Goal: Information Seeking & Learning: Check status

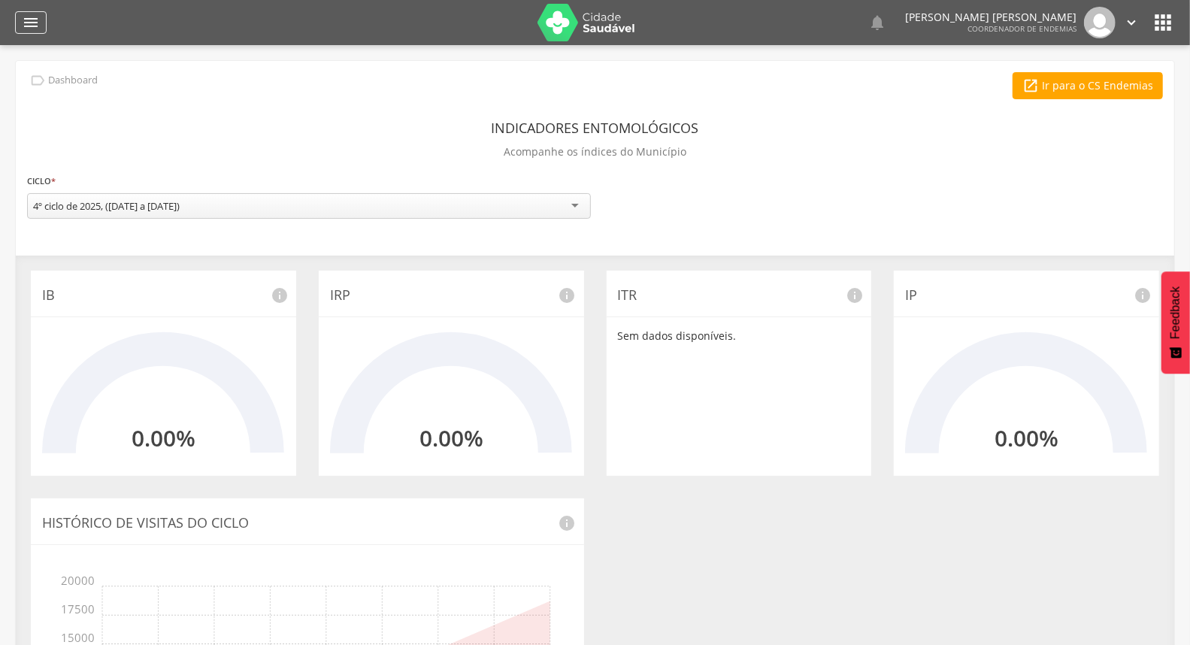
drag, startPoint x: 40, startPoint y: 23, endPoint x: 46, endPoint y: 78, distance: 55.2
click at [38, 24] on div "" at bounding box center [31, 22] width 32 height 23
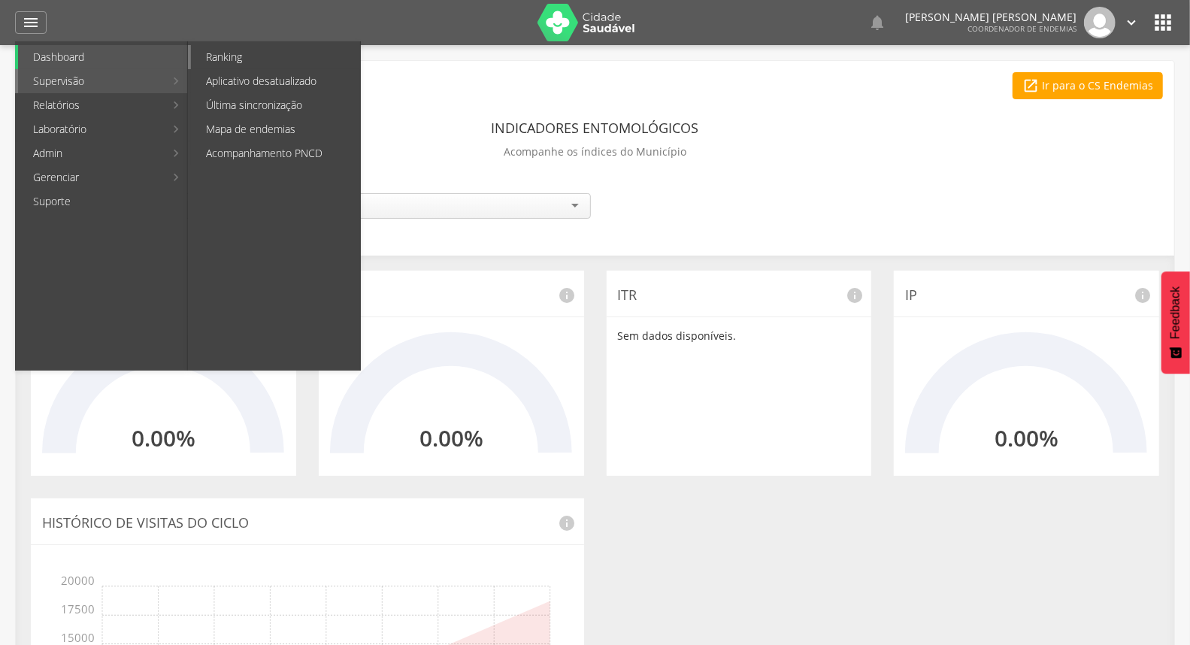
click at [268, 53] on link "Ranking" at bounding box center [275, 57] width 169 height 24
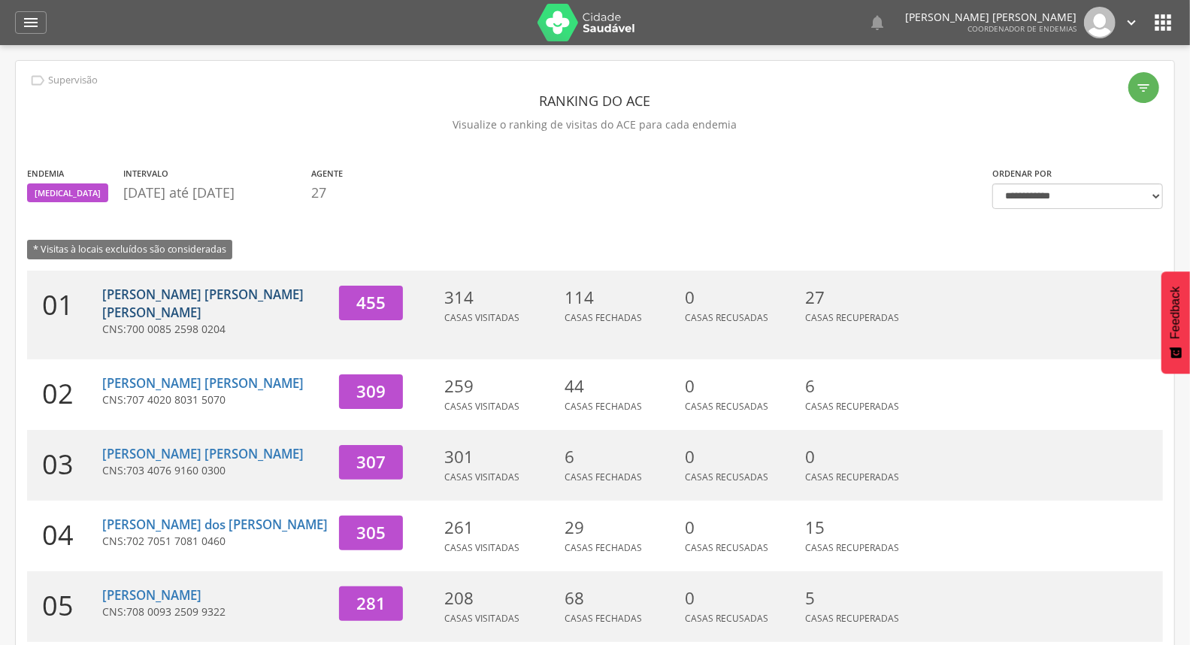
click at [223, 296] on link "[PERSON_NAME] [PERSON_NAME] [PERSON_NAME]" at bounding box center [202, 303] width 201 height 35
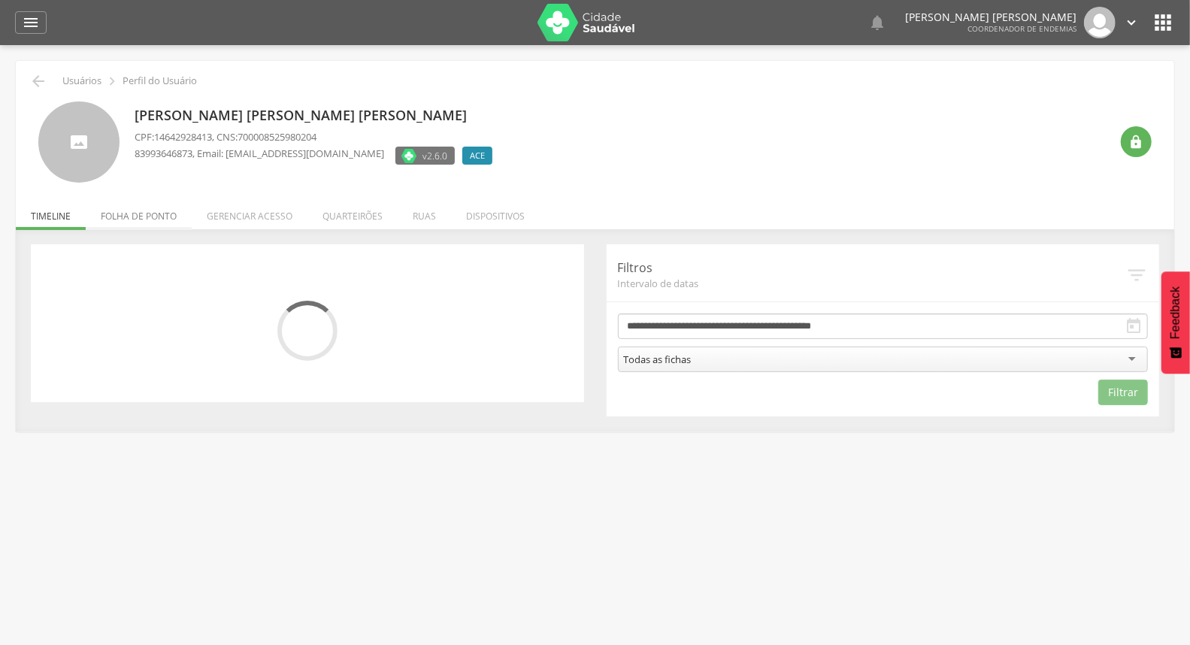
click at [162, 219] on li "Folha de ponto" at bounding box center [139, 212] width 106 height 35
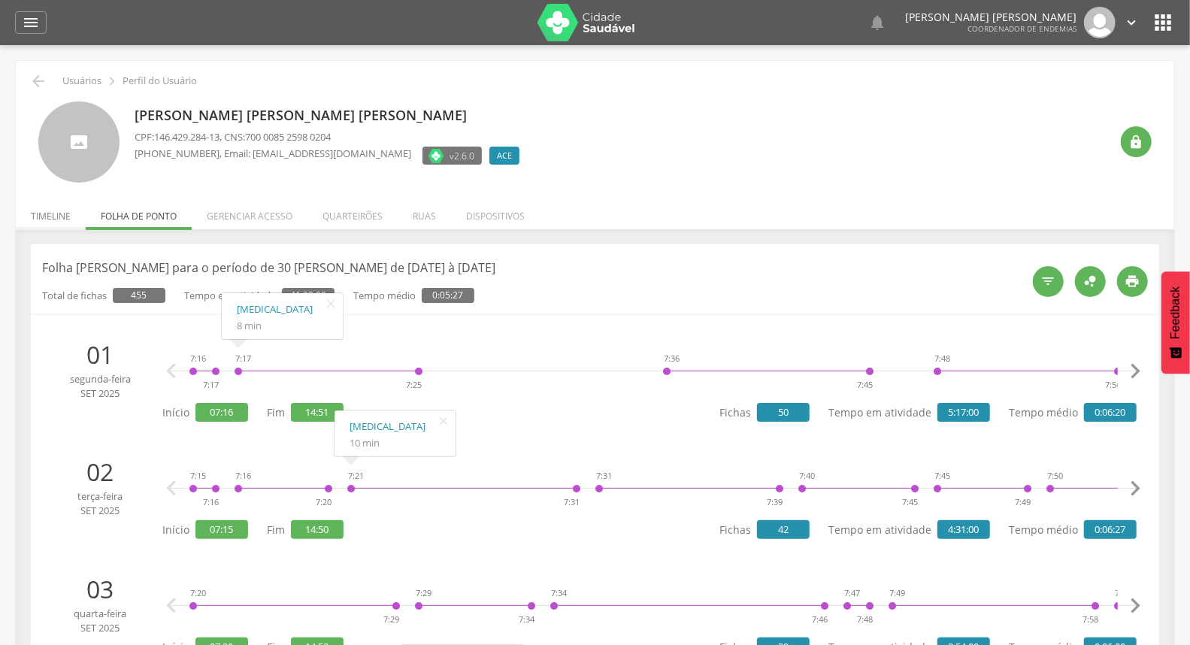
click at [32, 208] on li "Timeline" at bounding box center [51, 212] width 70 height 35
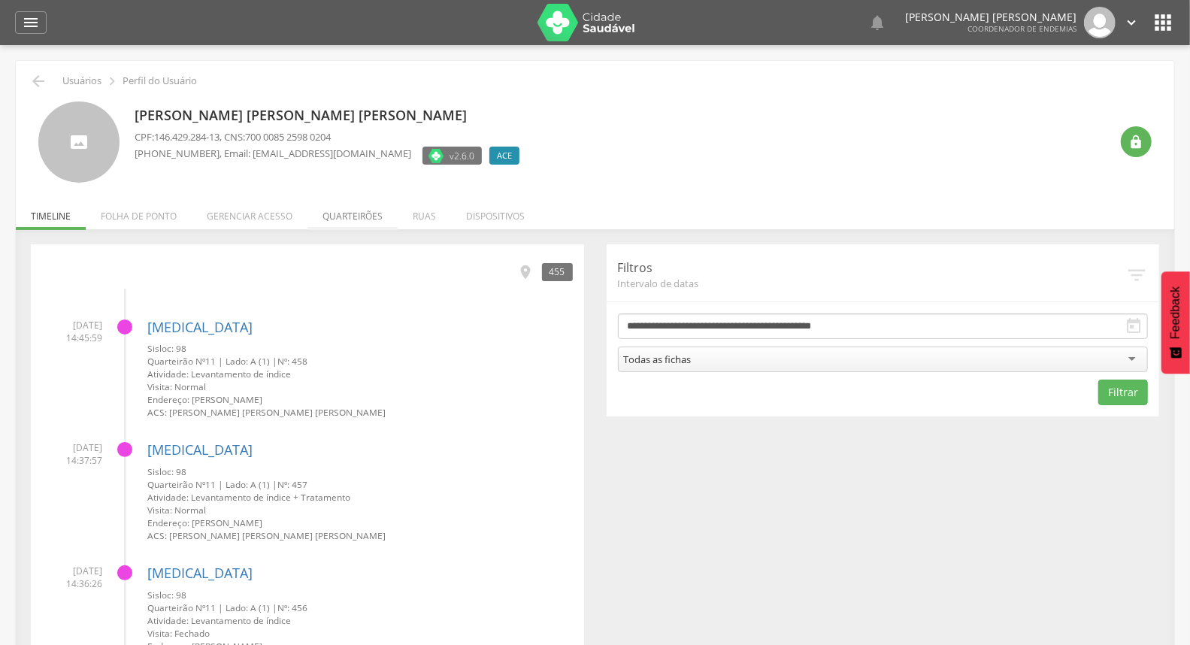
click at [372, 206] on li "Quarteirões" at bounding box center [352, 212] width 90 height 35
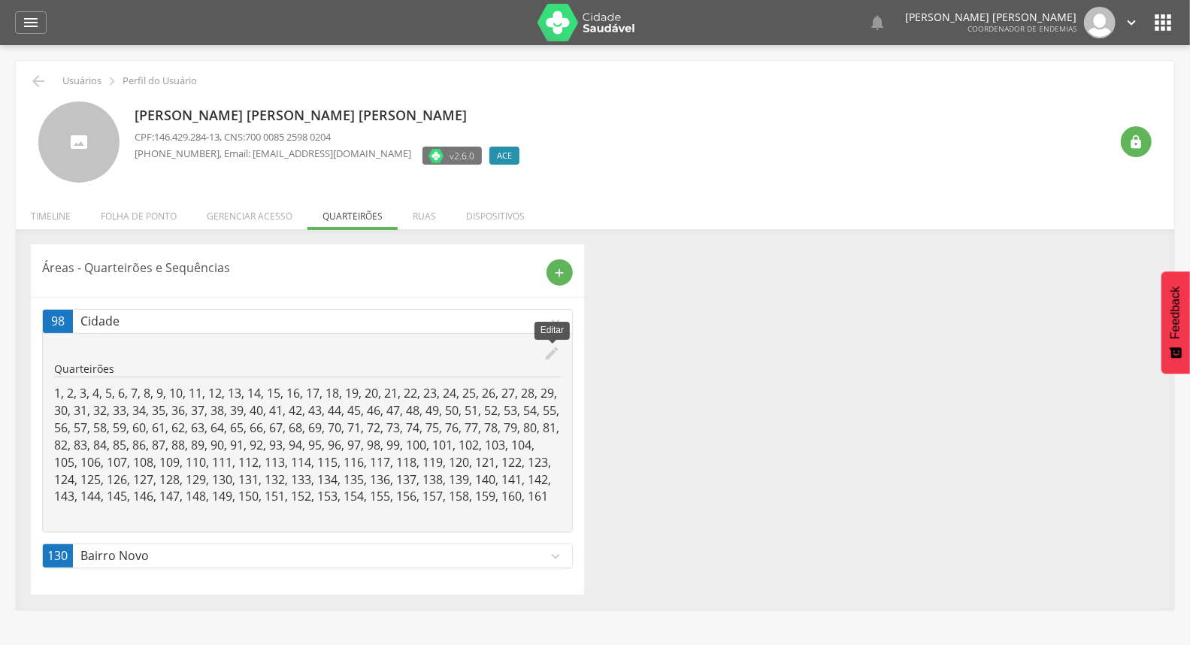
click at [550, 350] on icon "edit" at bounding box center [552, 353] width 17 height 17
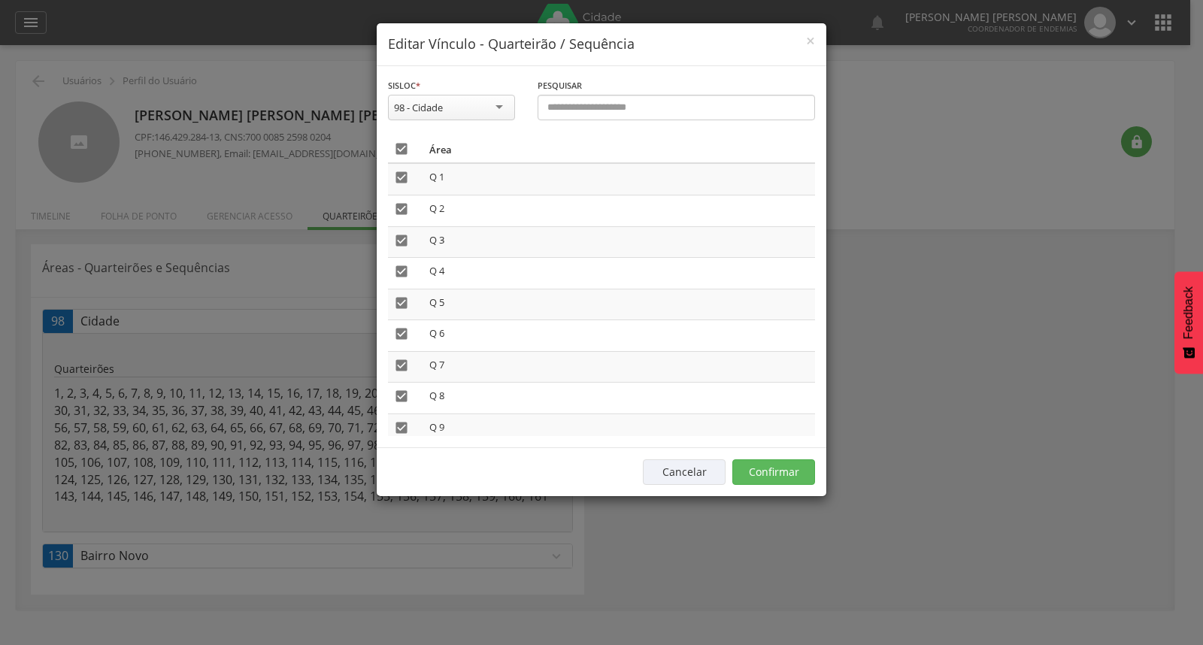
click at [404, 152] on icon "" at bounding box center [401, 148] width 15 height 15
click at [401, 179] on icon "" at bounding box center [401, 177] width 15 height 15
click at [402, 215] on icon "" at bounding box center [401, 208] width 15 height 15
click at [399, 242] on icon "" at bounding box center [401, 240] width 15 height 15
drag, startPoint x: 398, startPoint y: 264, endPoint x: 404, endPoint y: 298, distance: 35.1
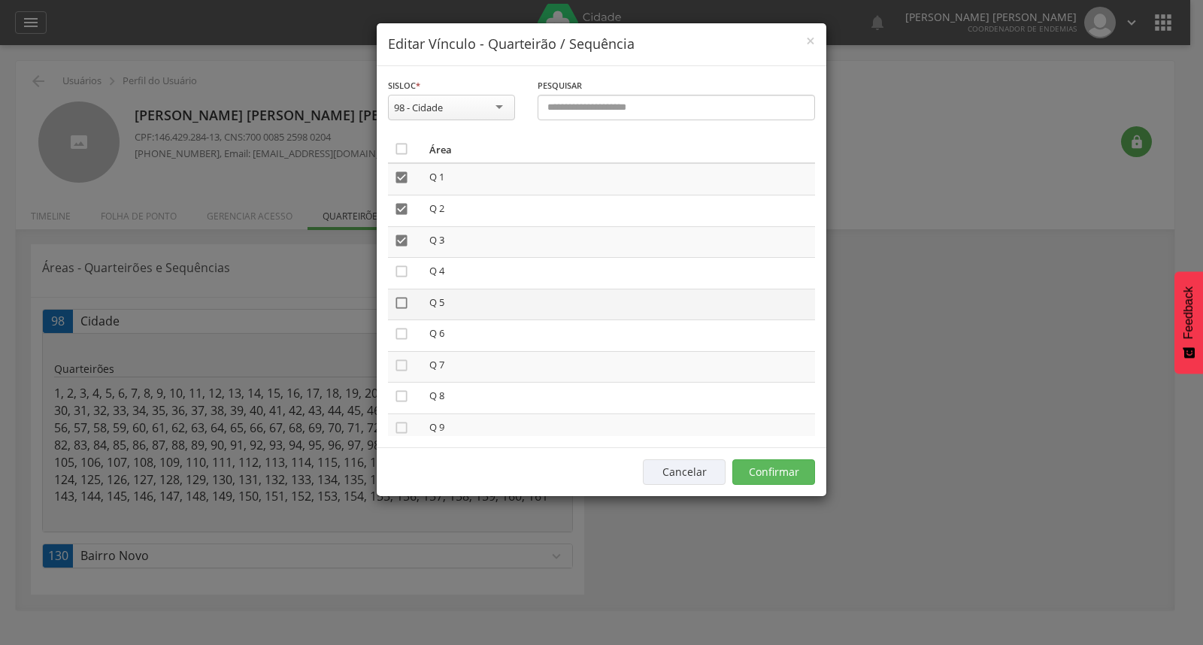
click at [398, 265] on icon "" at bounding box center [401, 271] width 15 height 15
click at [398, 304] on icon "" at bounding box center [401, 302] width 15 height 15
click at [400, 333] on icon "" at bounding box center [401, 333] width 15 height 15
drag, startPoint x: 400, startPoint y: 364, endPoint x: 395, endPoint y: 386, distance: 22.4
click at [399, 364] on icon "" at bounding box center [401, 365] width 15 height 15
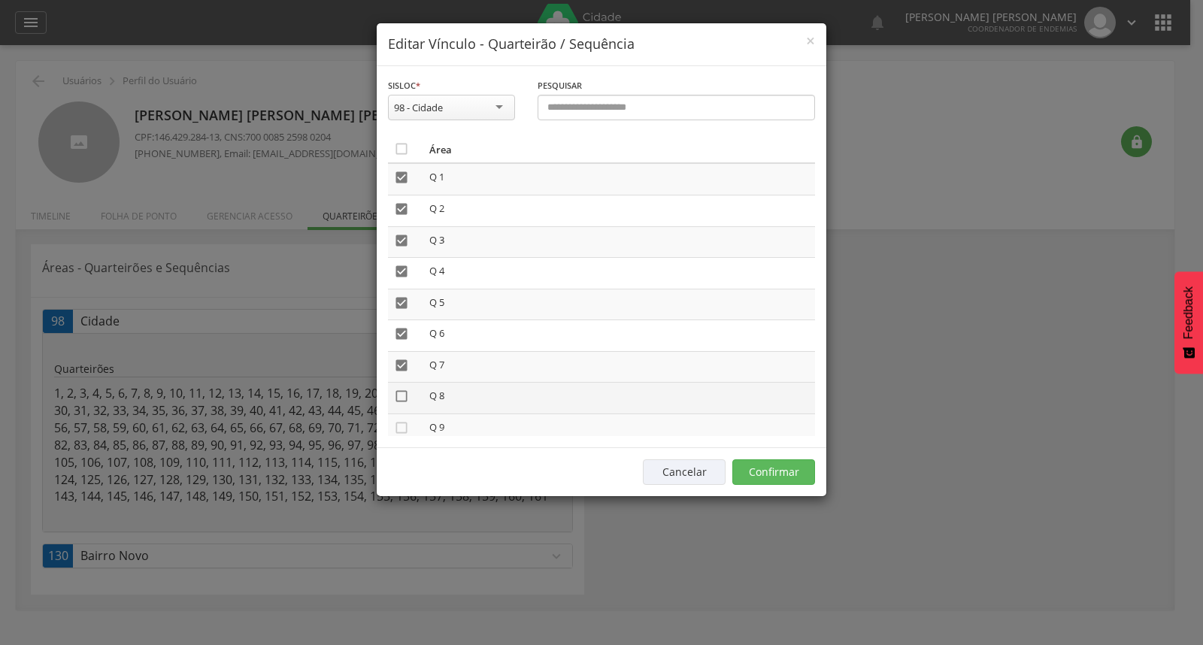
click at [396, 396] on icon "" at bounding box center [401, 396] width 15 height 15
drag, startPoint x: 399, startPoint y: 419, endPoint x: 424, endPoint y: 395, distance: 34.0
click at [406, 414] on td "" at bounding box center [405, 430] width 35 height 32
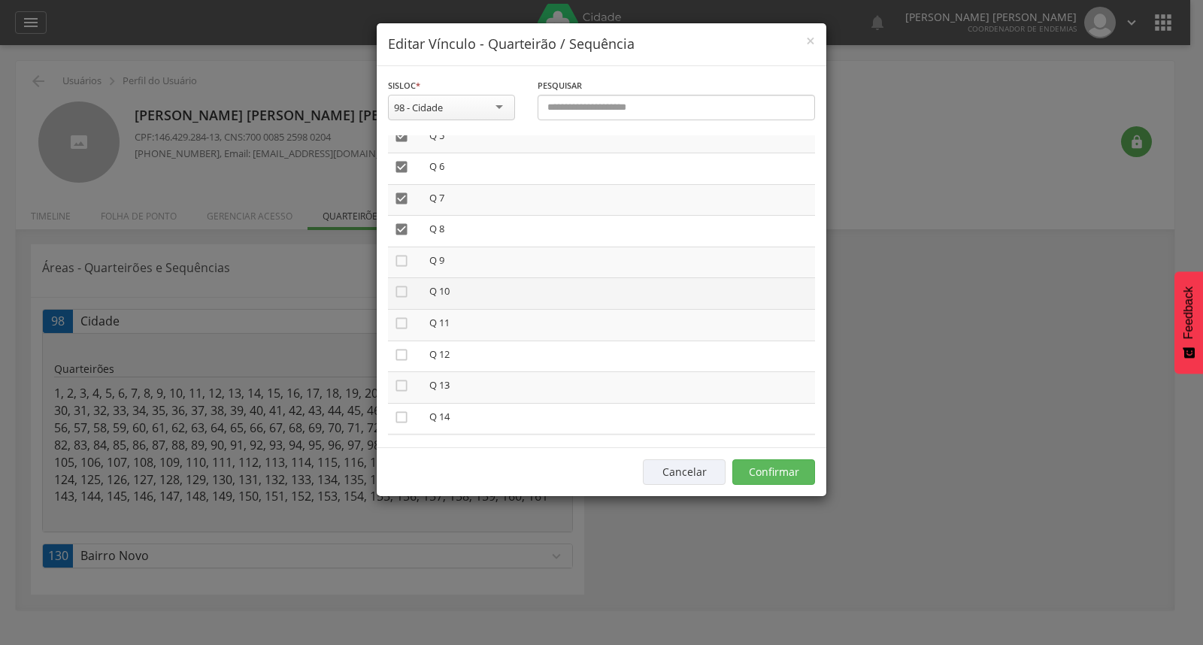
drag, startPoint x: 403, startPoint y: 256, endPoint x: 404, endPoint y: 296, distance: 39.9
click at [403, 260] on icon "" at bounding box center [401, 260] width 15 height 15
drag, startPoint x: 404, startPoint y: 296, endPoint x: 398, endPoint y: 289, distance: 8.6
click at [399, 293] on td "" at bounding box center [405, 294] width 35 height 32
click at [398, 289] on icon "" at bounding box center [401, 291] width 15 height 15
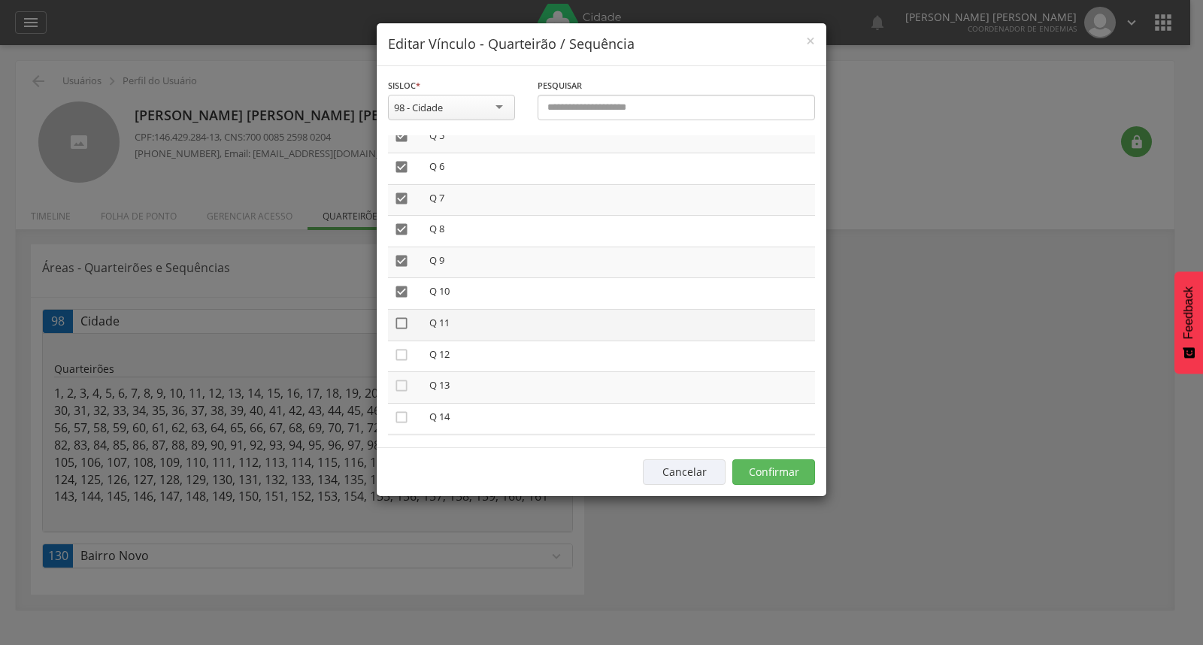
click at [396, 316] on icon "" at bounding box center [401, 323] width 15 height 15
click at [401, 355] on icon "" at bounding box center [401, 354] width 15 height 15
click at [398, 378] on icon "" at bounding box center [401, 385] width 15 height 15
drag, startPoint x: 400, startPoint y: 407, endPoint x: 409, endPoint y: 394, distance: 16.3
click at [401, 410] on icon "" at bounding box center [401, 417] width 15 height 15
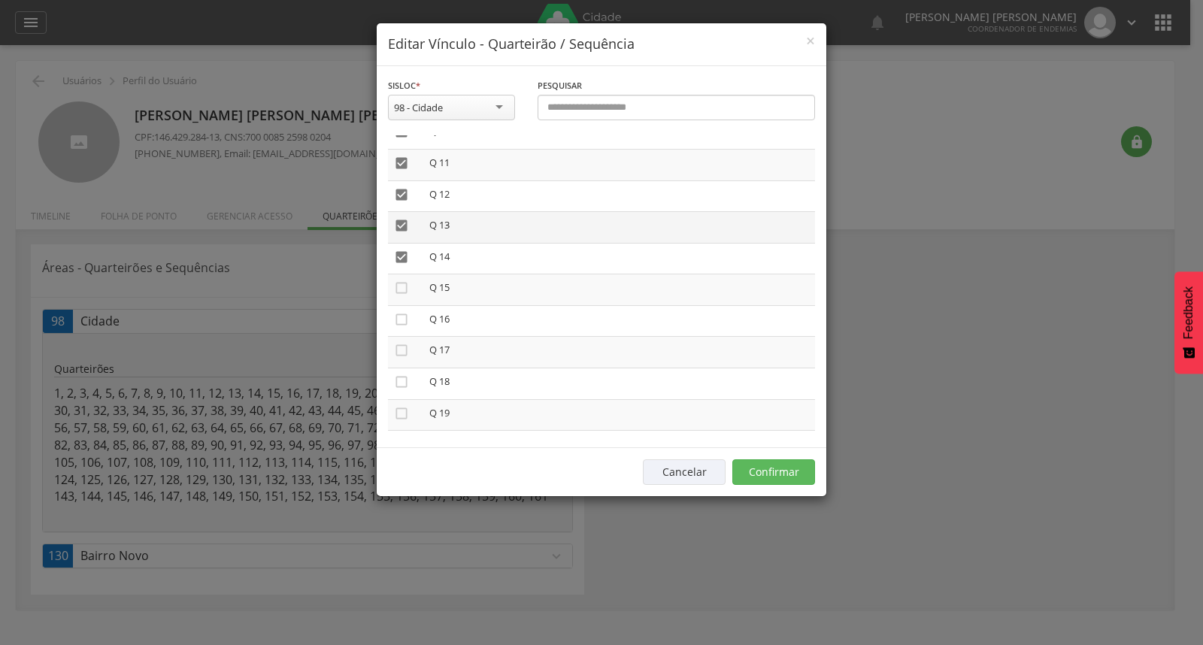
scroll to position [334, 0]
drag, startPoint x: 404, startPoint y: 275, endPoint x: 407, endPoint y: 322, distance: 46.8
click at [404, 276] on icon "" at bounding box center [401, 281] width 15 height 15
click at [401, 308] on icon "" at bounding box center [401, 312] width 15 height 15
click at [403, 336] on icon "" at bounding box center [401, 343] width 15 height 15
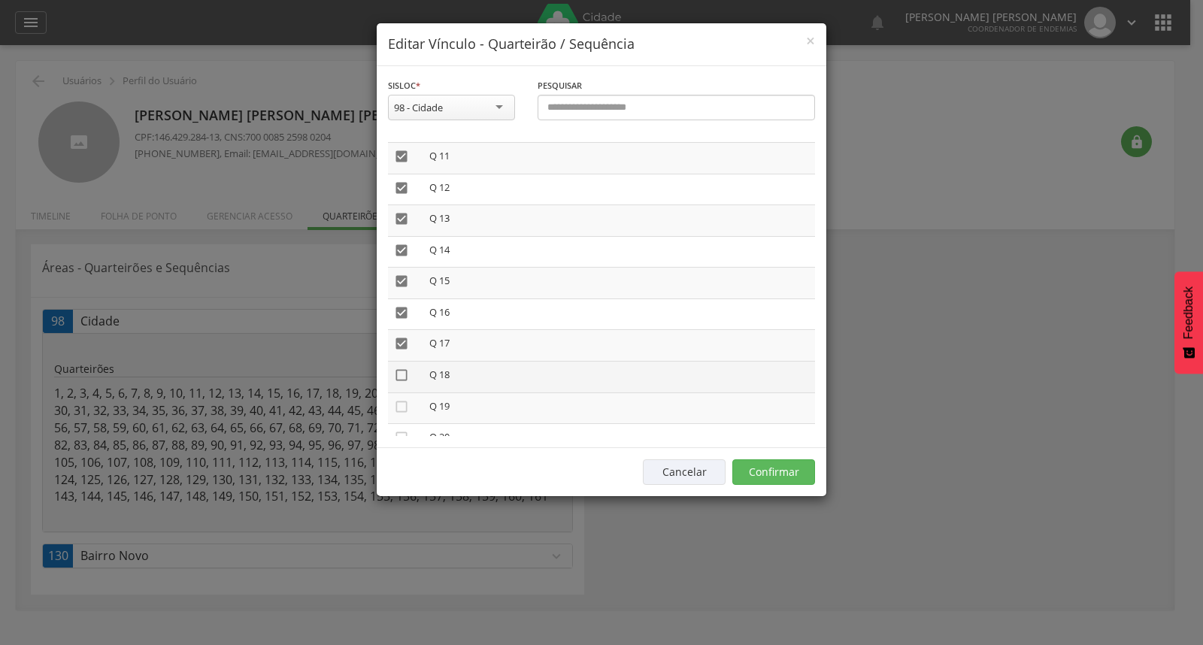
click at [403, 376] on icon "" at bounding box center [401, 375] width 15 height 15
click at [403, 401] on icon "" at bounding box center [401, 406] width 15 height 15
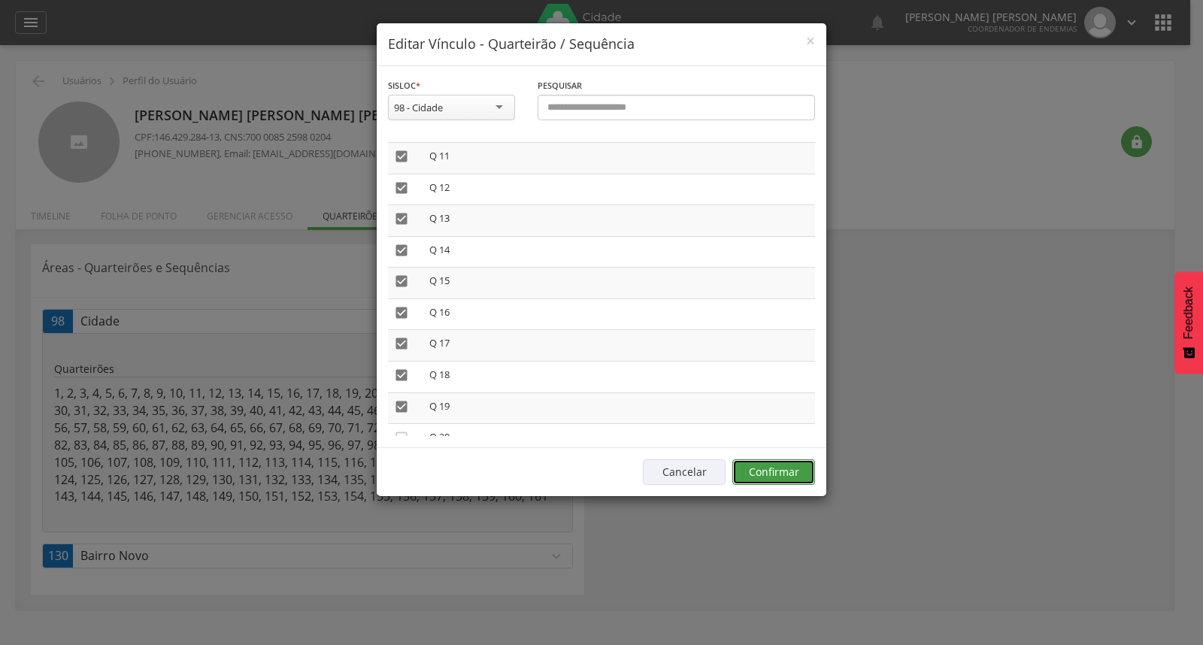
click at [762, 469] on button "Confirmar" at bounding box center [773, 472] width 83 height 26
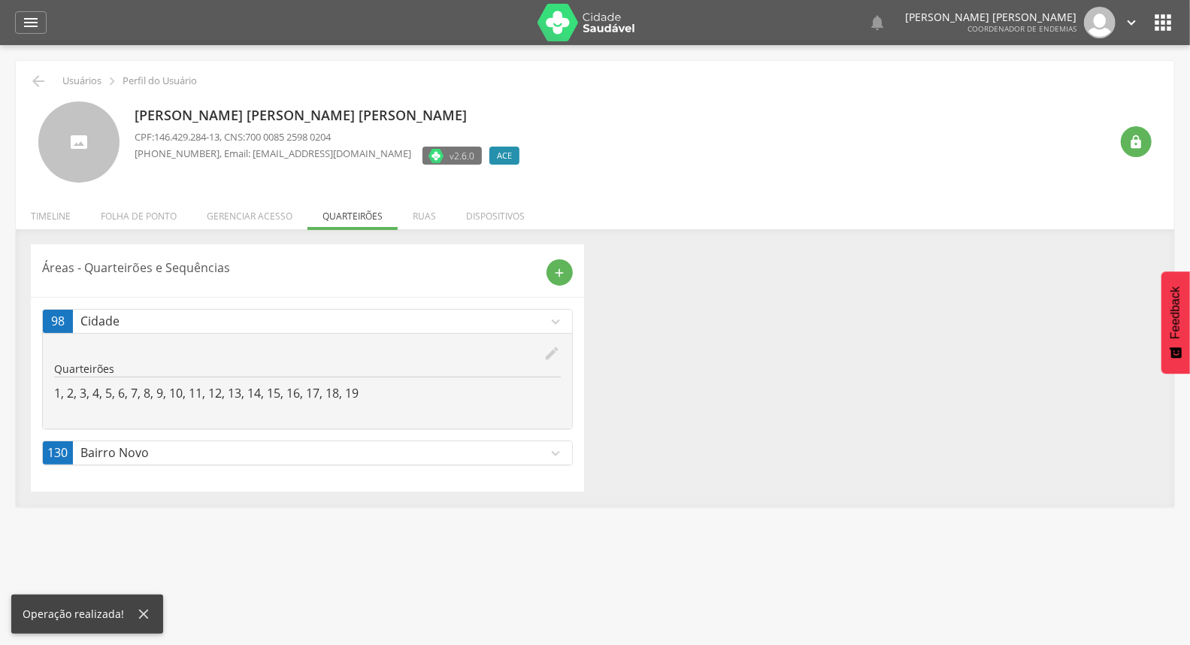
click at [223, 447] on p "Bairro Novo" at bounding box center [314, 452] width 468 height 17
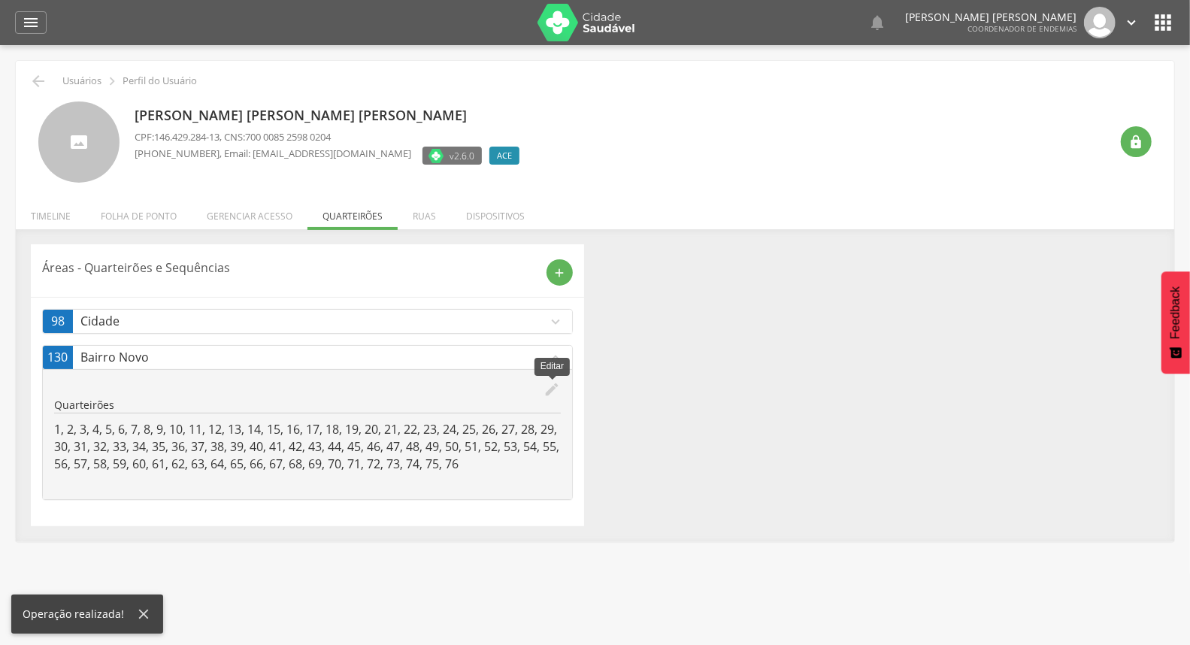
click at [546, 389] on icon "edit" at bounding box center [552, 389] width 17 height 17
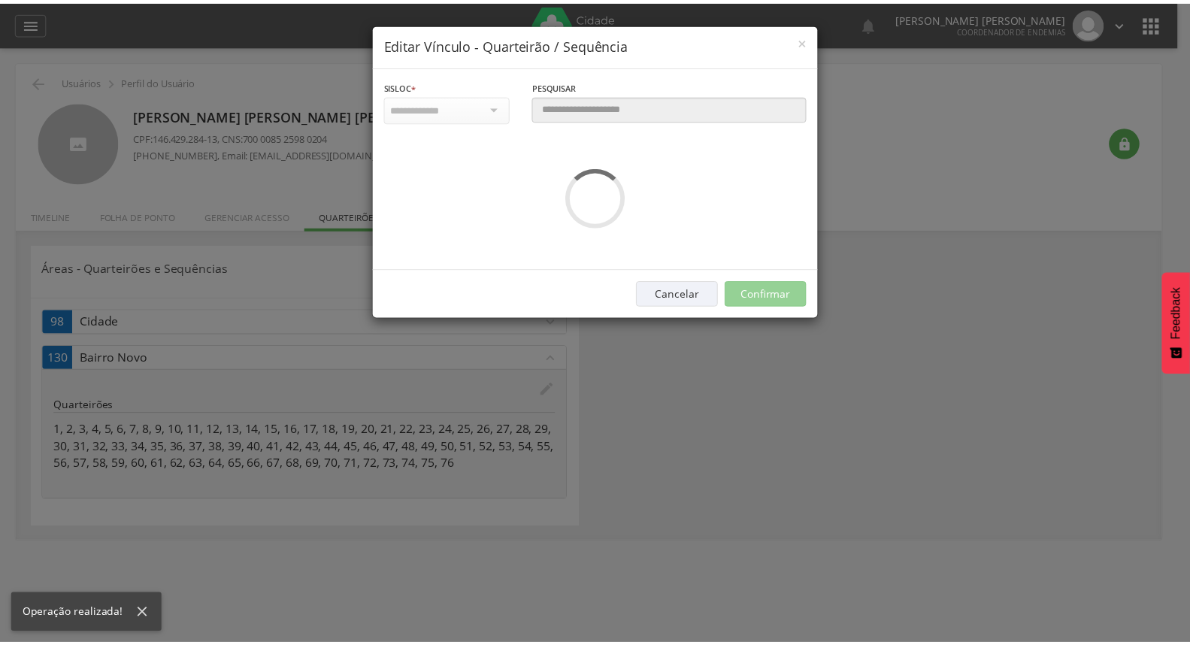
scroll to position [0, 0]
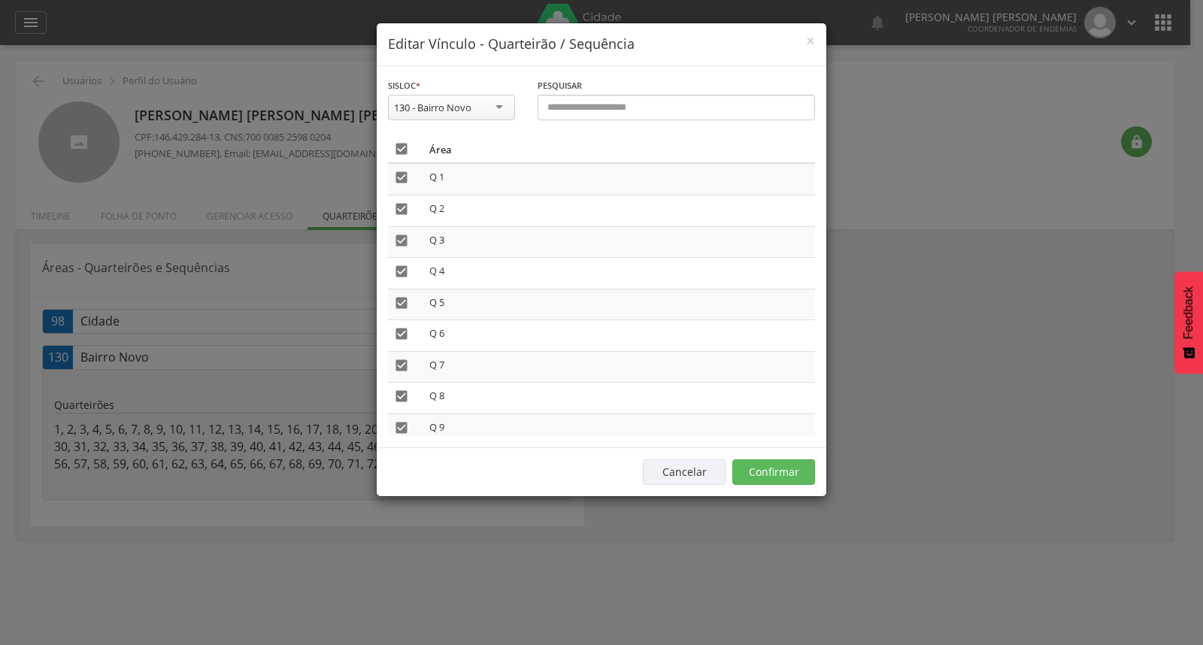
click at [395, 145] on icon "" at bounding box center [401, 148] width 15 height 15
click at [780, 463] on button "Confirmar" at bounding box center [773, 472] width 83 height 26
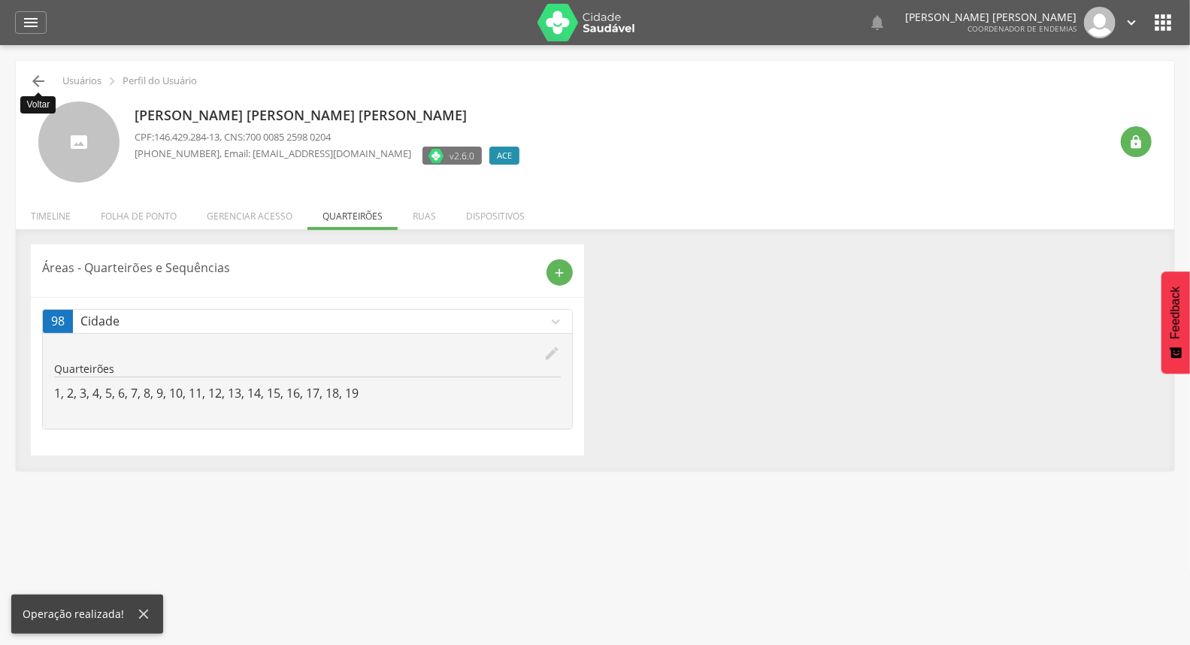
click at [36, 83] on icon "" at bounding box center [38, 81] width 18 height 18
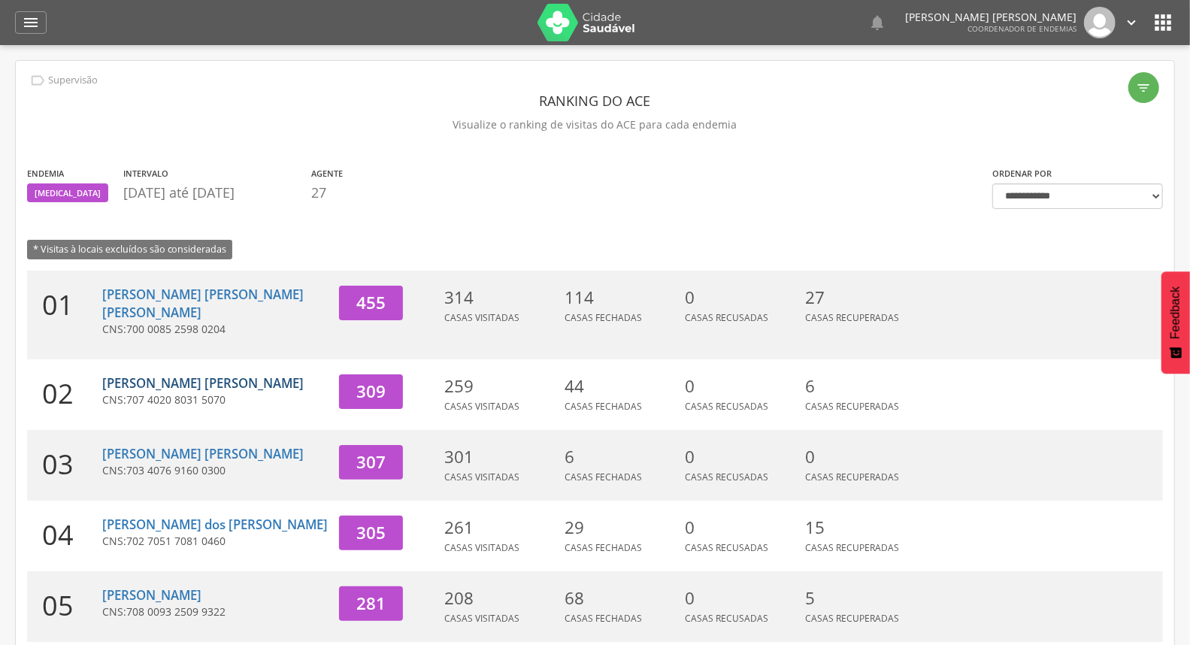
click at [205, 374] on link "[PERSON_NAME] [PERSON_NAME]" at bounding box center [202, 382] width 201 height 17
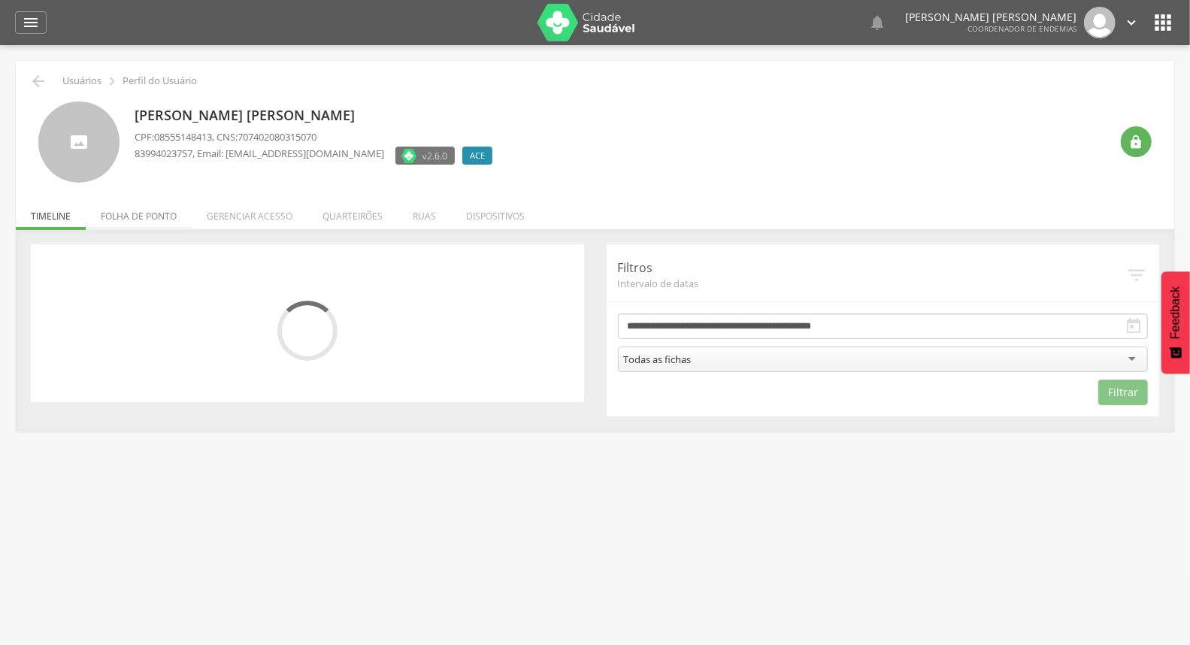
click at [148, 214] on li "Folha de ponto" at bounding box center [139, 212] width 106 height 35
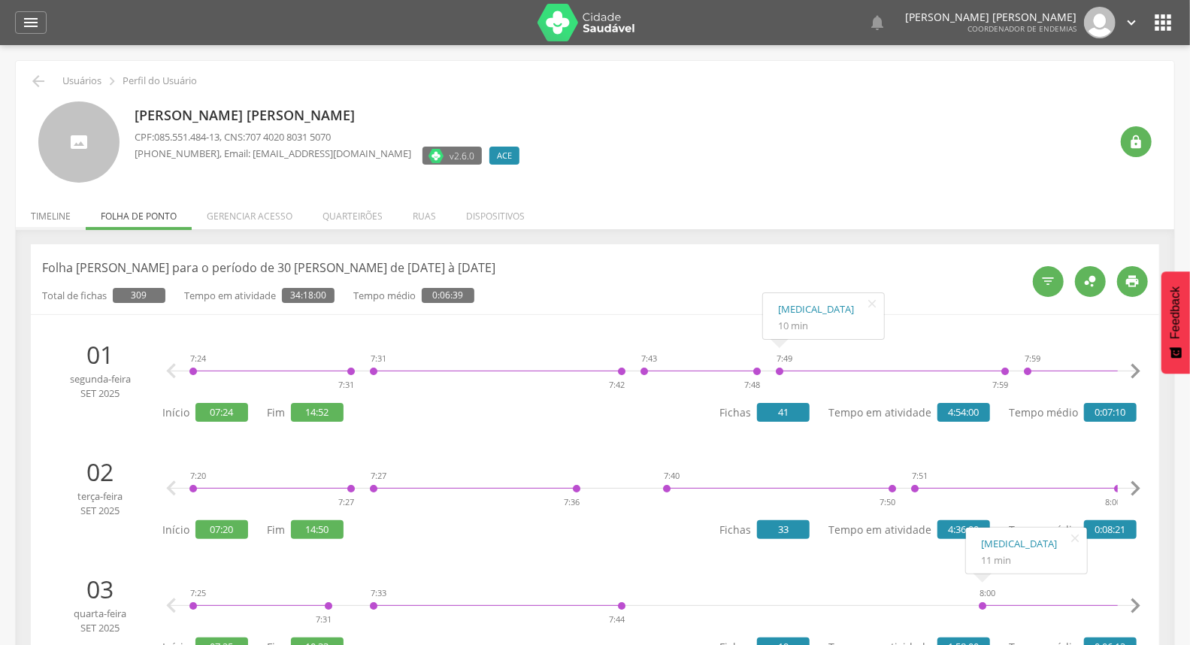
click at [62, 214] on li "Timeline" at bounding box center [51, 212] width 70 height 35
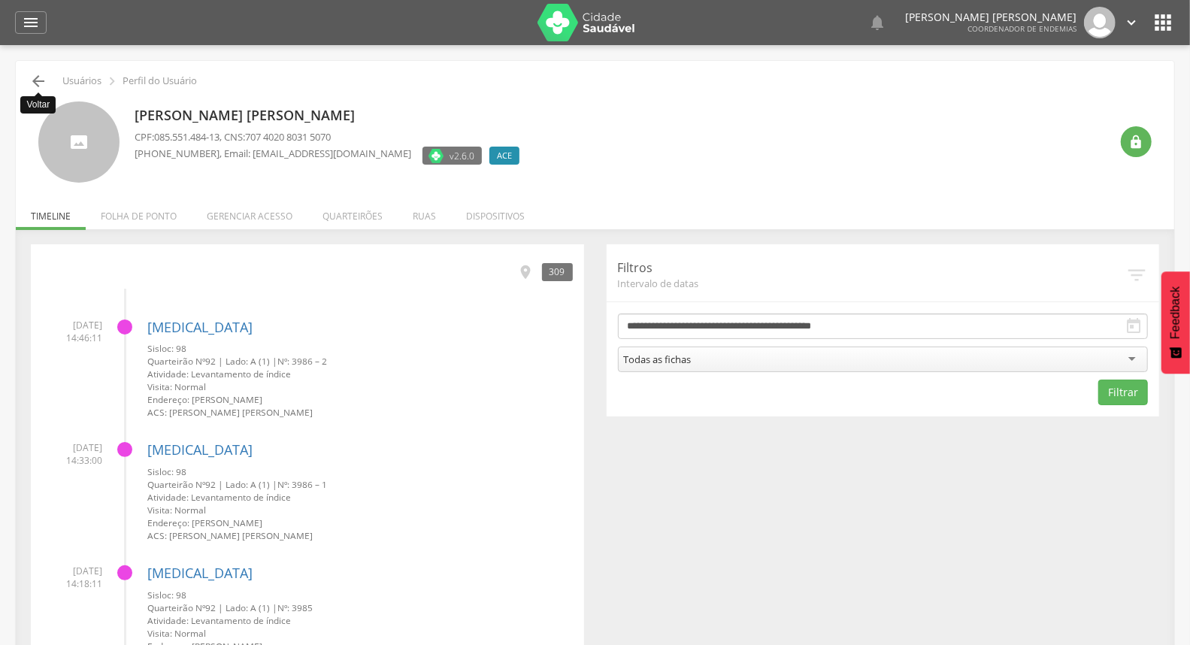
click at [38, 80] on icon "" at bounding box center [38, 81] width 18 height 18
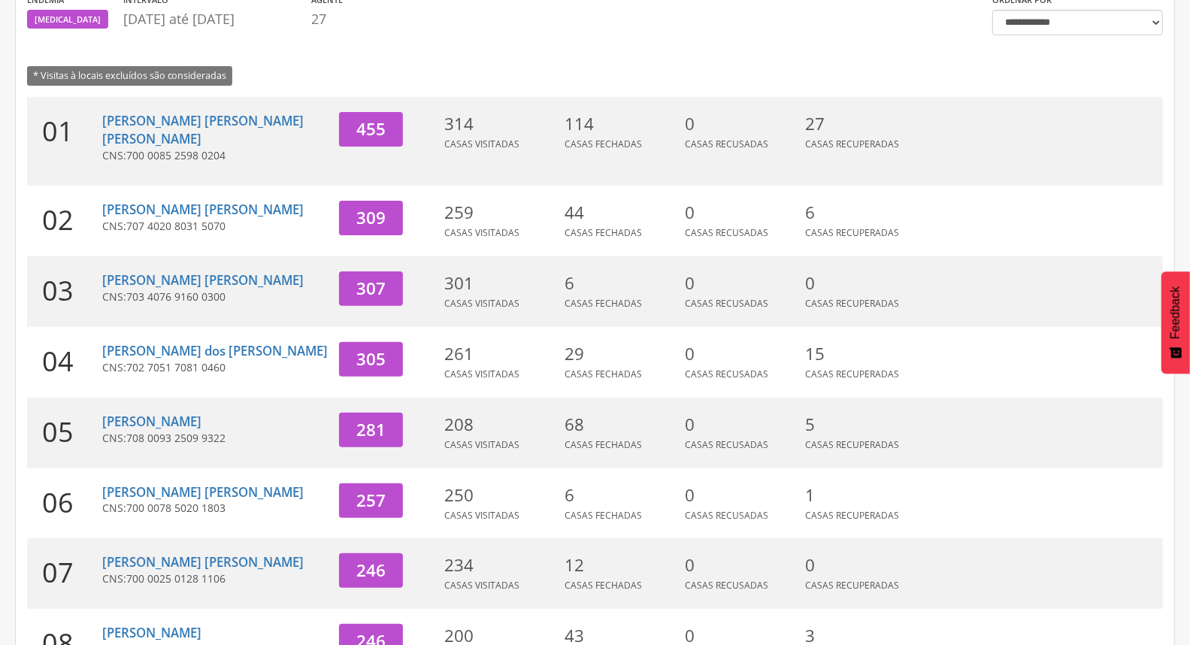
scroll to position [167, 0]
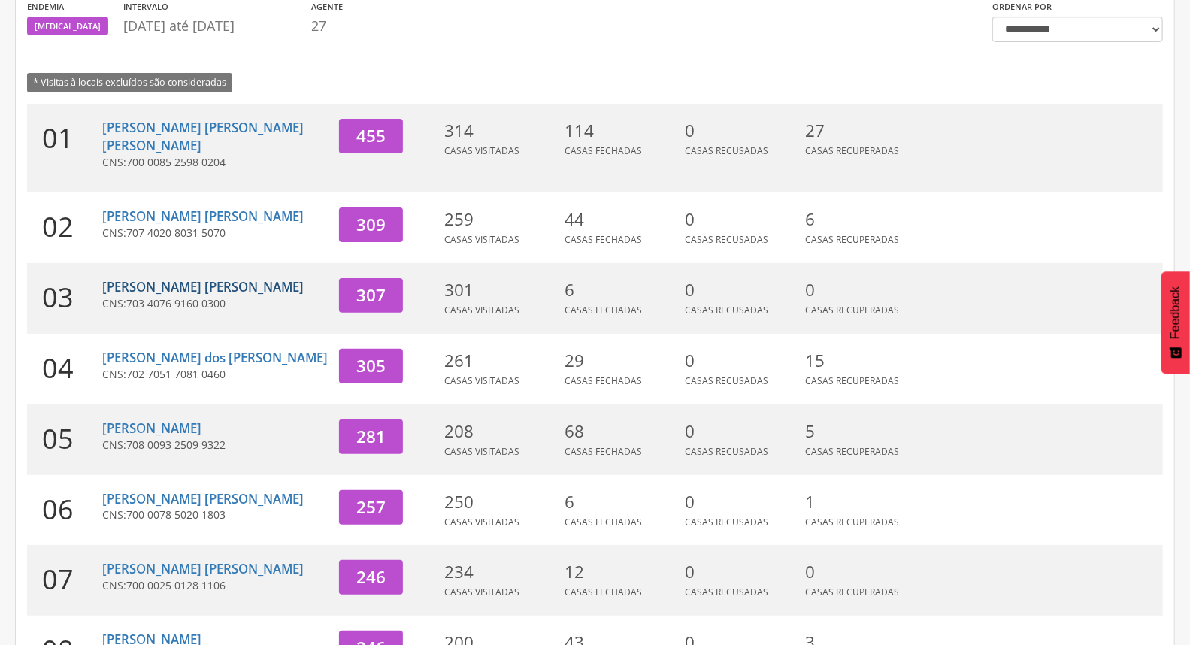
click at [167, 278] on link "[PERSON_NAME] [PERSON_NAME]" at bounding box center [202, 286] width 201 height 17
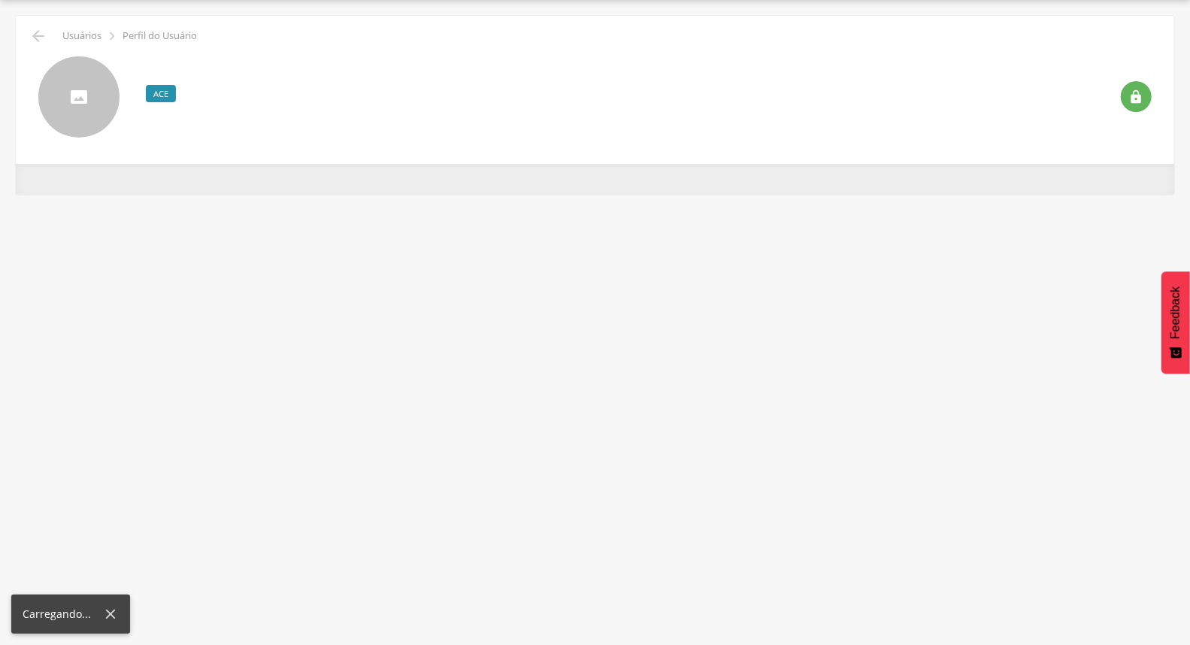
scroll to position [45, 0]
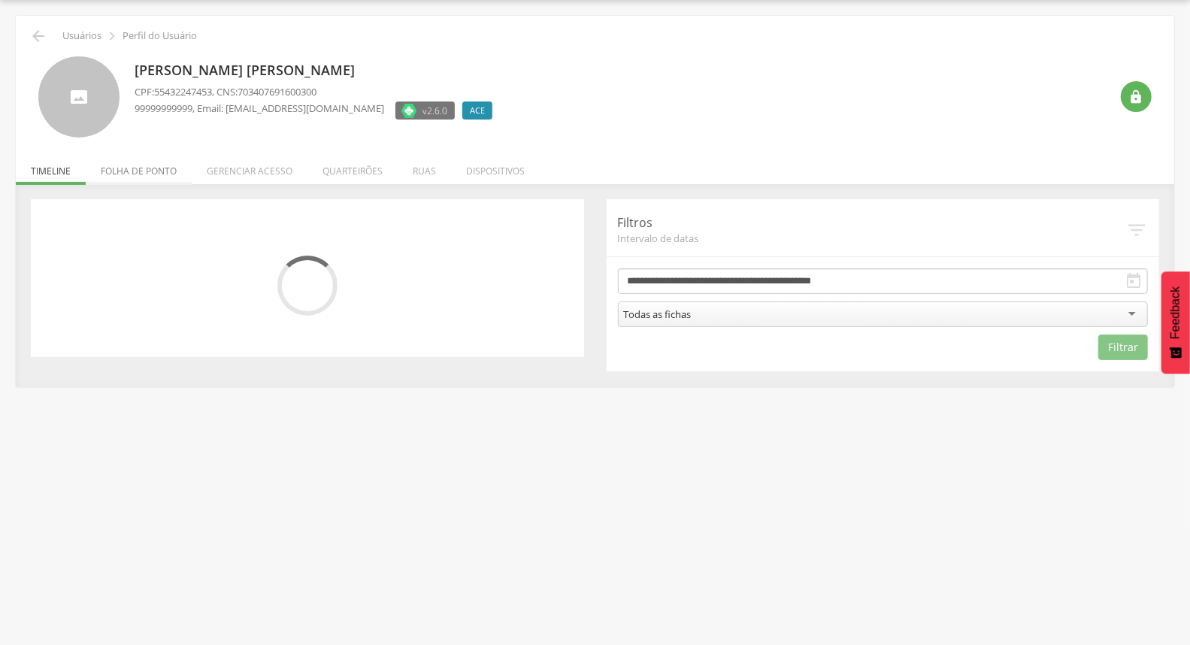
click at [160, 168] on li "Folha de ponto" at bounding box center [139, 167] width 106 height 35
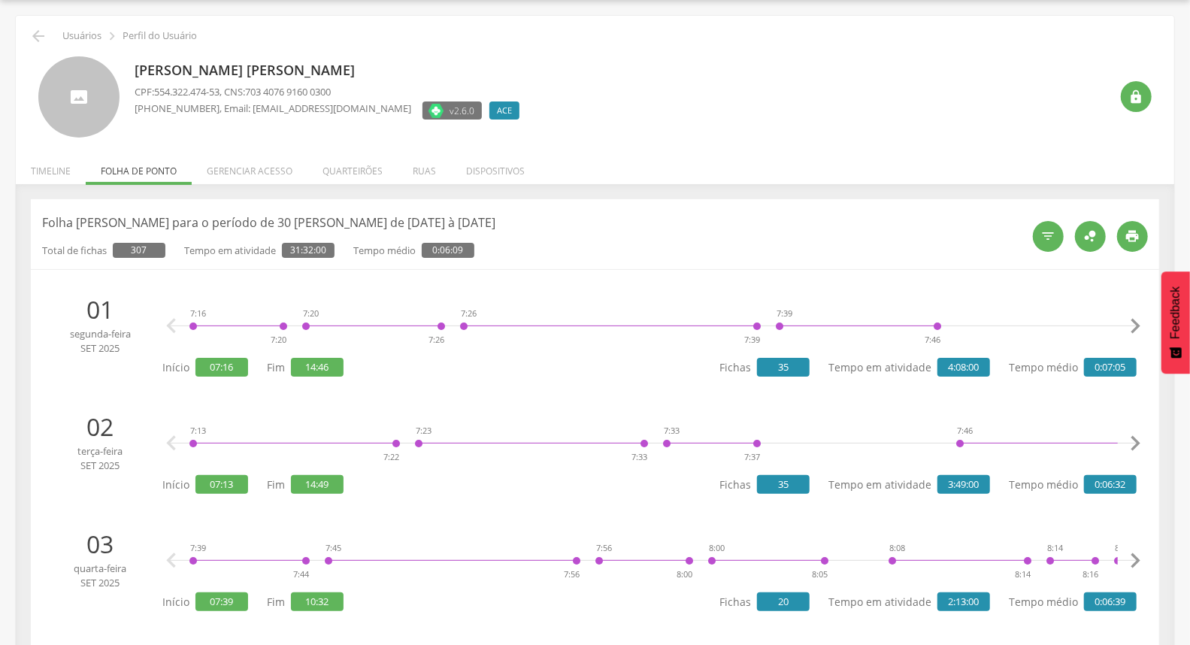
scroll to position [0, 0]
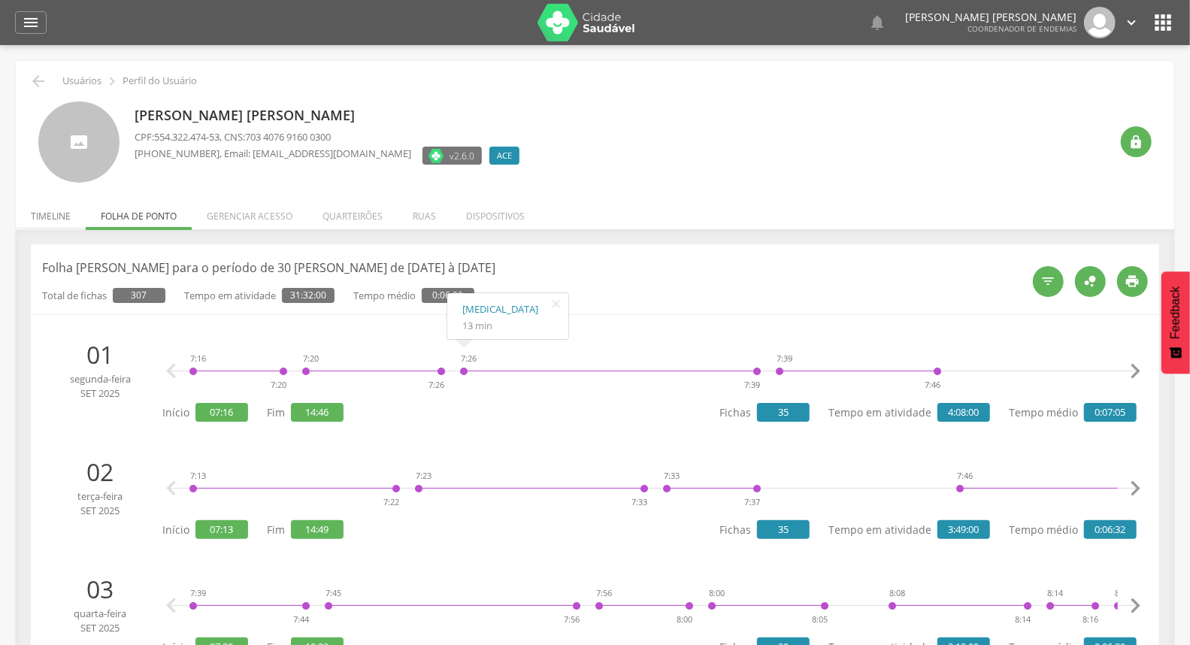
click at [49, 212] on li "Timeline" at bounding box center [51, 212] width 70 height 35
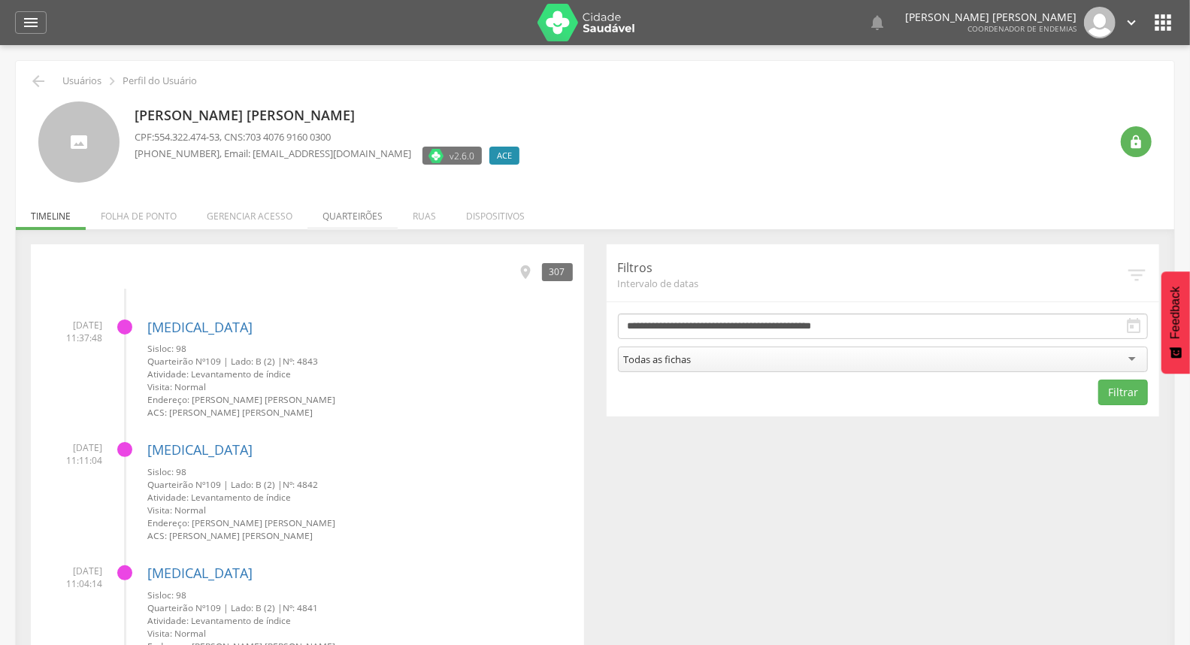
click at [340, 209] on li "Quarteirões" at bounding box center [352, 212] width 90 height 35
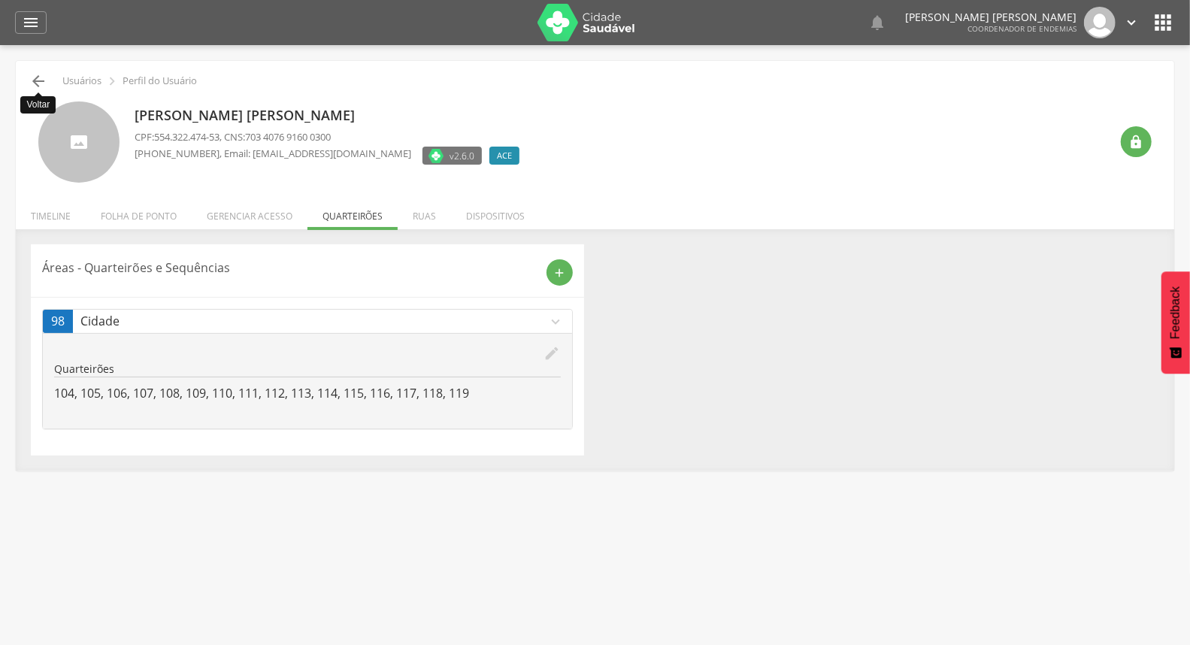
click at [36, 90] on icon "" at bounding box center [38, 81] width 18 height 18
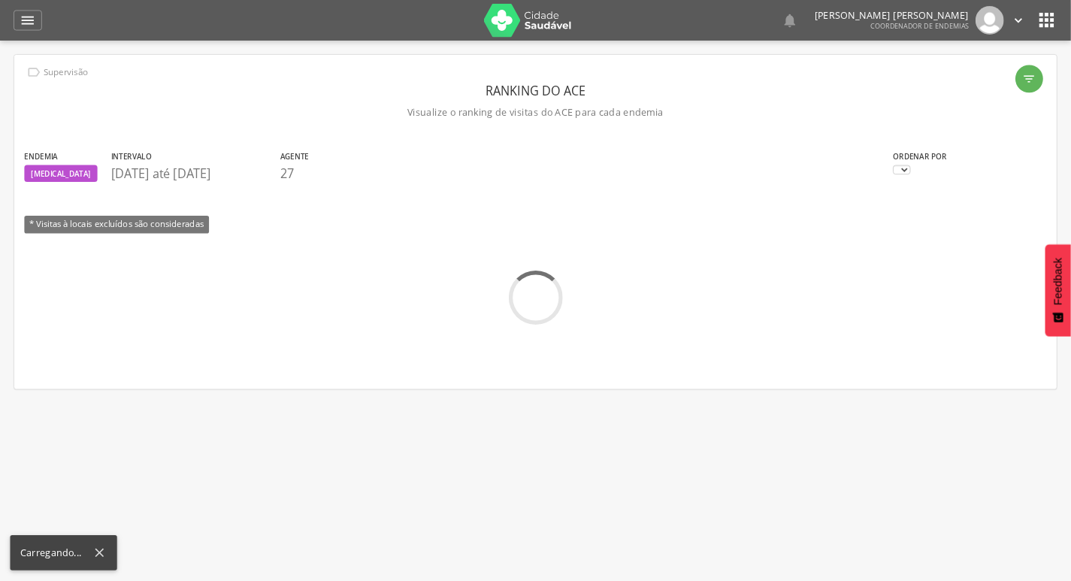
scroll to position [45, 0]
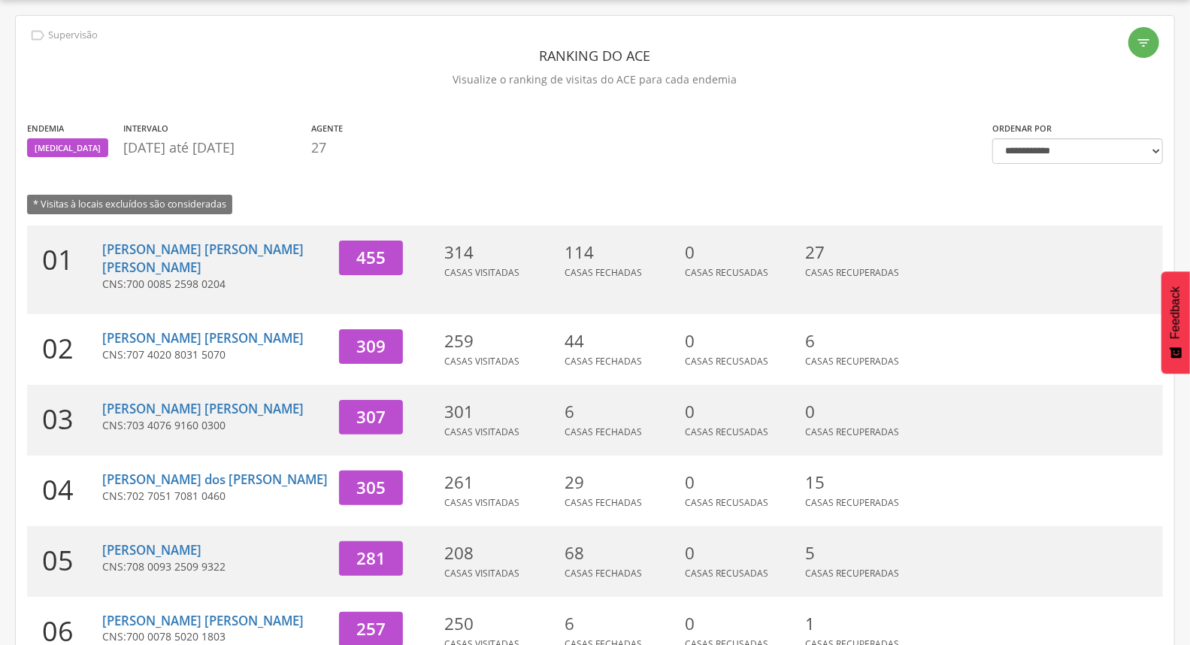
click at [162, 489] on span "702 7051 7081 0460" at bounding box center [175, 496] width 99 height 14
click at [163, 471] on link "[PERSON_NAME] dos [PERSON_NAME]" at bounding box center [215, 479] width 226 height 17
click at [801, 212] on section "* Visitas à locais excluídos são consideradas" at bounding box center [498, 204] width 943 height 19
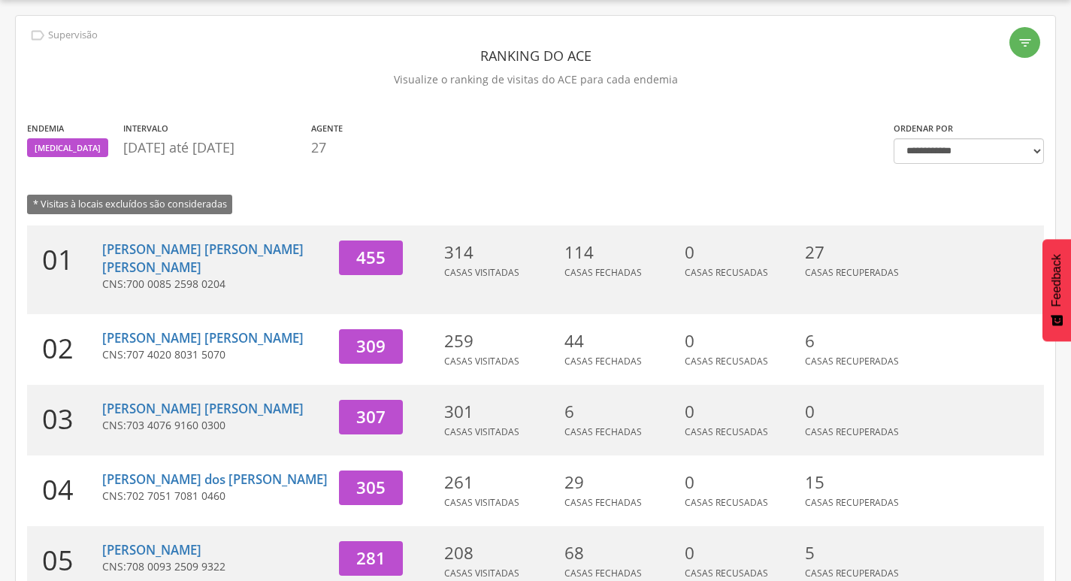
click at [679, 141] on section "Endemia Dengue Intervalo 01/09/2025 até 12/09/2025 Agente 27" at bounding box center [449, 142] width 844 height 44
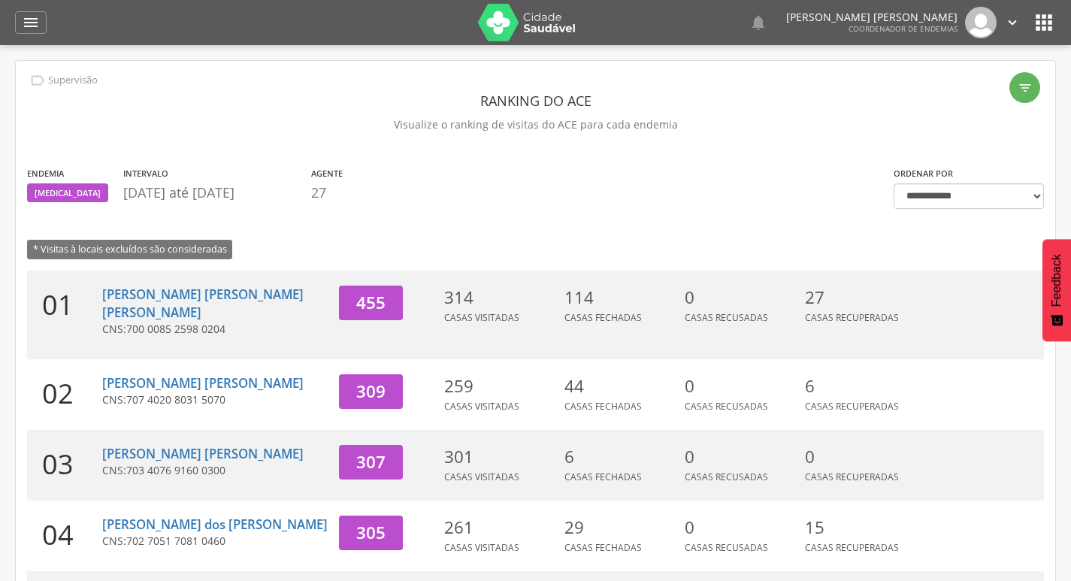
click at [1012, 29] on icon "" at bounding box center [1012, 22] width 17 height 17
click at [970, 77] on link "Sair" at bounding box center [960, 86] width 119 height 19
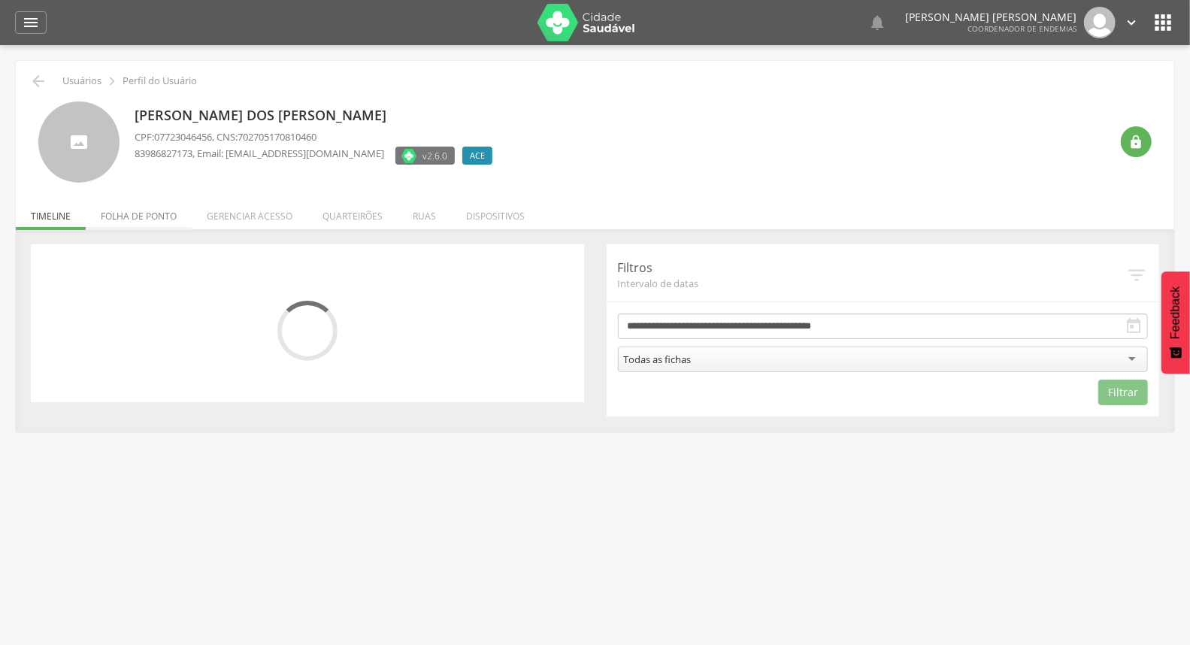
click at [156, 206] on li "Folha de ponto" at bounding box center [139, 212] width 106 height 35
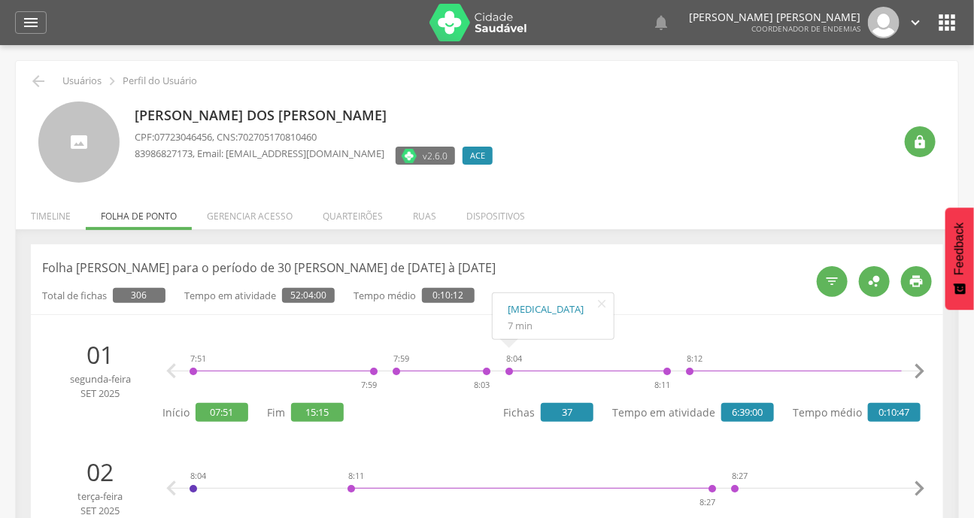
click at [651, 215] on ul "Início Produtividade Timeline Folha de ponto Remapeamento Gerenciar acesso Quar…" at bounding box center [487, 216] width 942 height 13
click at [652, 215] on ul "Início Produtividade Timeline Folha de ponto Remapeamento Gerenciar acesso Quar…" at bounding box center [487, 216] width 942 height 13
click at [741, 123] on div "Carlos dos Santos Silva CPF: 077.230.464-56 , CNS: 702 7051 7081 0460 (83) 9868…" at bounding box center [514, 142] width 759 height 82
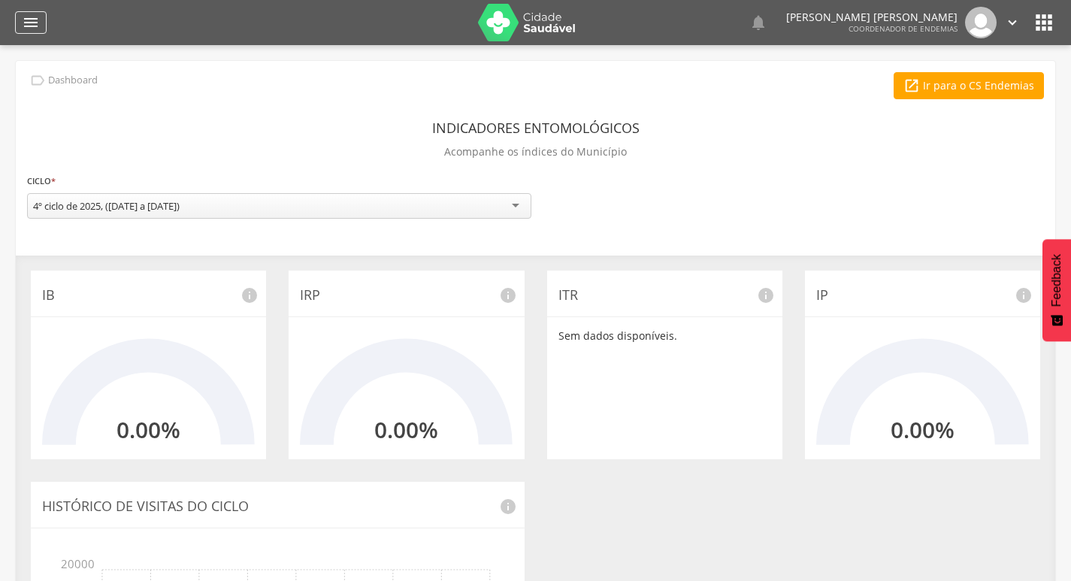
click at [34, 22] on icon "" at bounding box center [31, 23] width 18 height 18
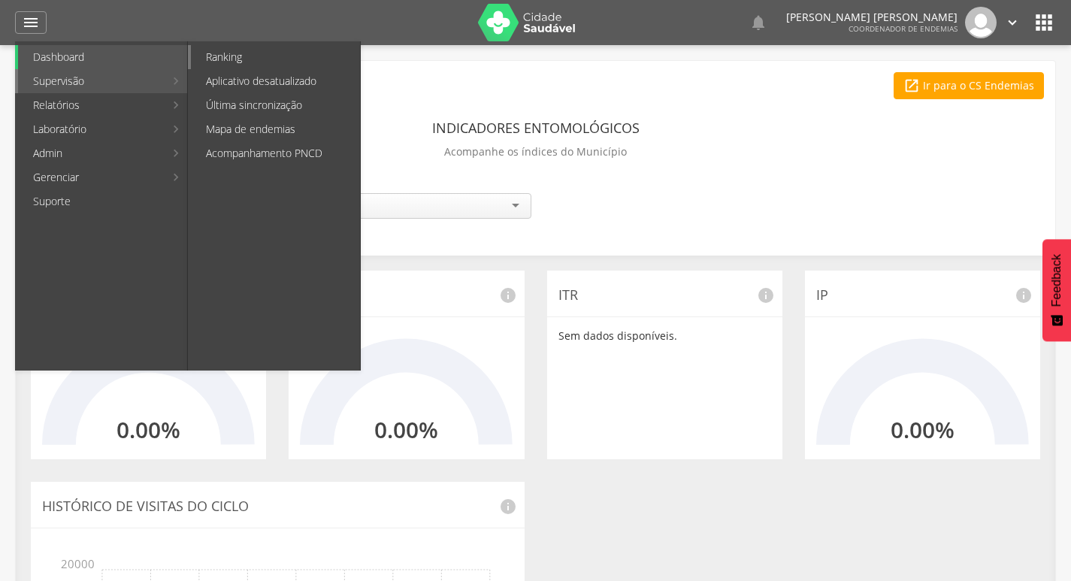
click at [244, 58] on link "Ranking" at bounding box center [275, 57] width 169 height 24
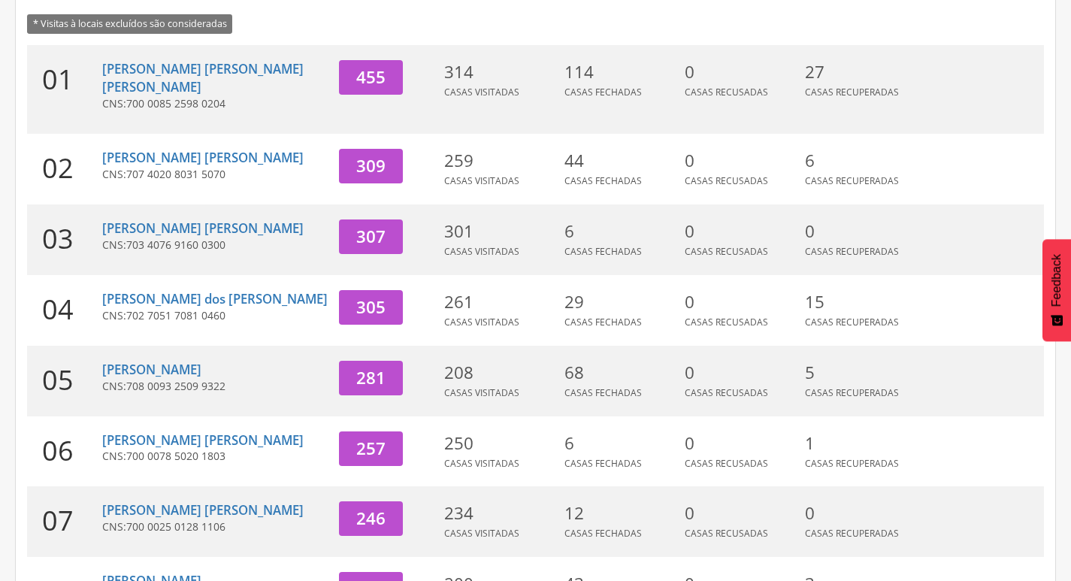
scroll to position [301, 0]
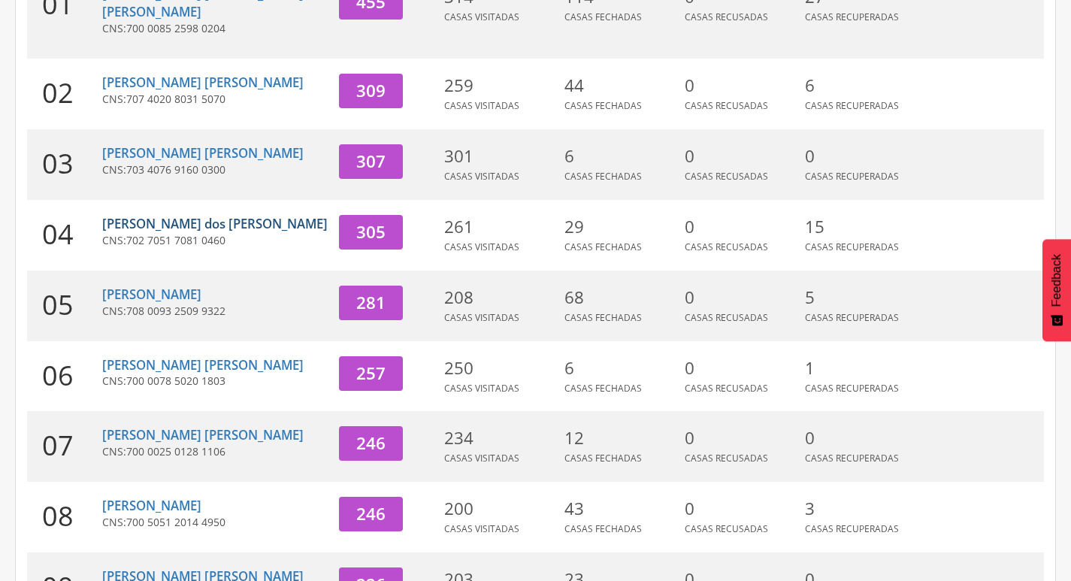
click at [168, 215] on link "[PERSON_NAME] dos [PERSON_NAME]" at bounding box center [215, 223] width 226 height 17
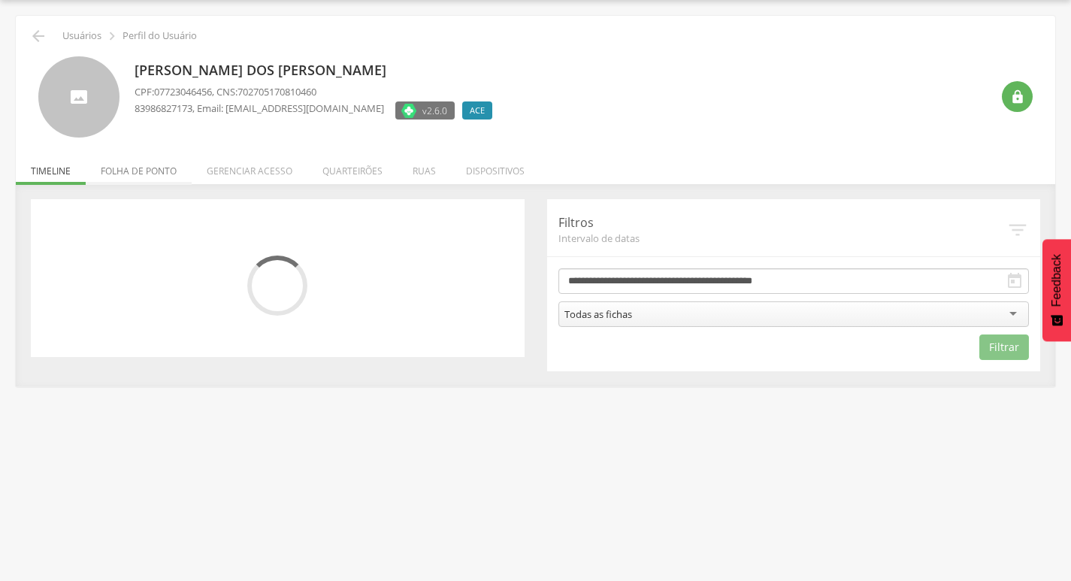
click at [153, 174] on li "Folha de ponto" at bounding box center [139, 167] width 106 height 35
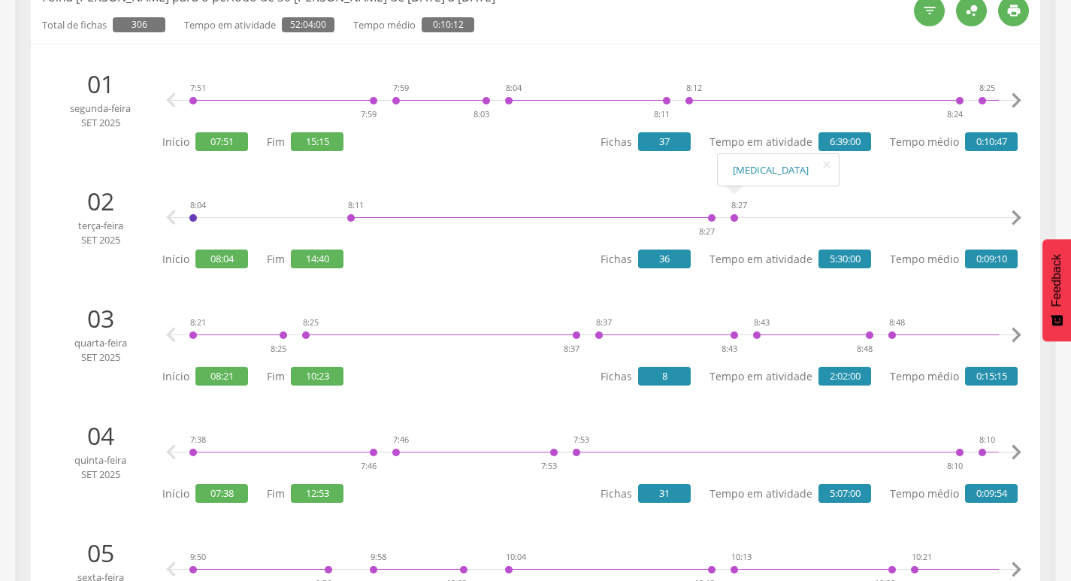
scroll to position [0, 0]
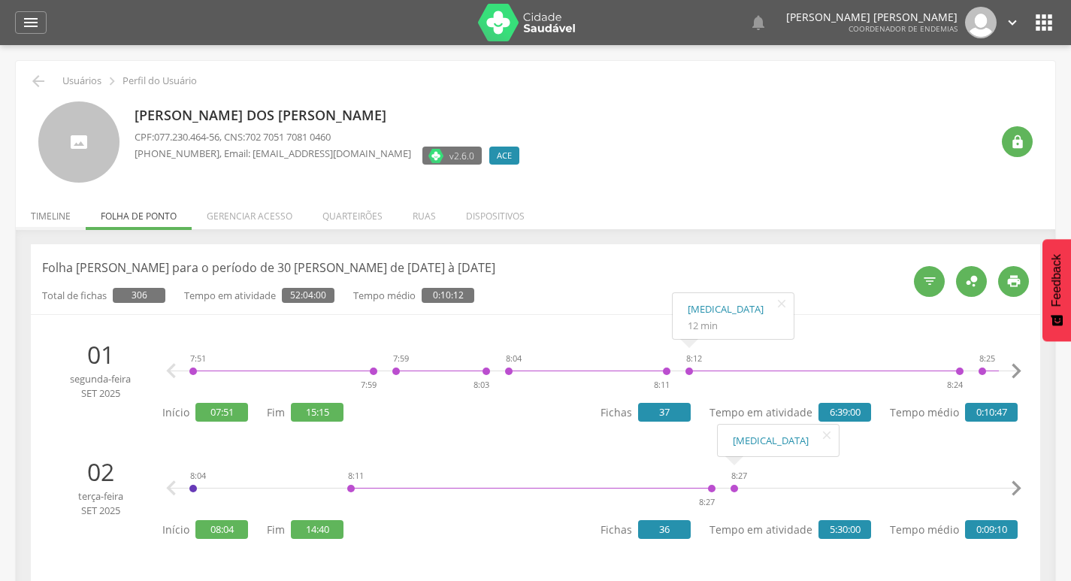
click at [68, 212] on li "Timeline" at bounding box center [51, 212] width 70 height 35
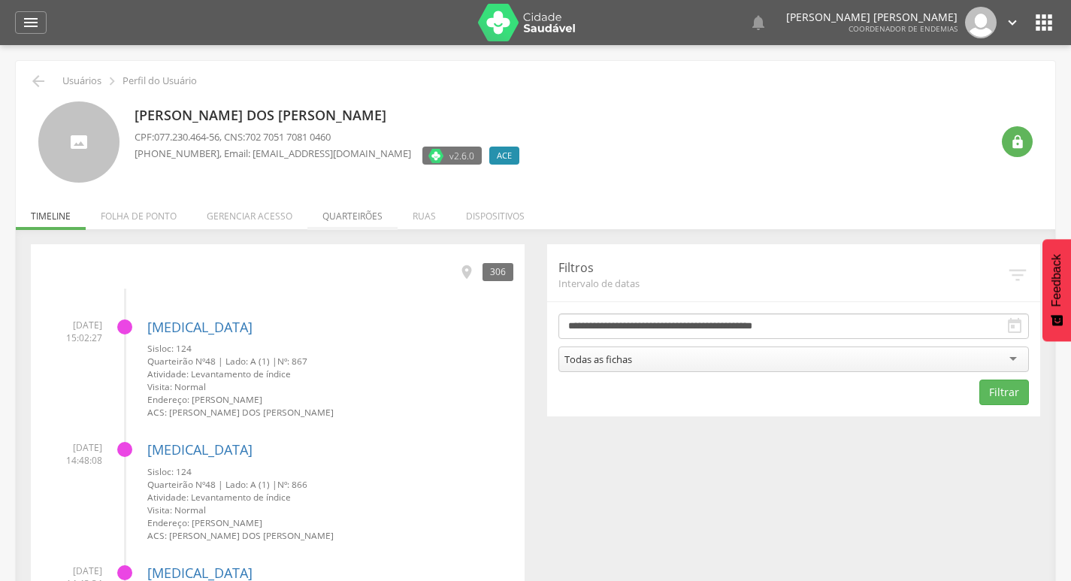
click at [357, 211] on li "Quarteirões" at bounding box center [352, 212] width 90 height 35
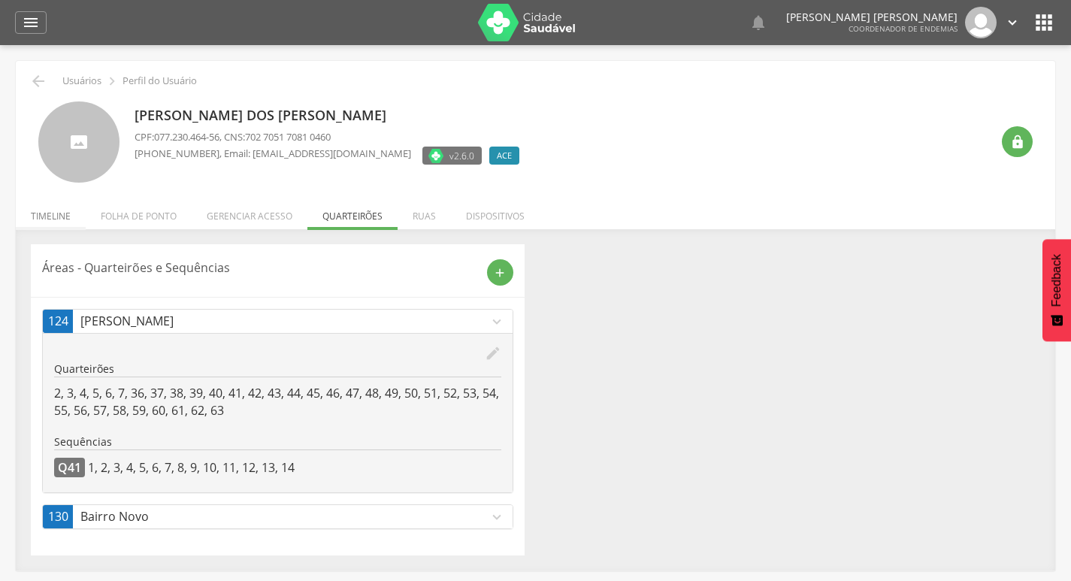
click at [51, 221] on li "Timeline" at bounding box center [51, 212] width 70 height 35
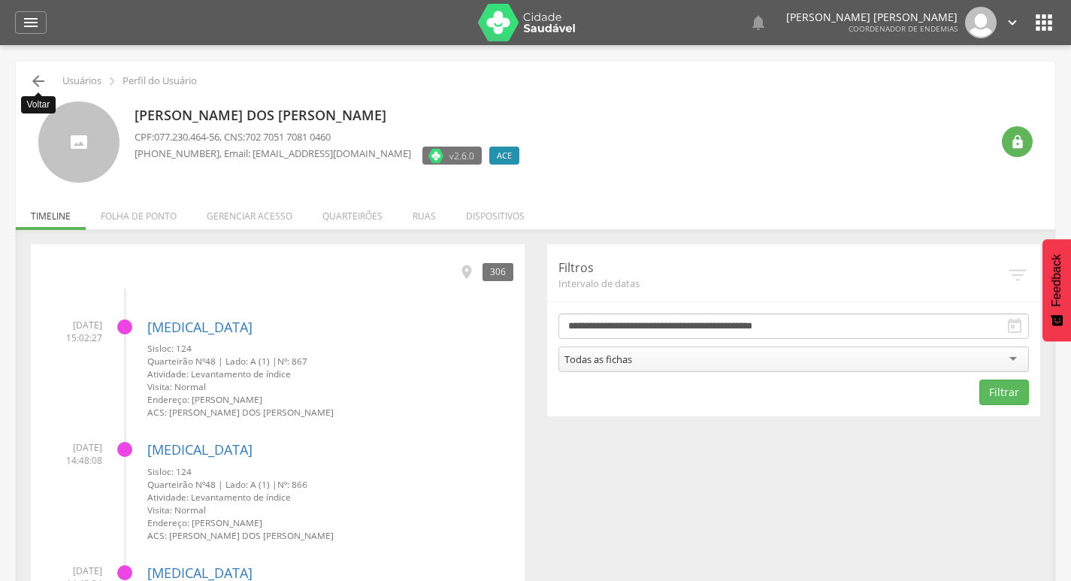
click at [38, 80] on icon "" at bounding box center [38, 81] width 18 height 18
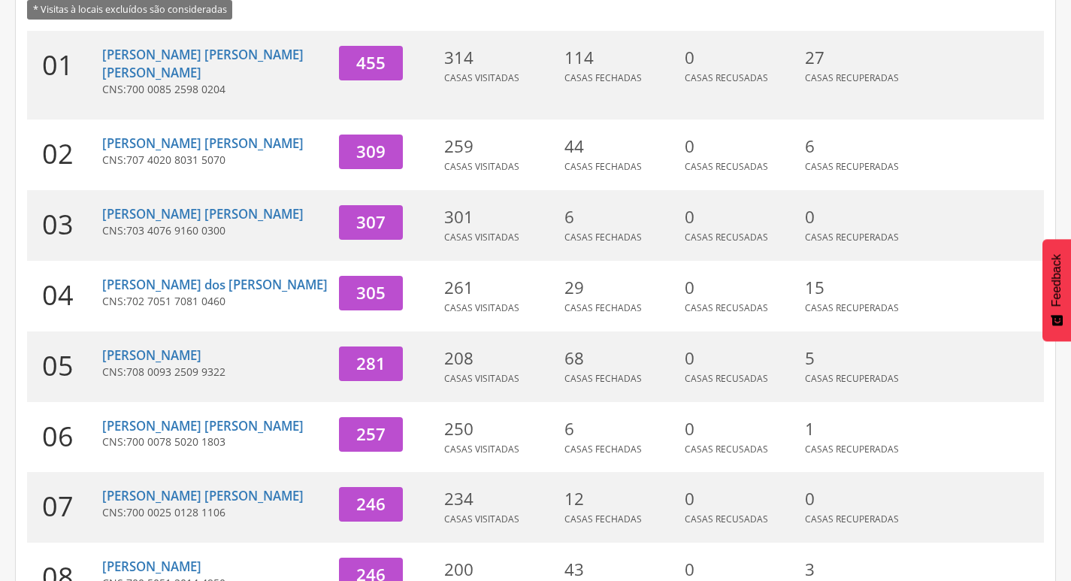
scroll to position [271, 0]
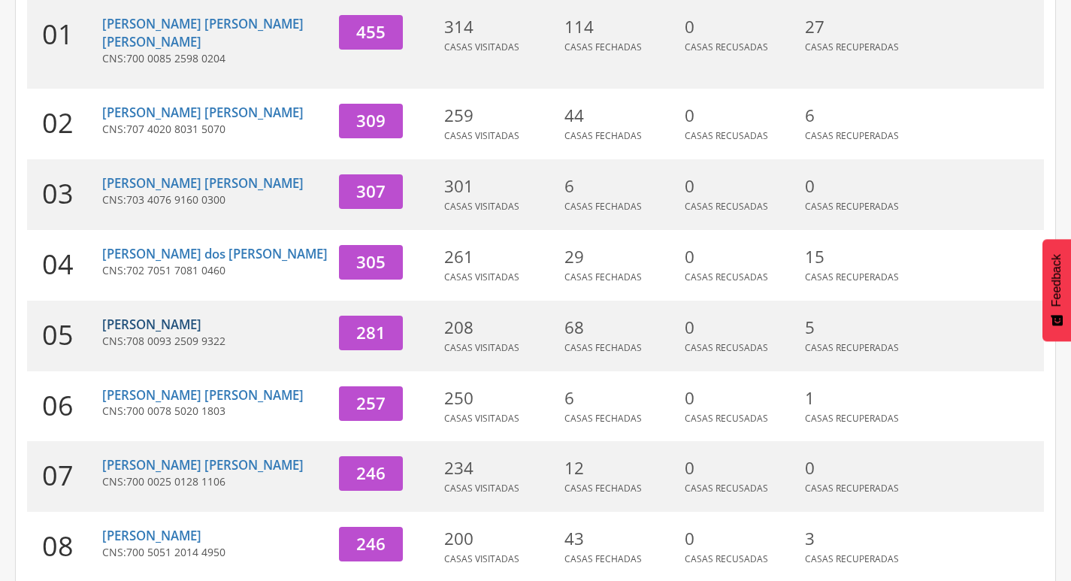
click at [157, 316] on link "[PERSON_NAME]" at bounding box center [151, 324] width 99 height 17
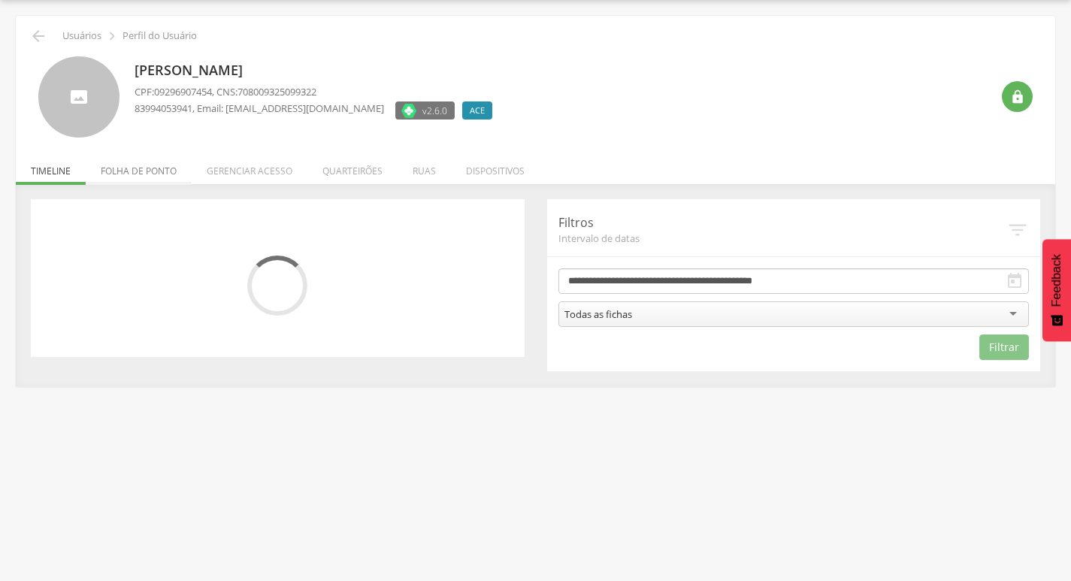
click at [162, 176] on li "Folha de ponto" at bounding box center [139, 167] width 106 height 35
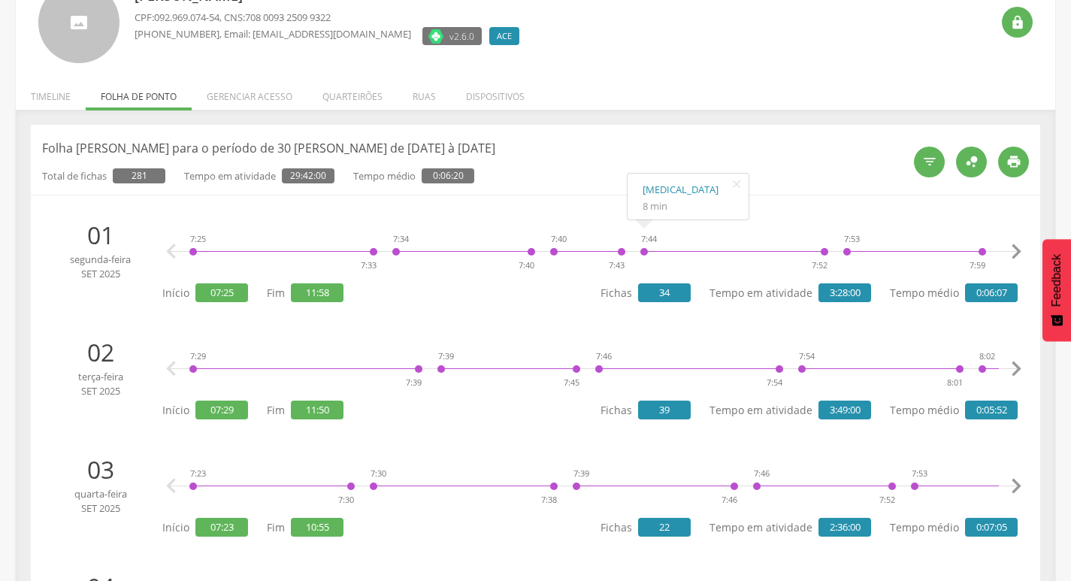
scroll to position [0, 0]
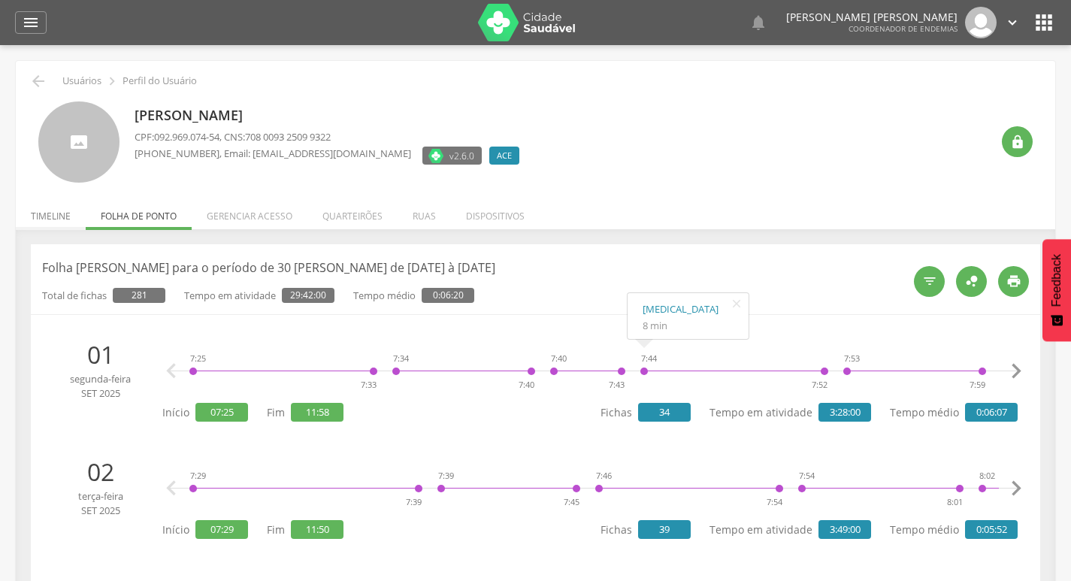
click at [52, 216] on li "Timeline" at bounding box center [51, 212] width 70 height 35
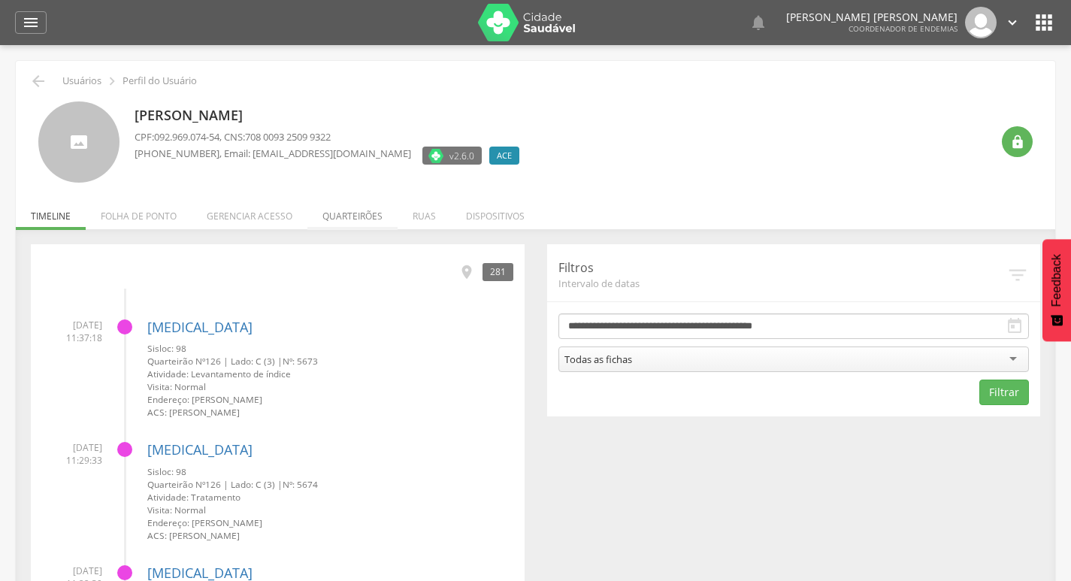
click at [323, 216] on li "Quarteirões" at bounding box center [352, 212] width 90 height 35
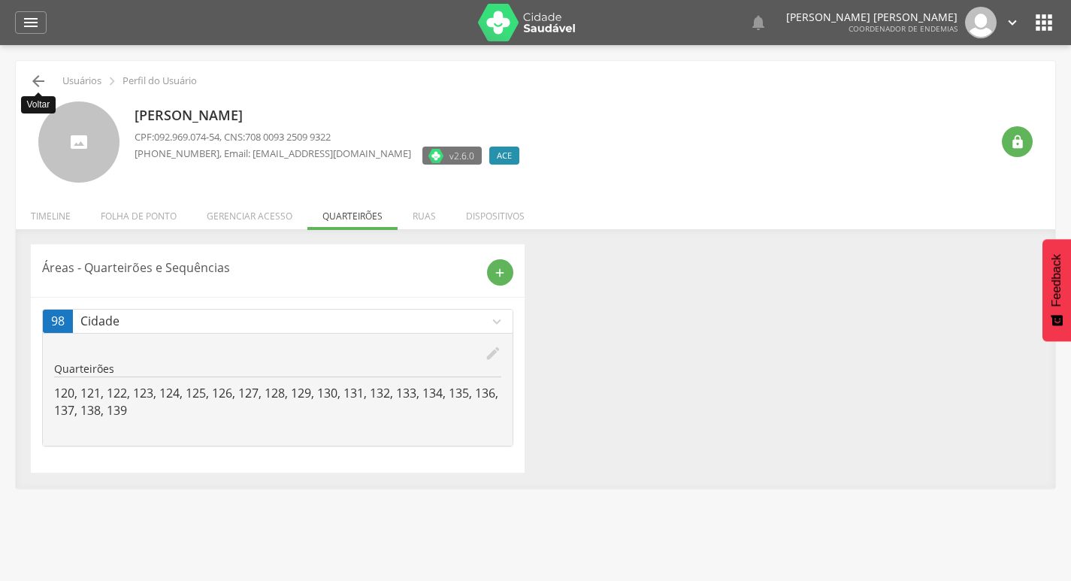
click at [30, 89] on icon "" at bounding box center [38, 81] width 18 height 18
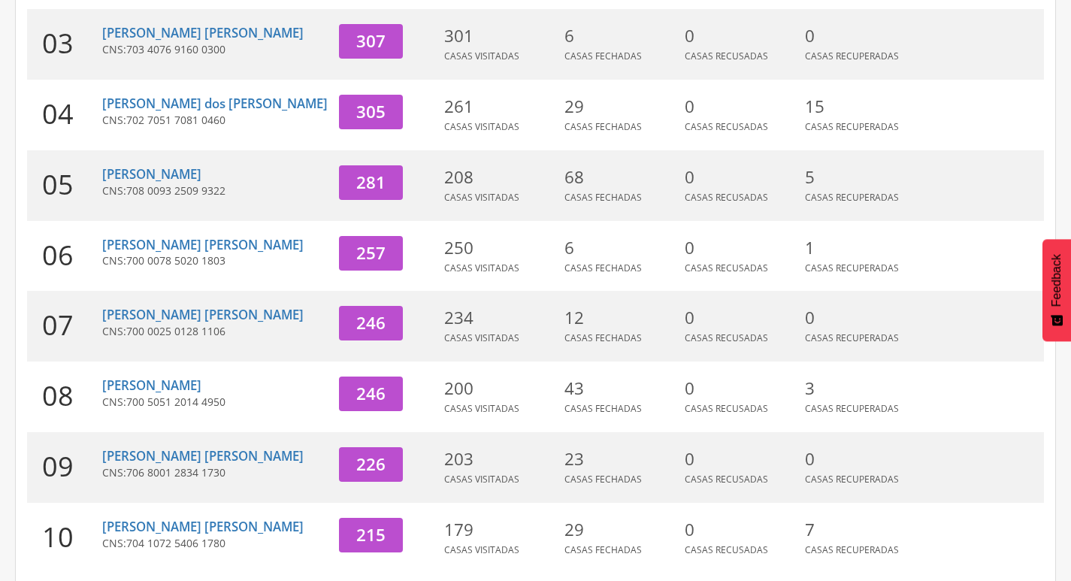
scroll to position [463, 0]
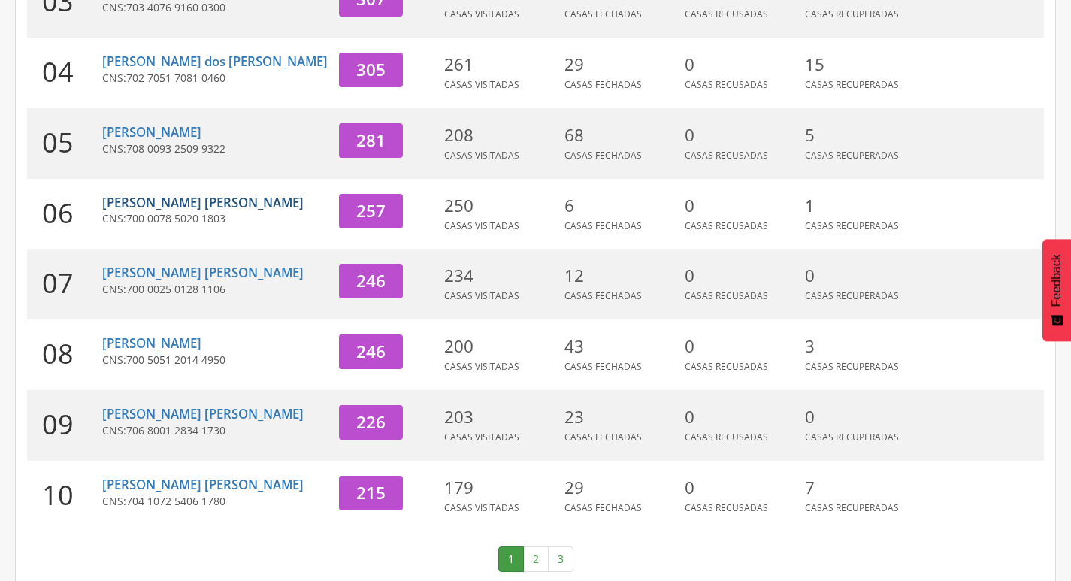
click at [187, 194] on link "[PERSON_NAME] [PERSON_NAME]" at bounding box center [202, 202] width 201 height 17
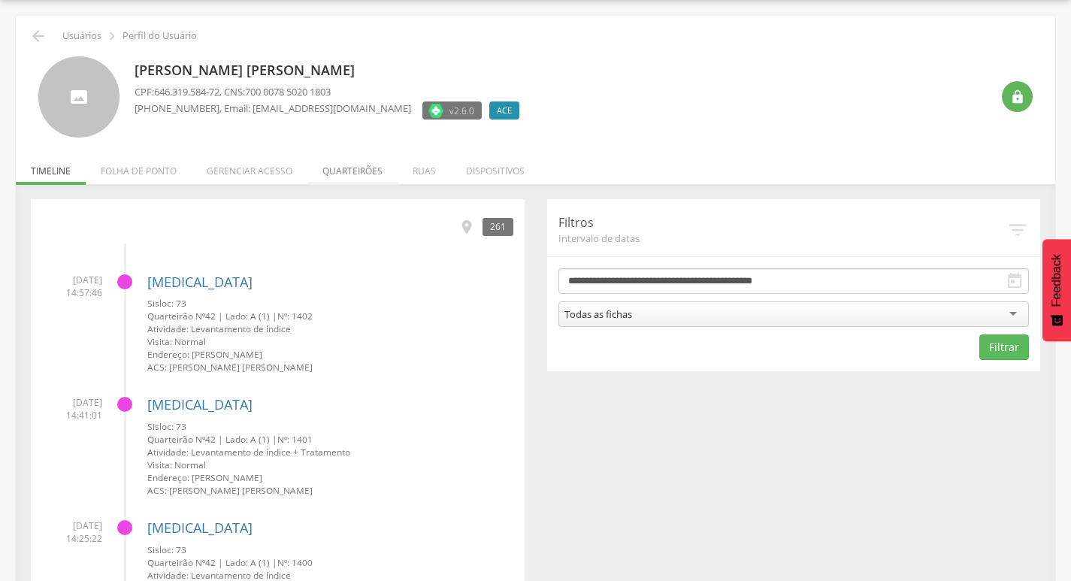
click at [368, 180] on li "Quarteirões" at bounding box center [352, 167] width 90 height 35
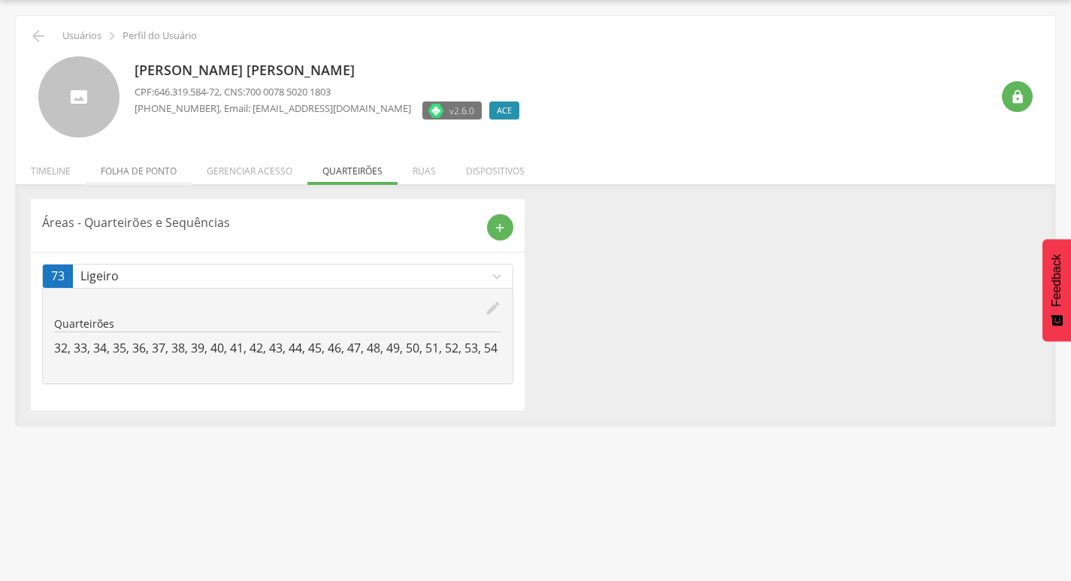
click at [125, 159] on li "Folha de ponto" at bounding box center [139, 167] width 106 height 35
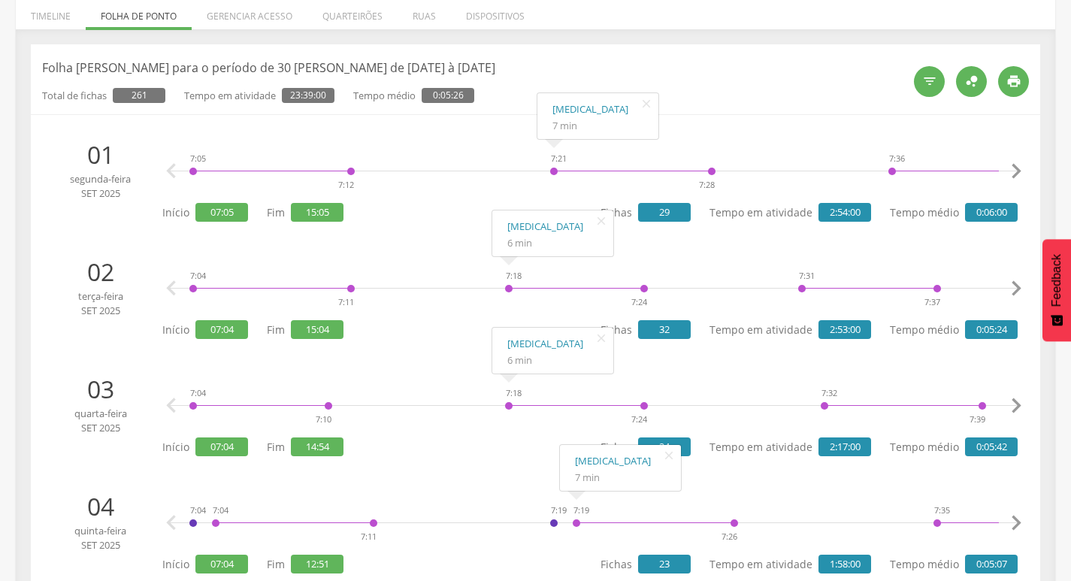
scroll to position [0, 0]
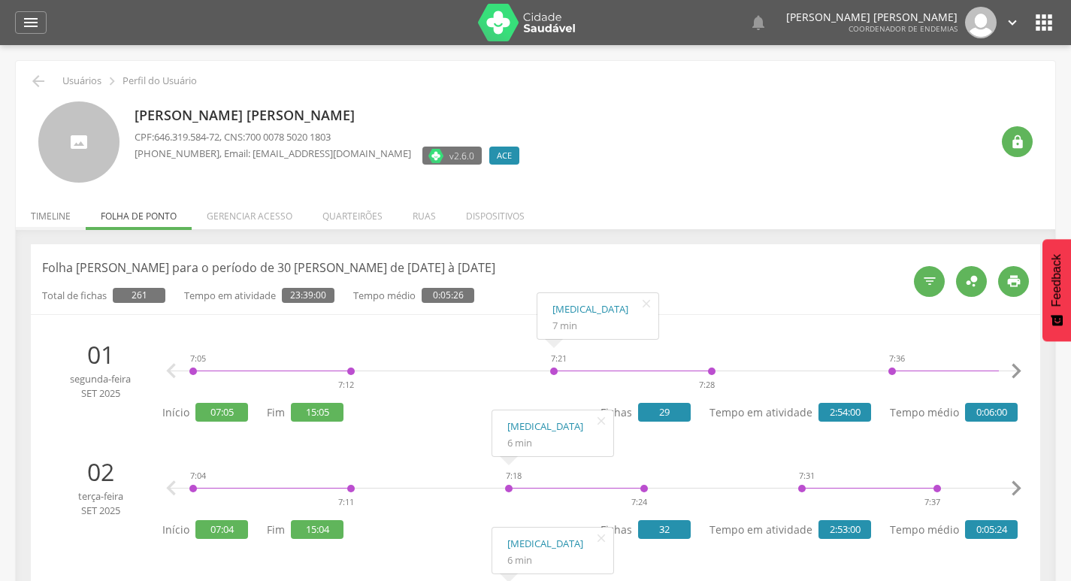
click at [63, 210] on li "Timeline" at bounding box center [51, 212] width 70 height 35
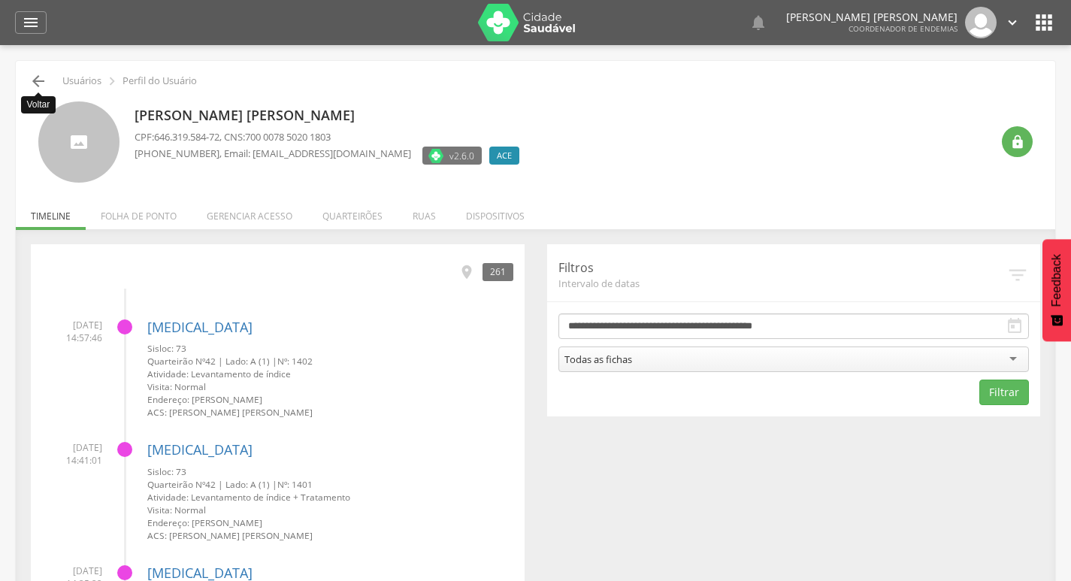
click at [35, 88] on icon "" at bounding box center [38, 81] width 18 height 18
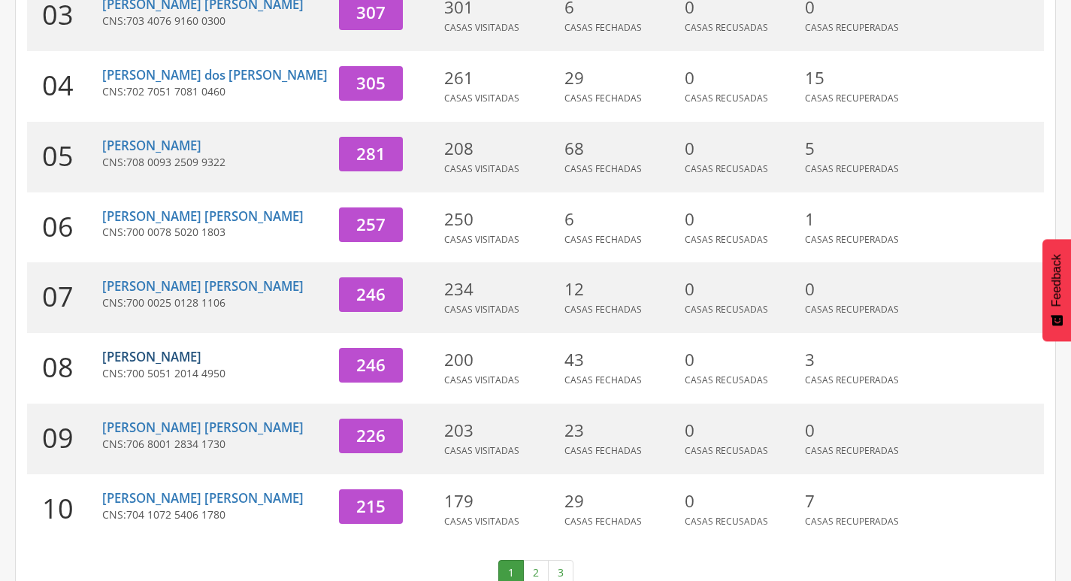
scroll to position [463, 0]
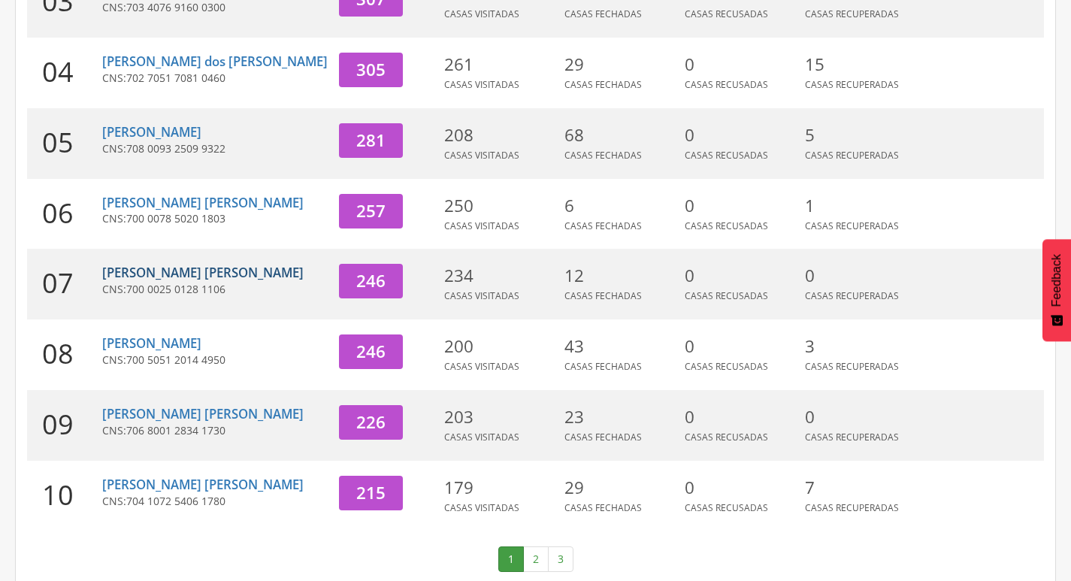
click at [168, 264] on link "[PERSON_NAME] [PERSON_NAME]" at bounding box center [202, 272] width 201 height 17
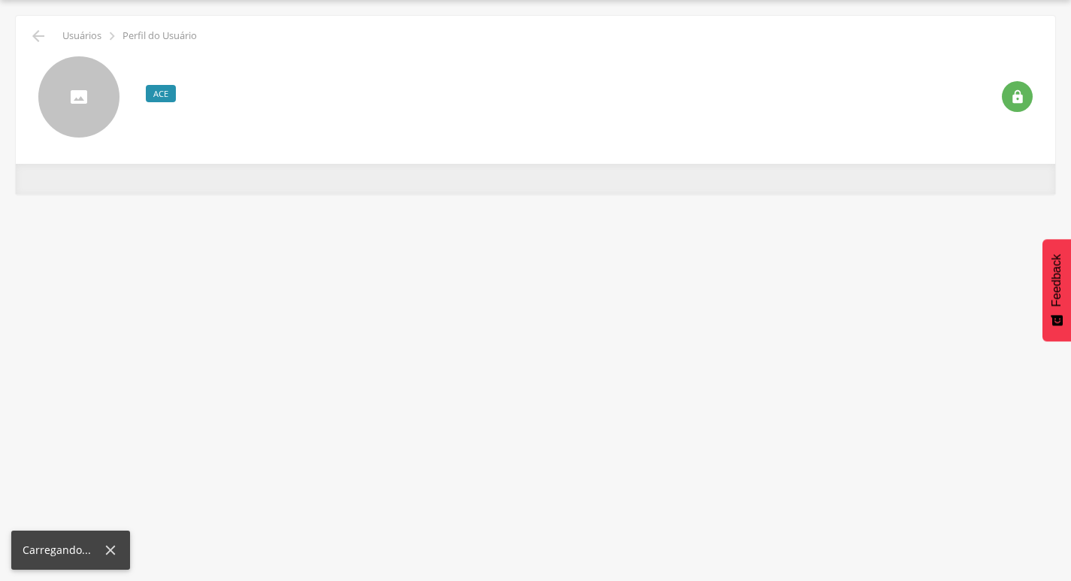
scroll to position [45, 0]
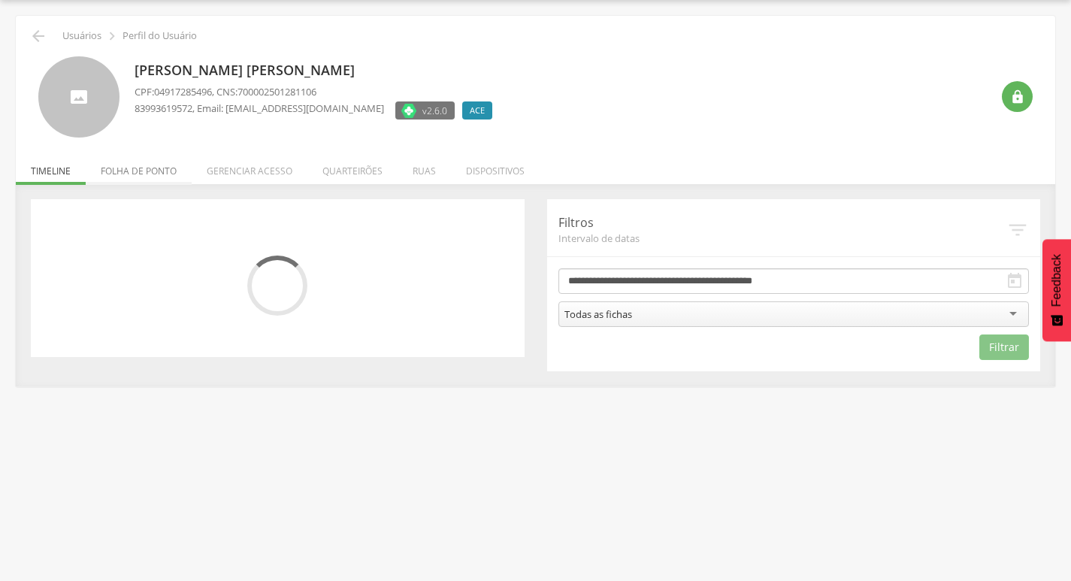
click at [147, 174] on li "Folha de ponto" at bounding box center [139, 167] width 106 height 35
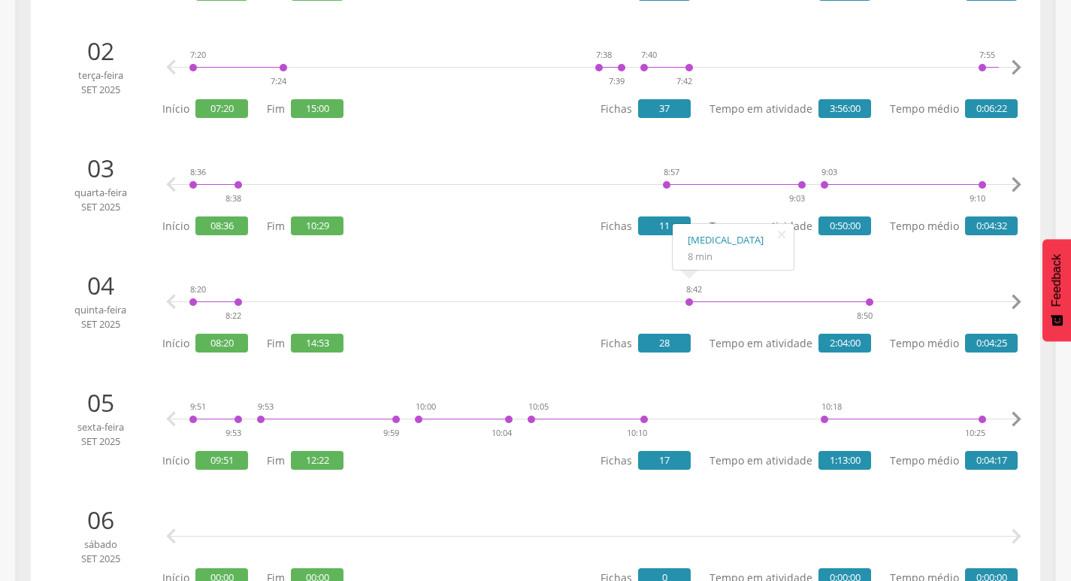
scroll to position [0, 0]
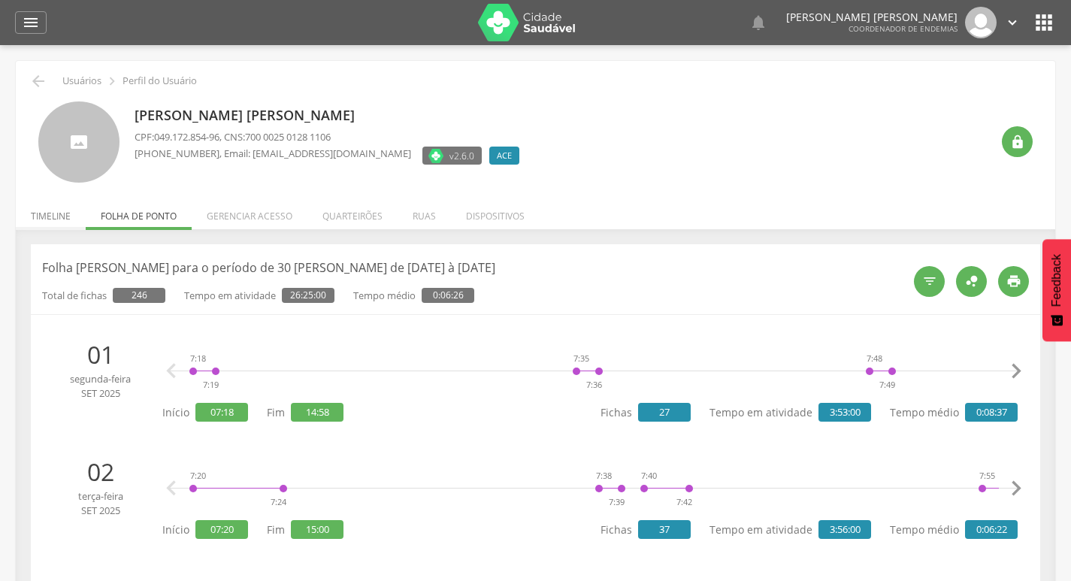
click at [69, 215] on li "Timeline" at bounding box center [51, 212] width 70 height 35
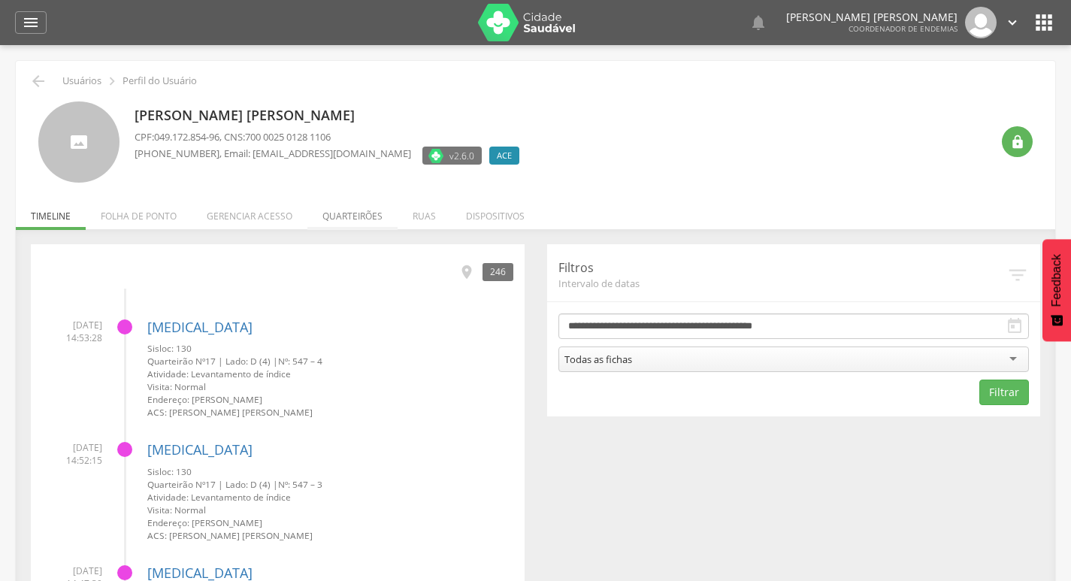
click at [373, 217] on li "Quarteirões" at bounding box center [352, 212] width 90 height 35
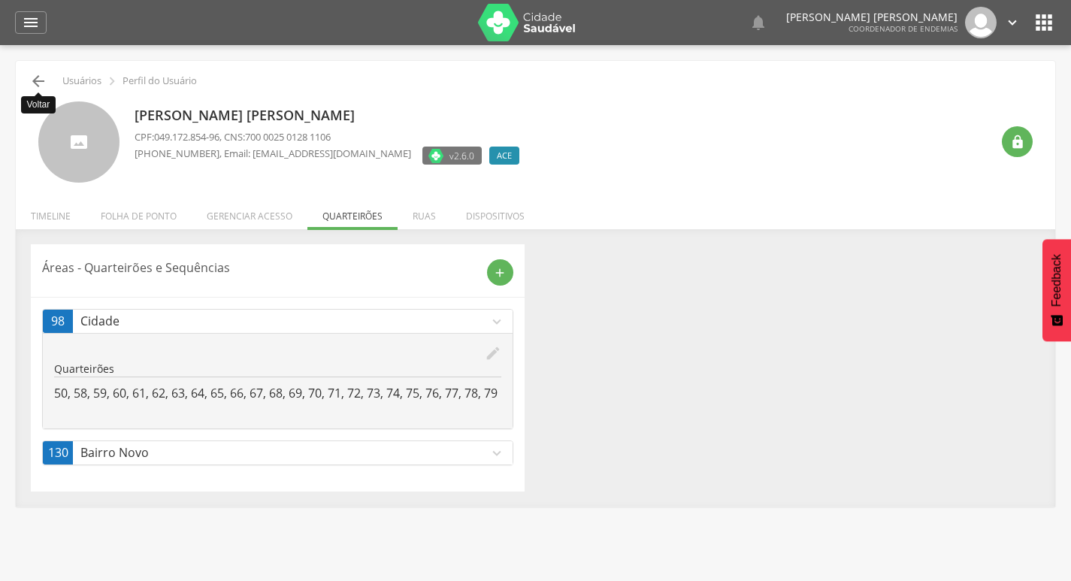
click at [44, 83] on icon "" at bounding box center [38, 81] width 18 height 18
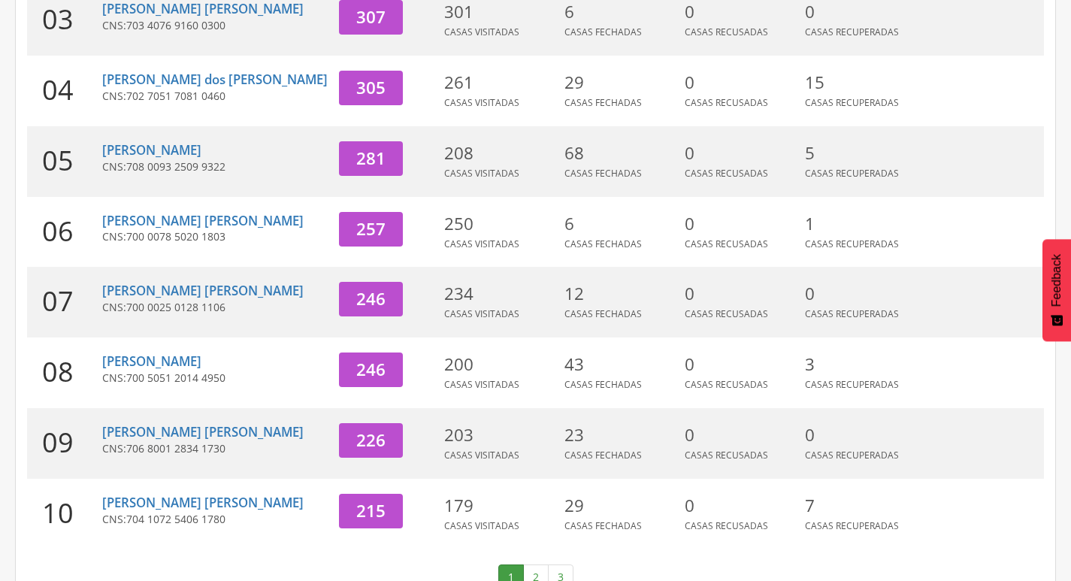
scroll to position [463, 0]
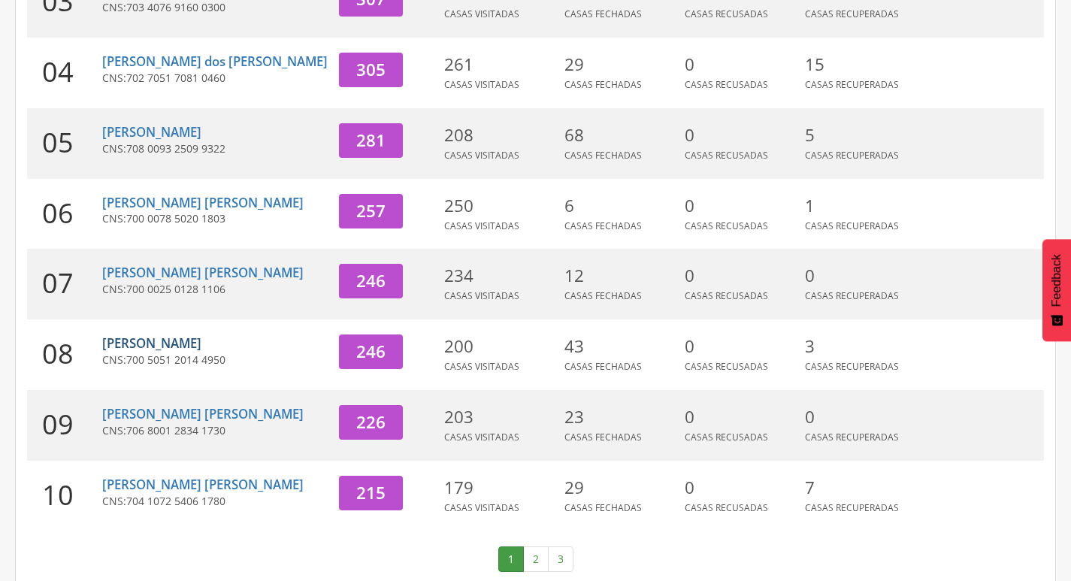
click at [201, 335] on link "[PERSON_NAME]" at bounding box center [151, 343] width 99 height 17
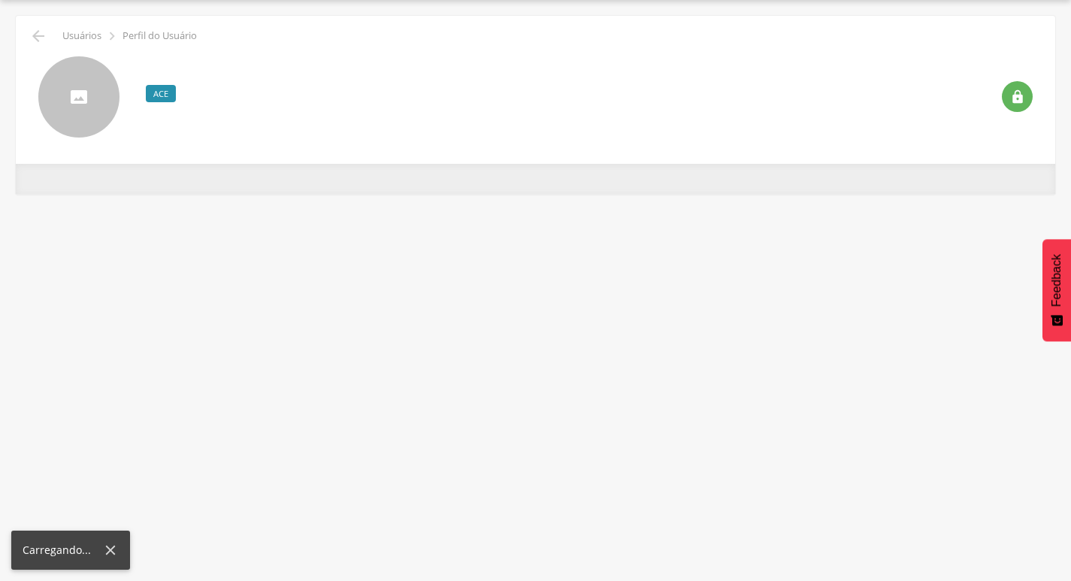
scroll to position [45, 0]
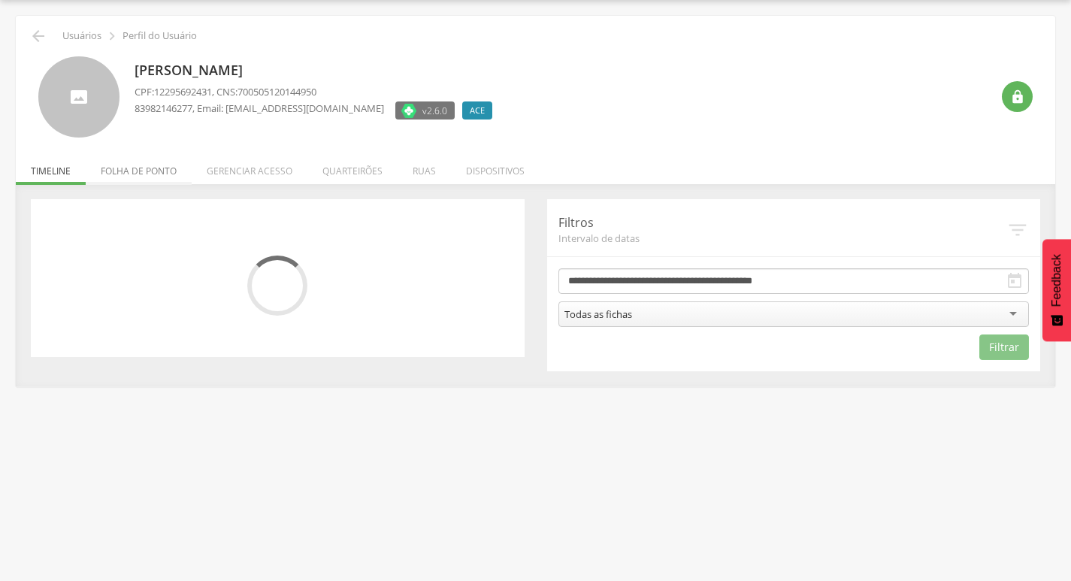
click at [142, 171] on li "Folha de ponto" at bounding box center [139, 167] width 106 height 35
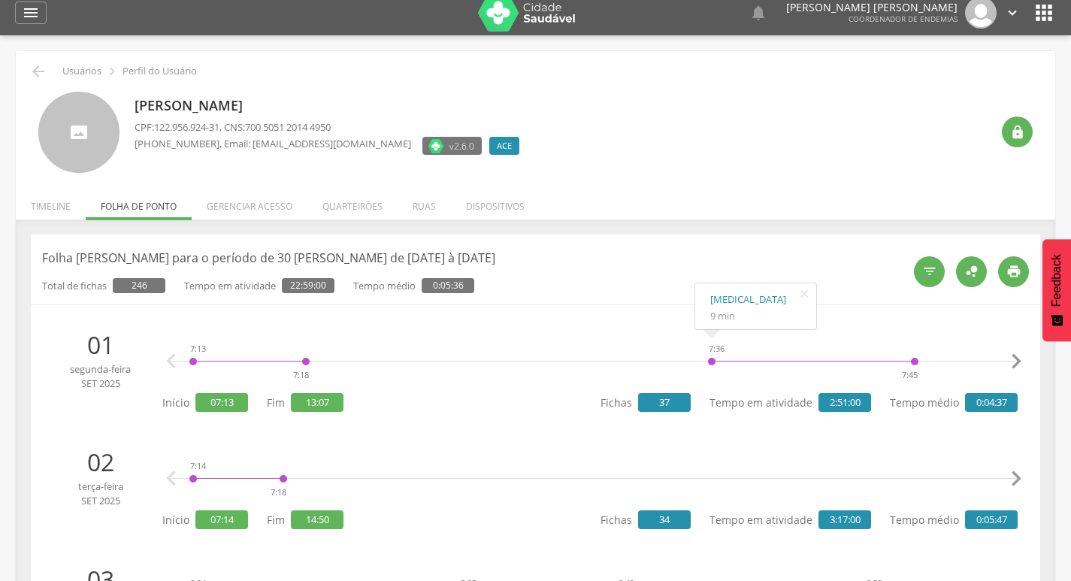
scroll to position [0, 0]
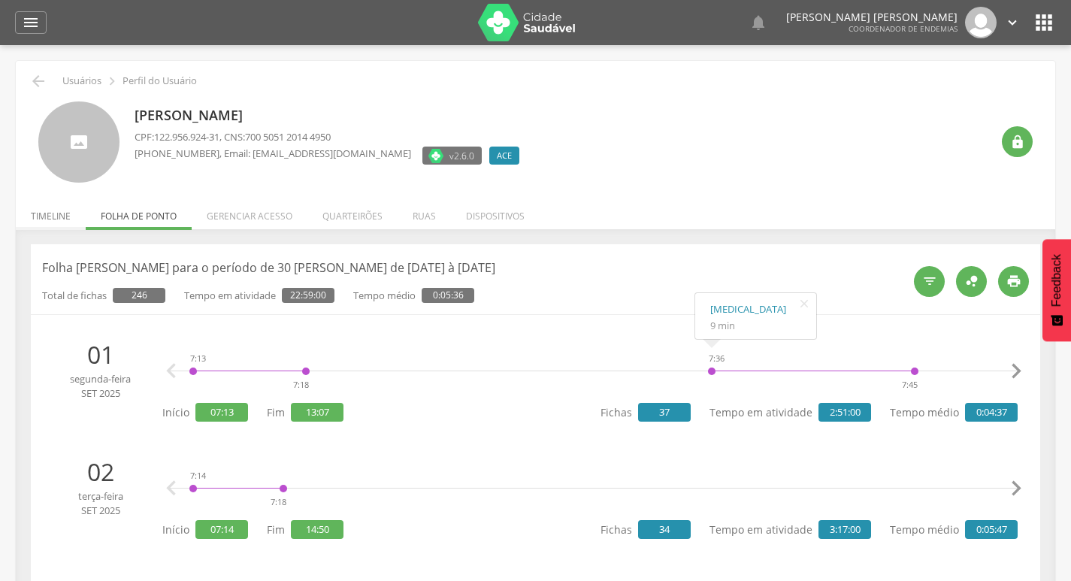
click at [65, 218] on li "Timeline" at bounding box center [51, 212] width 70 height 35
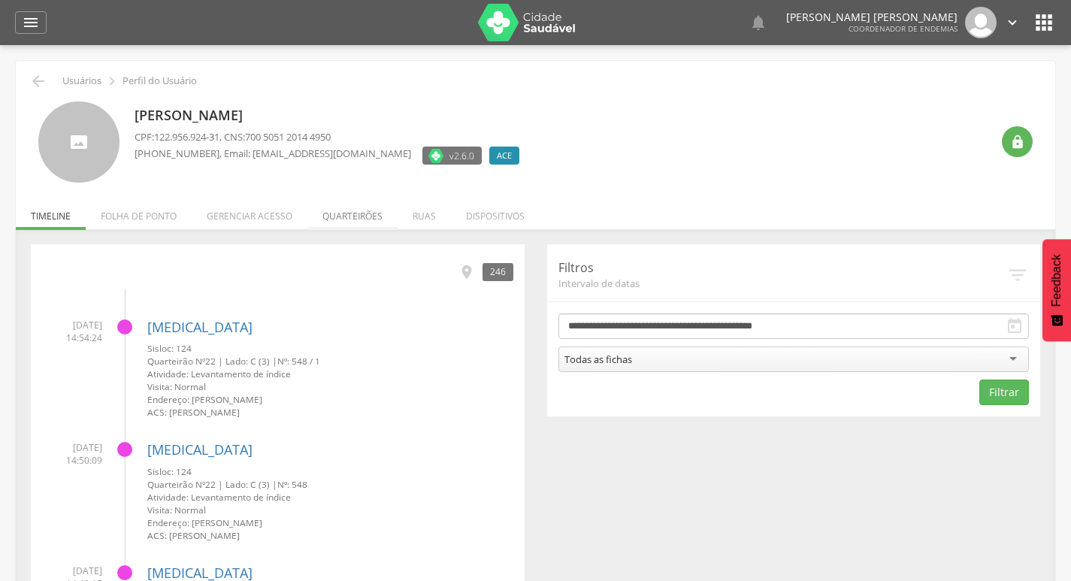
click at [353, 217] on li "Quarteirões" at bounding box center [352, 212] width 90 height 35
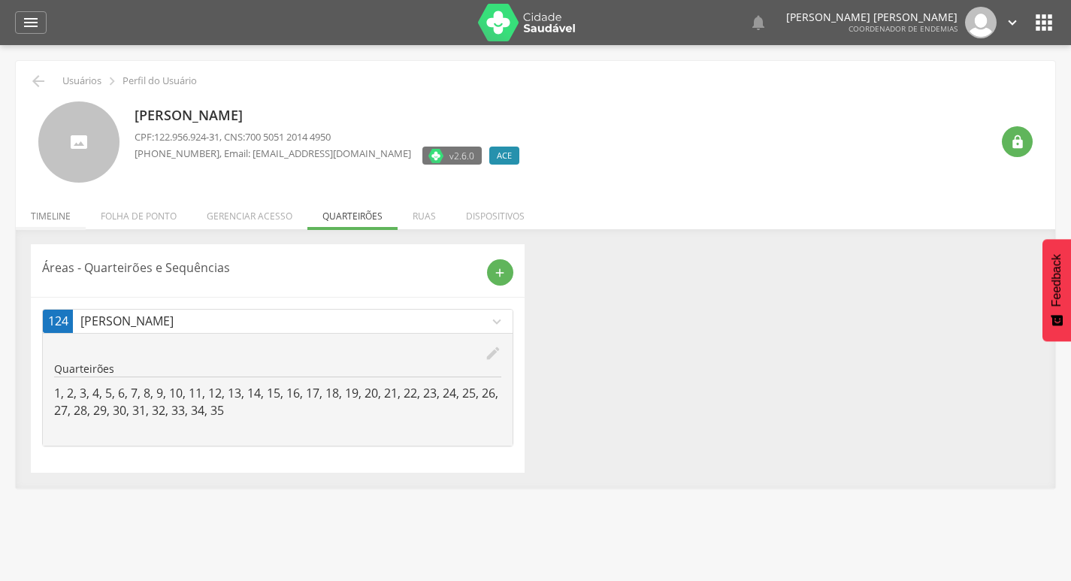
click at [67, 217] on li "Timeline" at bounding box center [51, 212] width 70 height 35
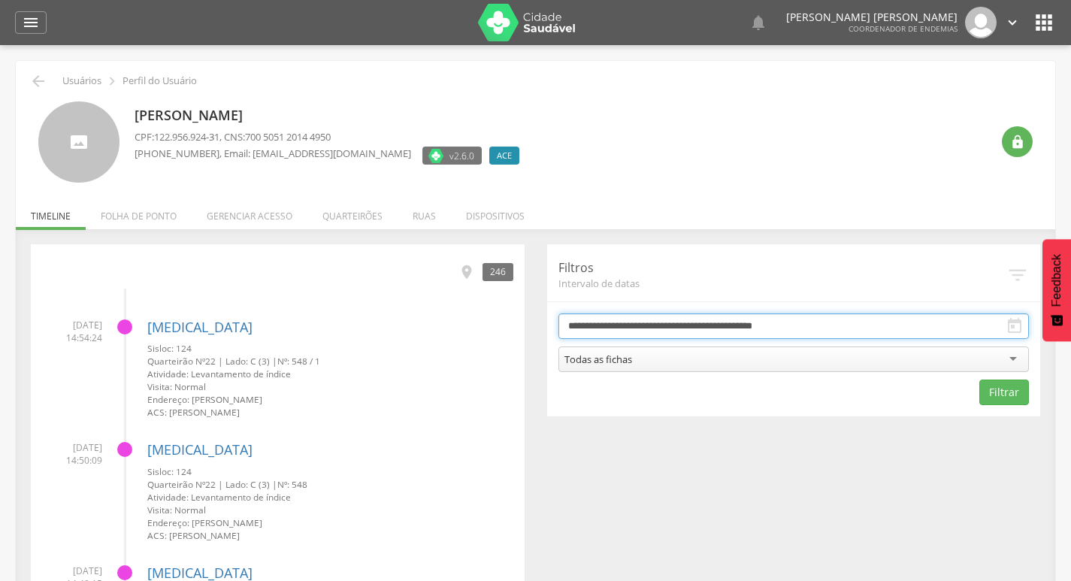
click at [641, 327] on input "**********" at bounding box center [794, 327] width 471 height 26
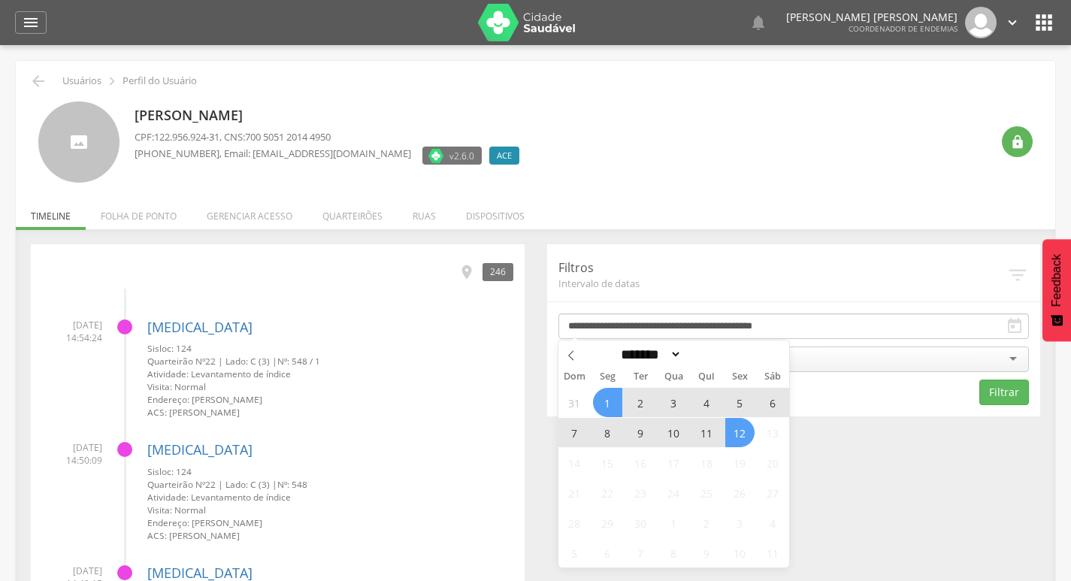
click at [714, 432] on span "11" at bounding box center [706, 432] width 29 height 29
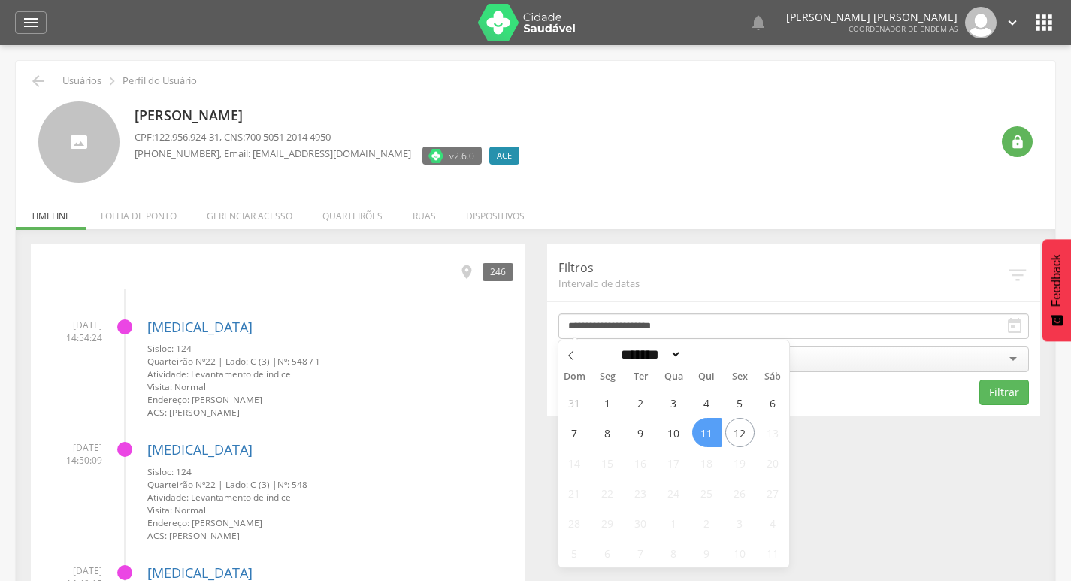
click at [714, 432] on span "11" at bounding box center [706, 432] width 29 height 29
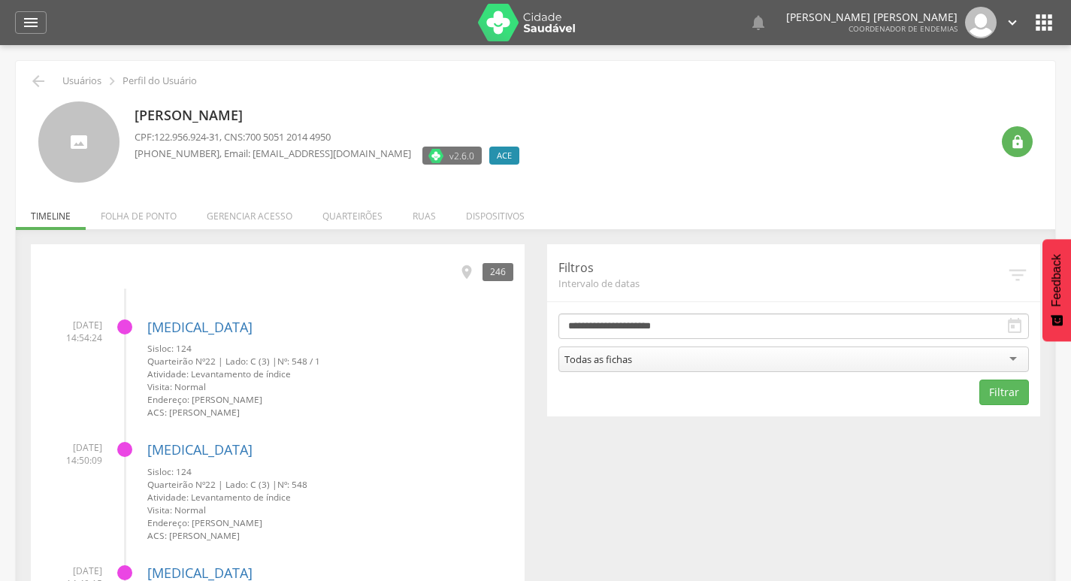
click at [739, 364] on div "Todas as fichas" at bounding box center [794, 360] width 471 height 26
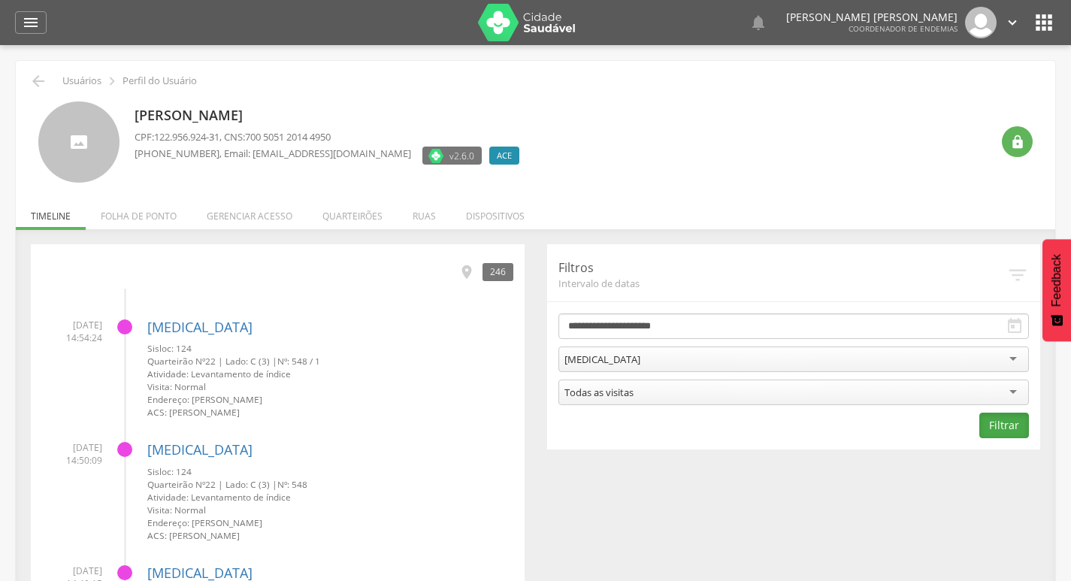
click at [1027, 427] on button "Filtrar" at bounding box center [1005, 426] width 50 height 26
click at [34, 78] on icon "" at bounding box center [38, 81] width 18 height 18
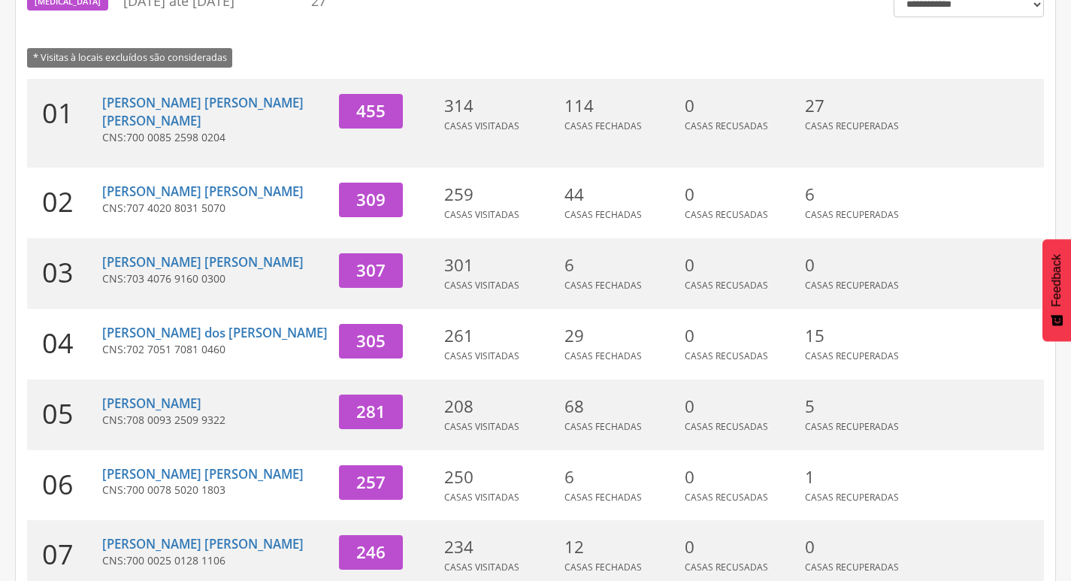
scroll to position [463, 0]
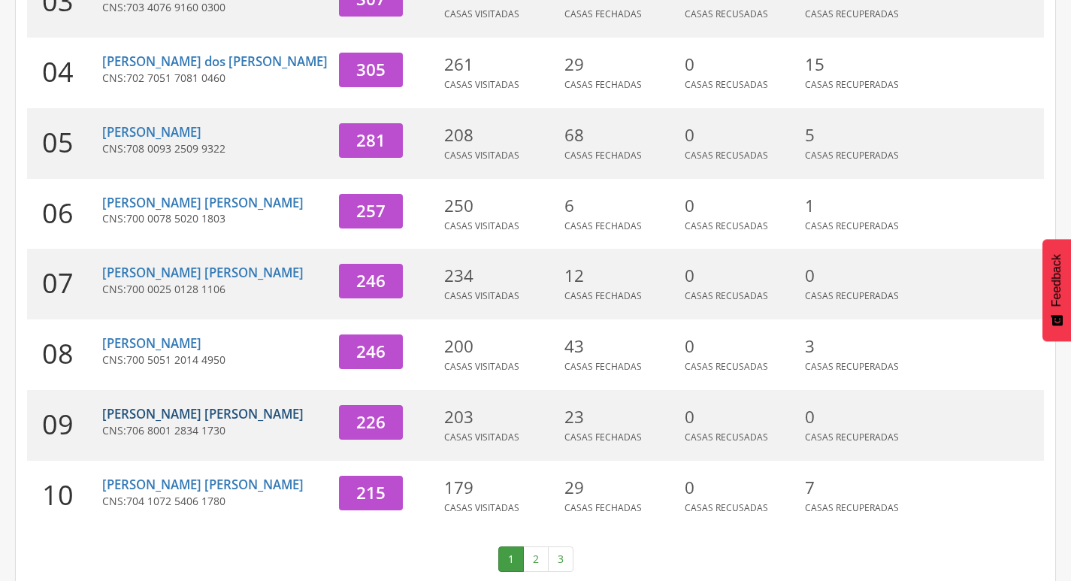
click at [210, 405] on link "[PERSON_NAME] [PERSON_NAME]" at bounding box center [202, 413] width 201 height 17
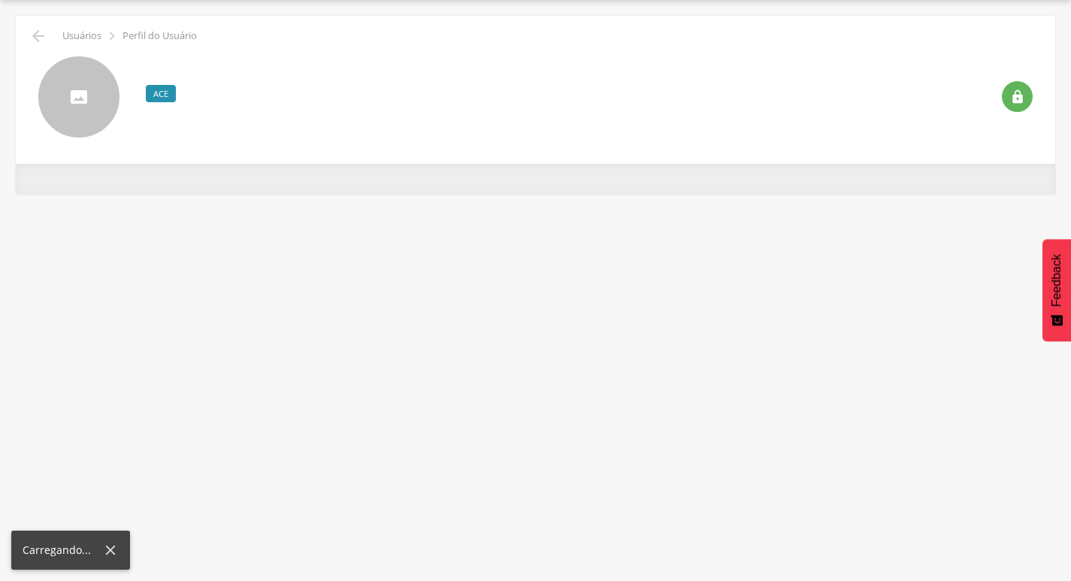
scroll to position [45, 0]
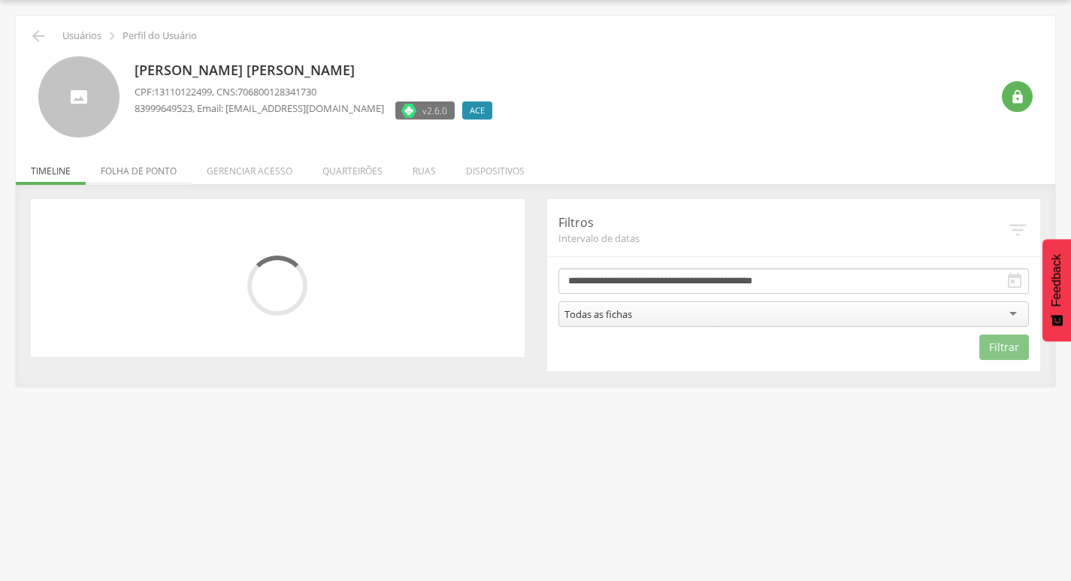
click at [180, 175] on li "Folha de ponto" at bounding box center [139, 167] width 106 height 35
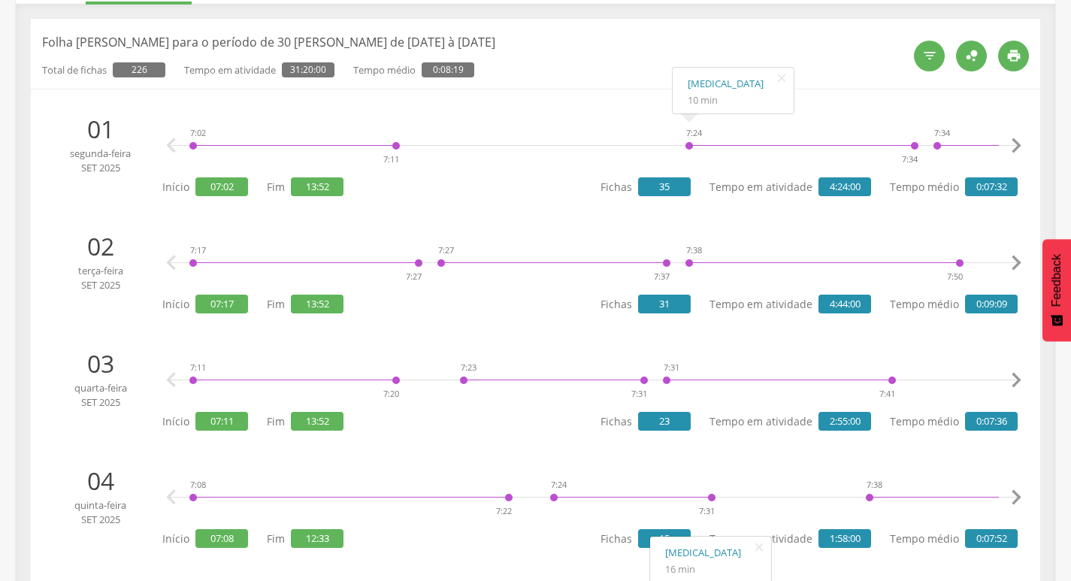
scroll to position [0, 0]
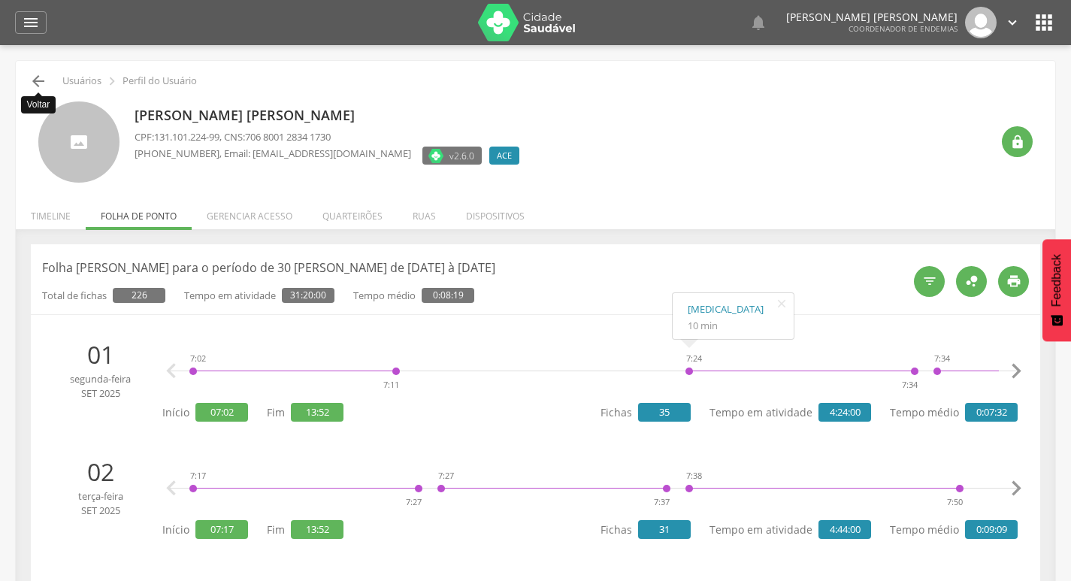
click at [35, 81] on icon "" at bounding box center [38, 81] width 18 height 18
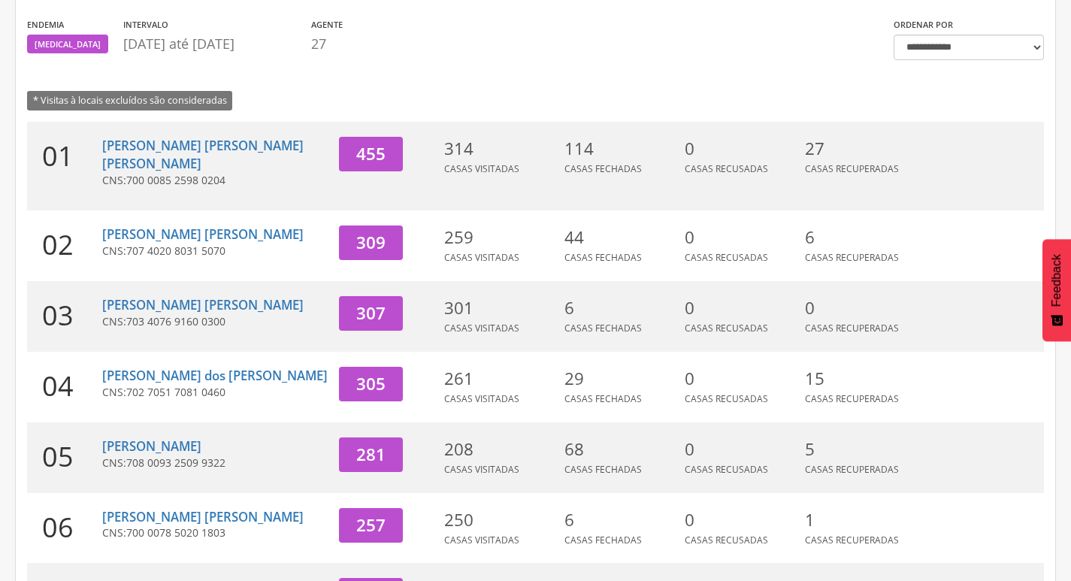
scroll to position [421, 0]
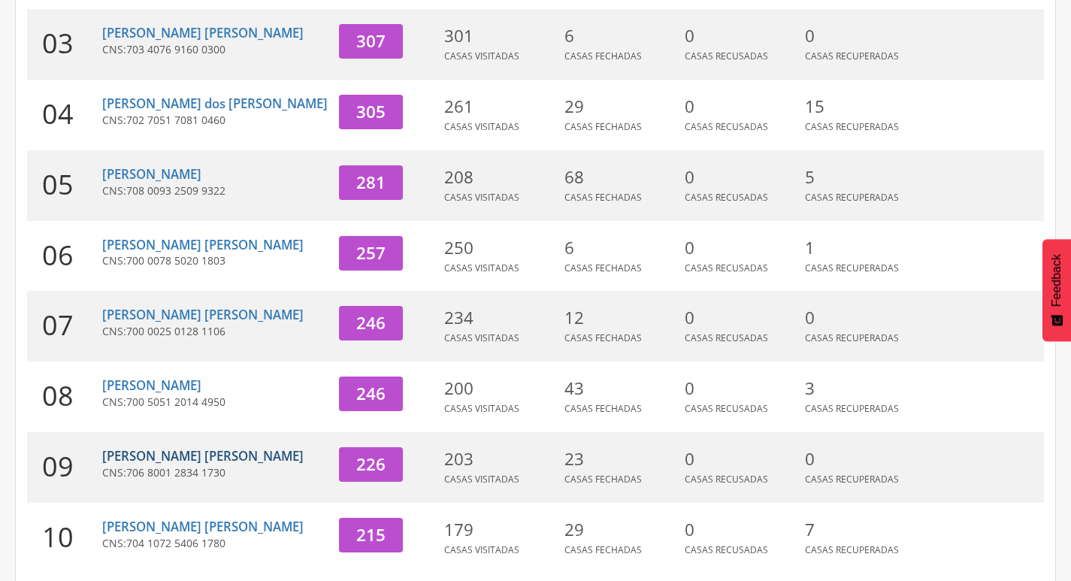
click at [162, 447] on link "[PERSON_NAME] [PERSON_NAME]" at bounding box center [202, 455] width 201 height 17
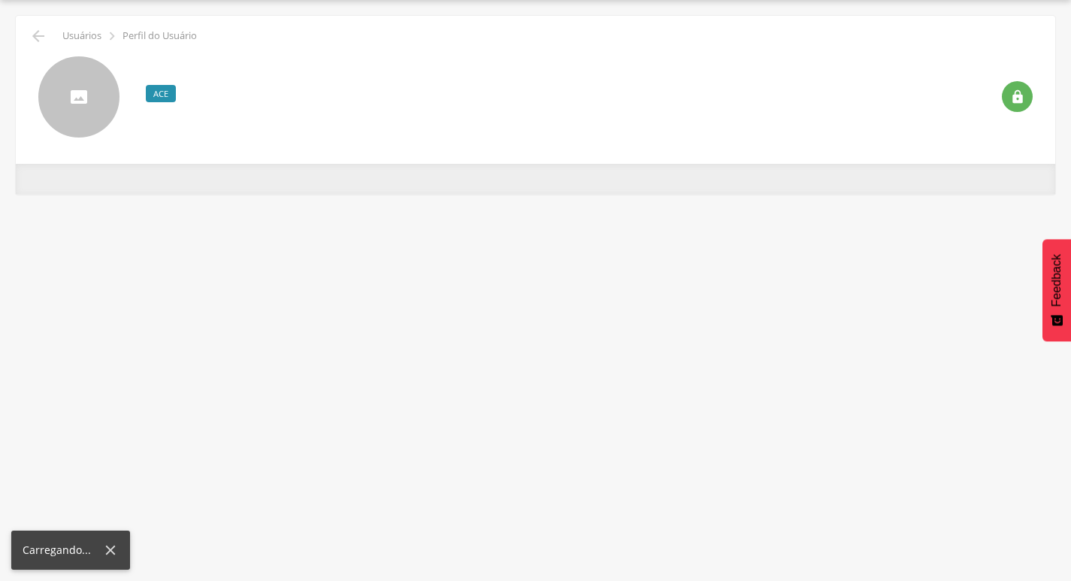
scroll to position [45, 0]
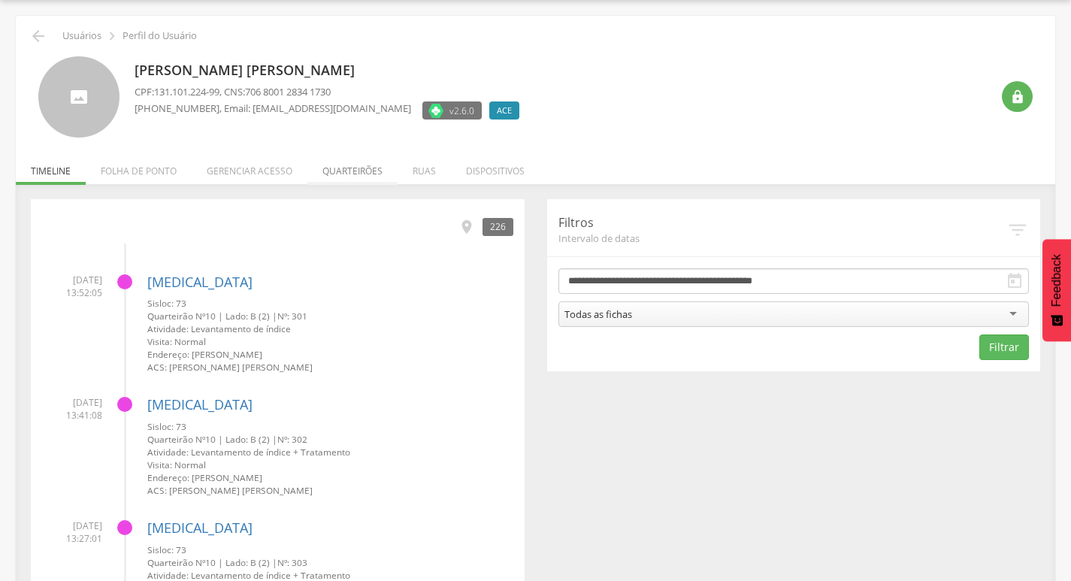
click at [353, 171] on li "Quarteirões" at bounding box center [352, 167] width 90 height 35
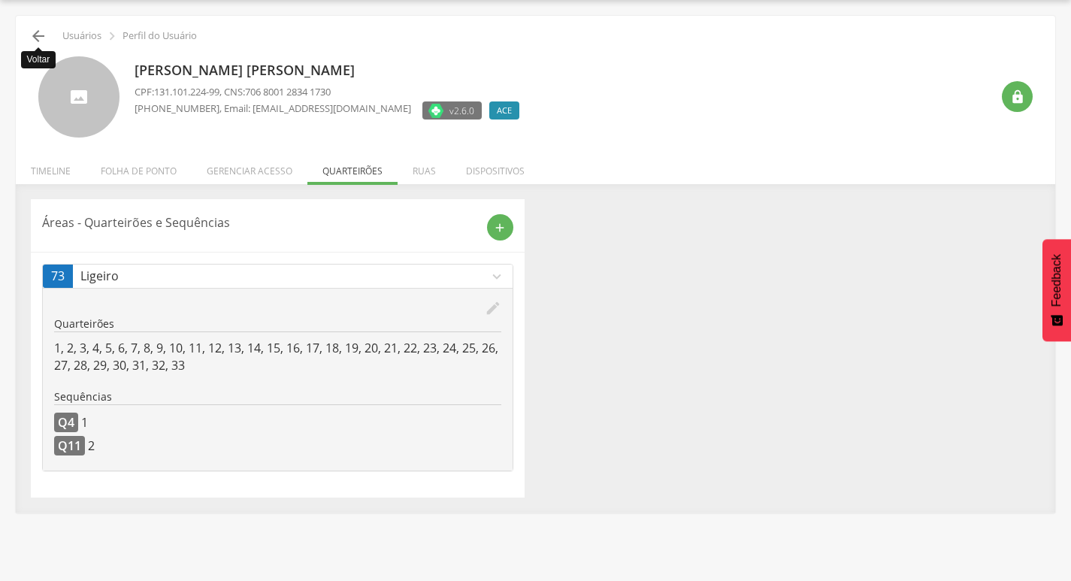
click at [32, 27] on icon "" at bounding box center [38, 36] width 18 height 18
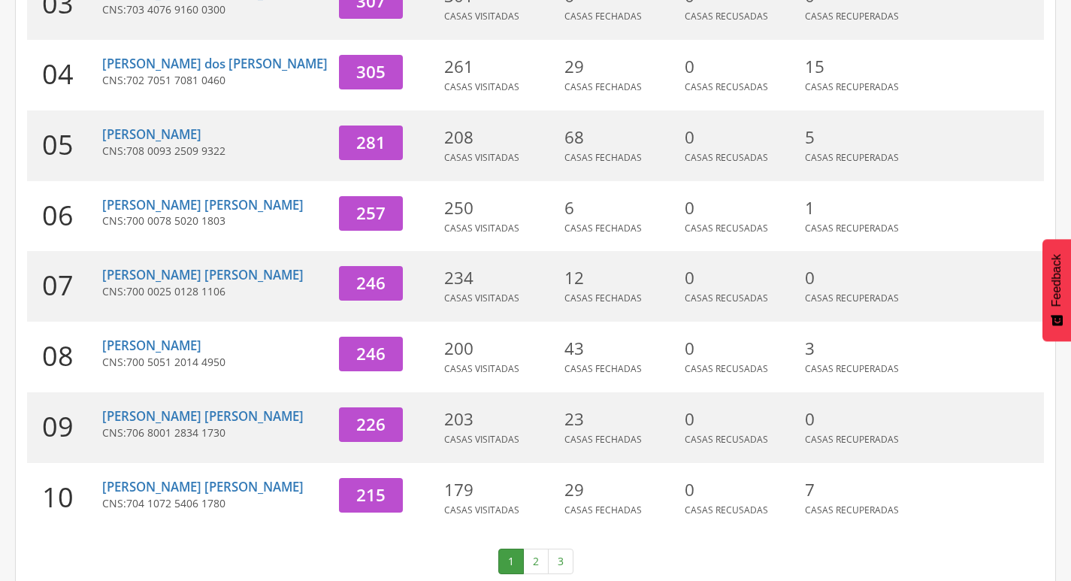
scroll to position [463, 0]
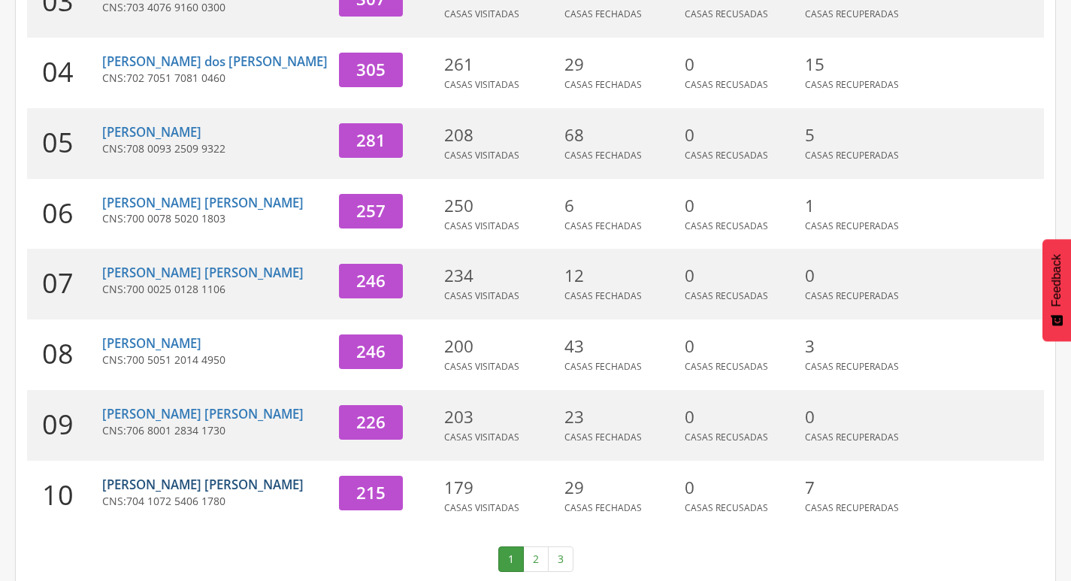
click at [138, 476] on link "[PERSON_NAME] [PERSON_NAME]" at bounding box center [202, 484] width 201 height 17
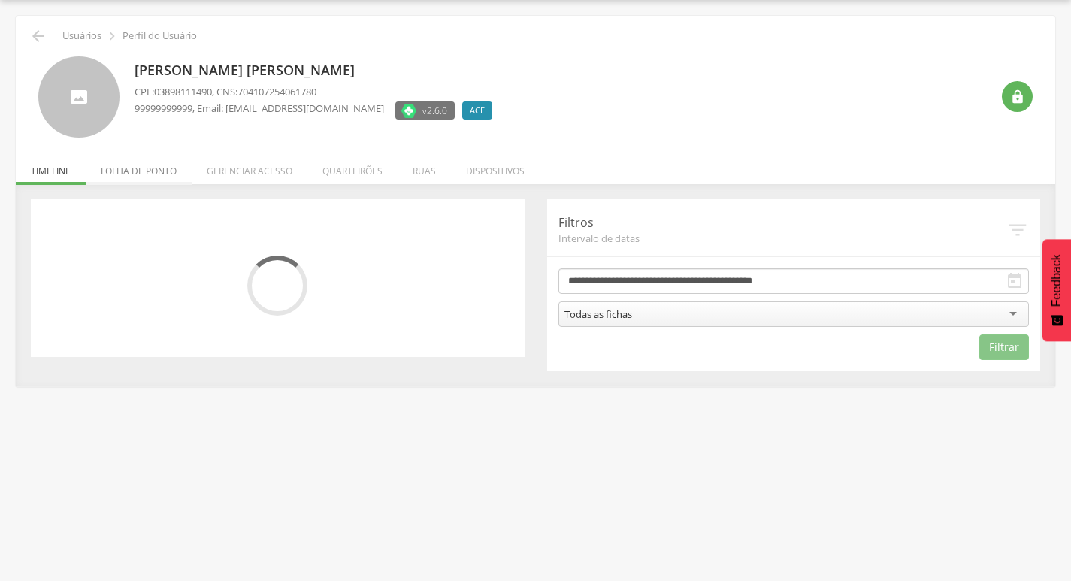
click at [146, 164] on li "Folha de ponto" at bounding box center [139, 167] width 106 height 35
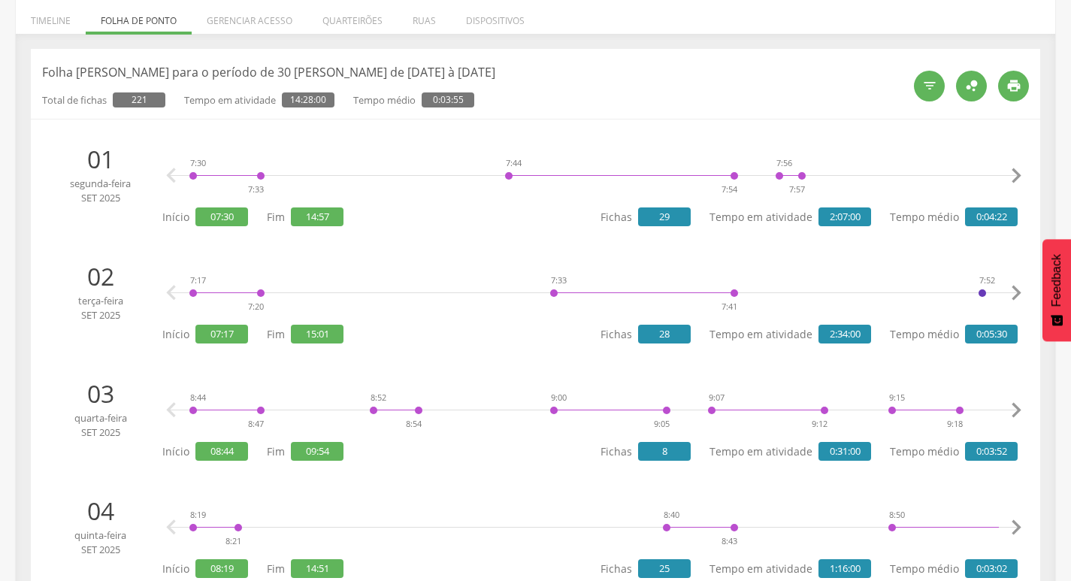
scroll to position [0, 0]
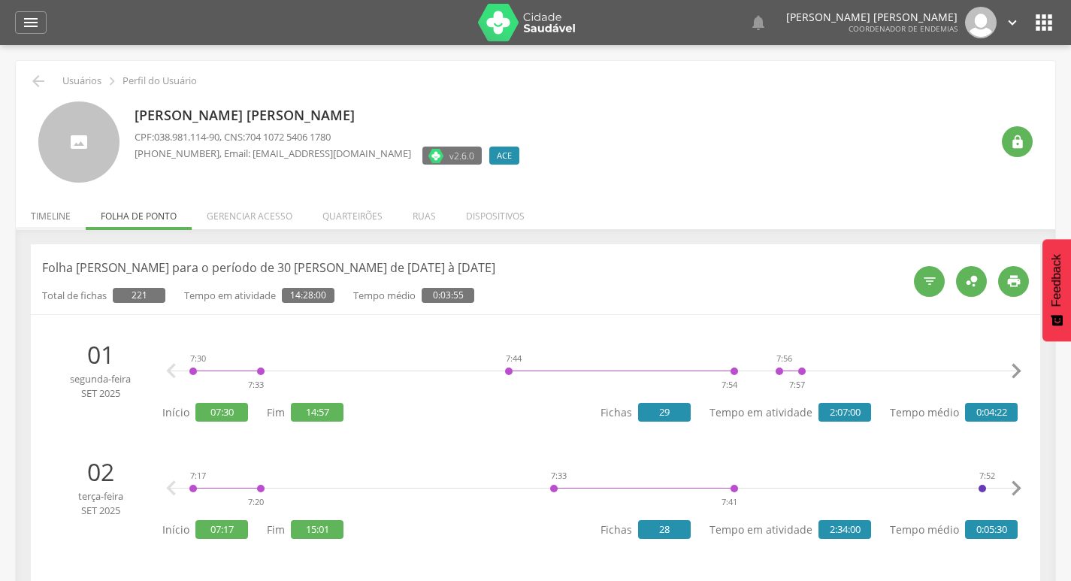
click at [52, 206] on li "Timeline" at bounding box center [51, 212] width 70 height 35
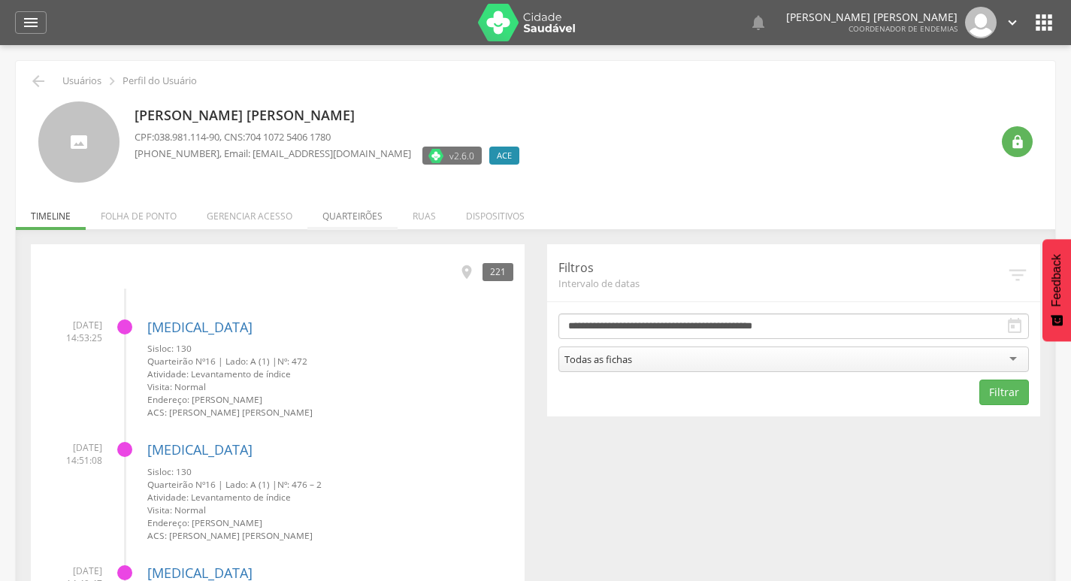
click at [319, 217] on li "Quarteirões" at bounding box center [352, 212] width 90 height 35
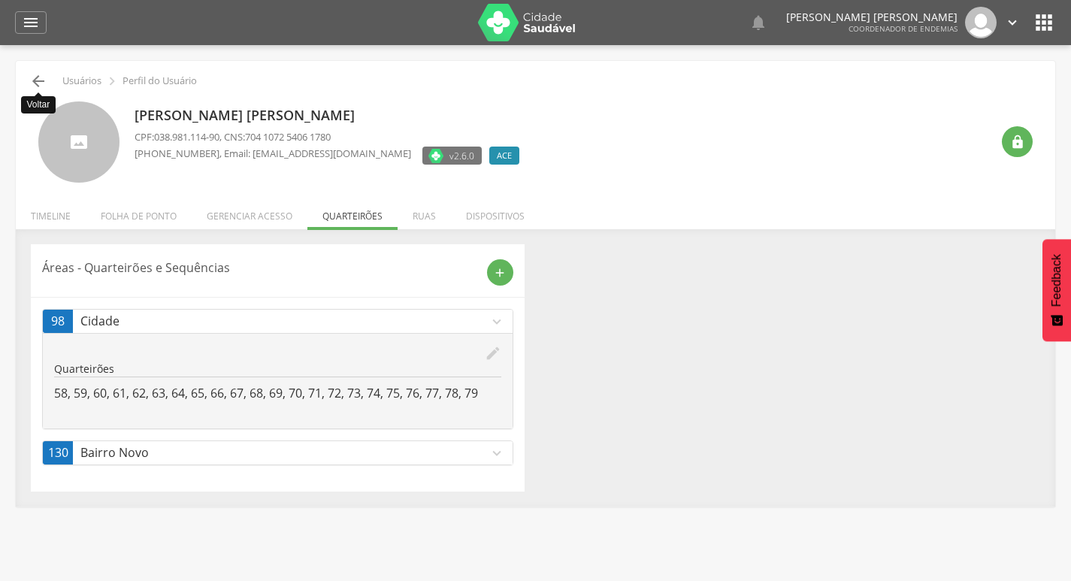
click at [32, 79] on icon "" at bounding box center [38, 81] width 18 height 18
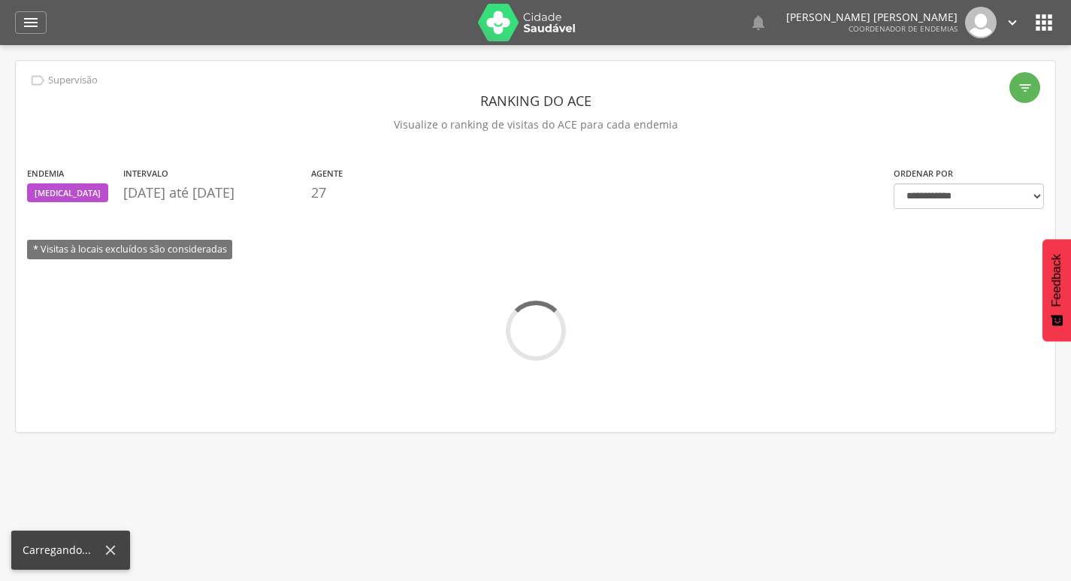
scroll to position [45, 0]
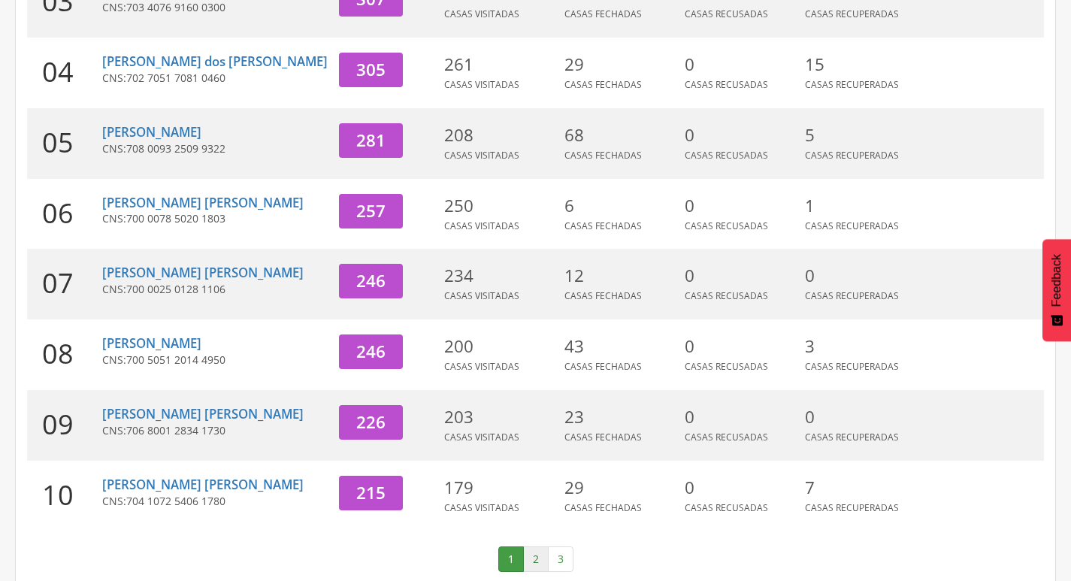
click at [532, 547] on link "2" at bounding box center [536, 560] width 26 height 26
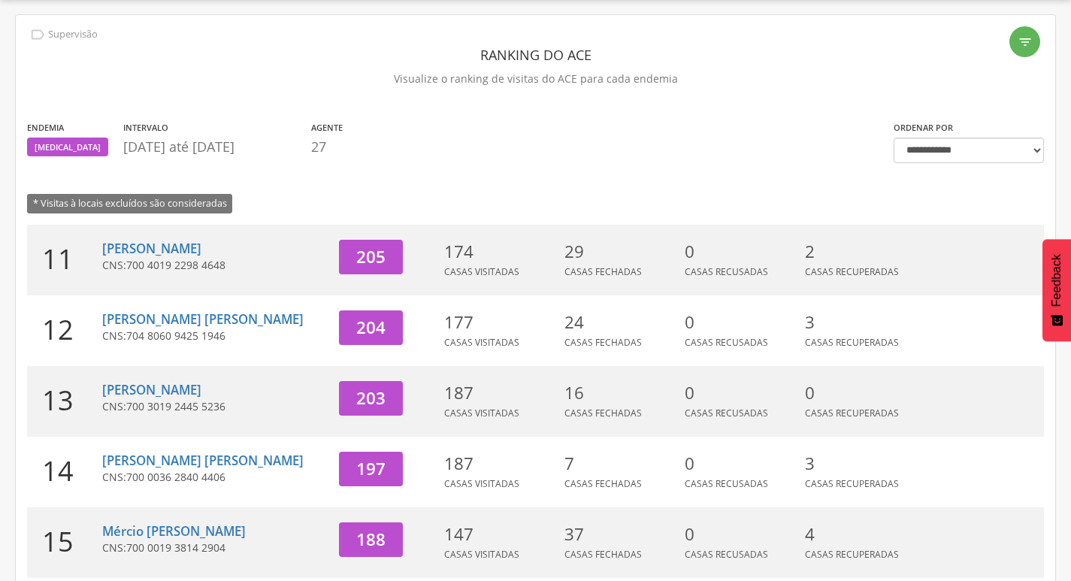
scroll to position [12, 0]
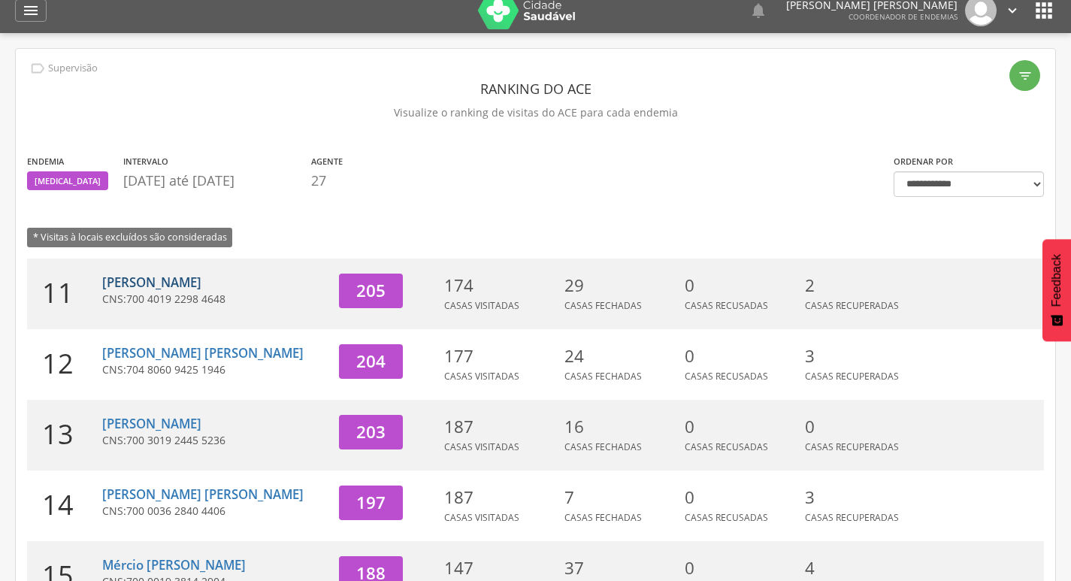
click at [192, 282] on link "[PERSON_NAME]" at bounding box center [151, 282] width 99 height 17
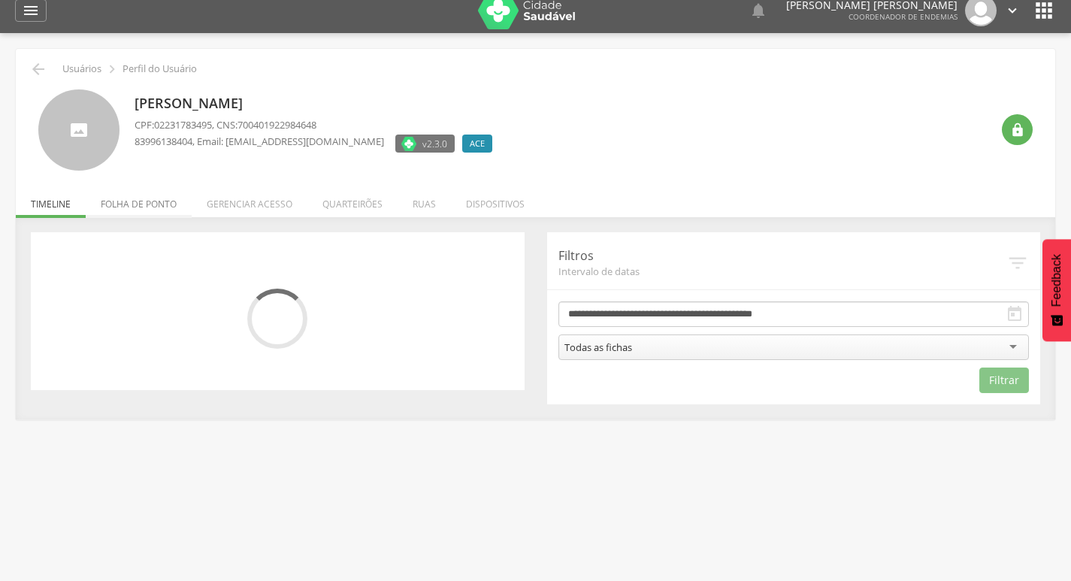
click at [133, 198] on li "Folha de ponto" at bounding box center [139, 200] width 106 height 35
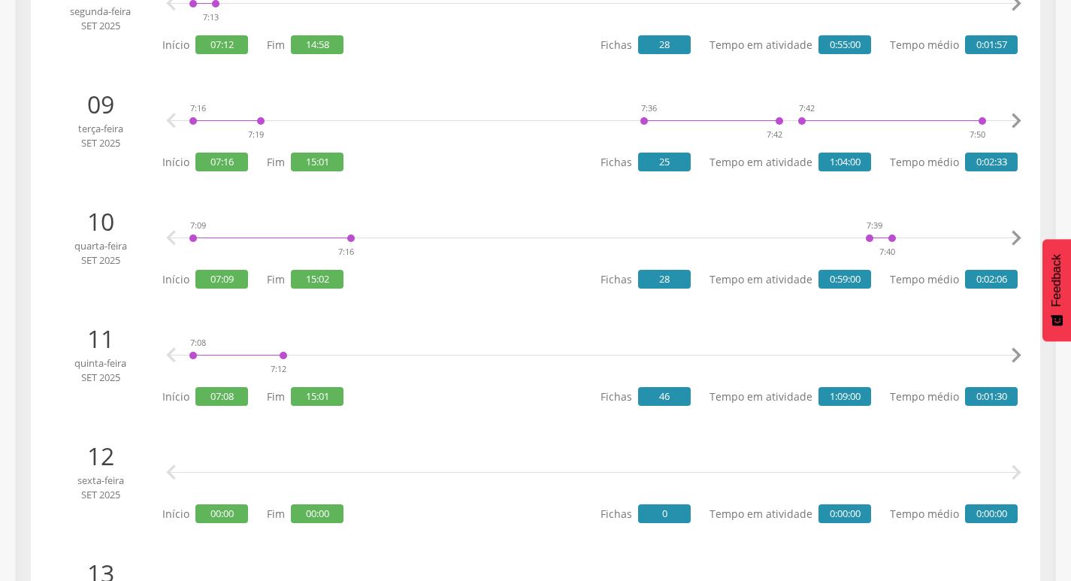
scroll to position [1215, 0]
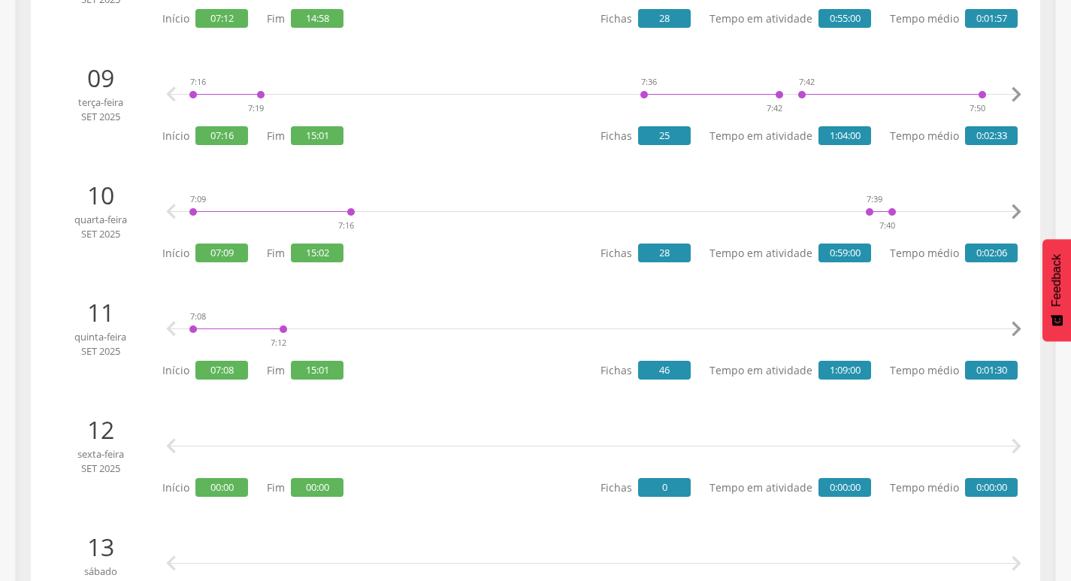
click at [1010, 335] on icon "" at bounding box center [1016, 329] width 30 height 30
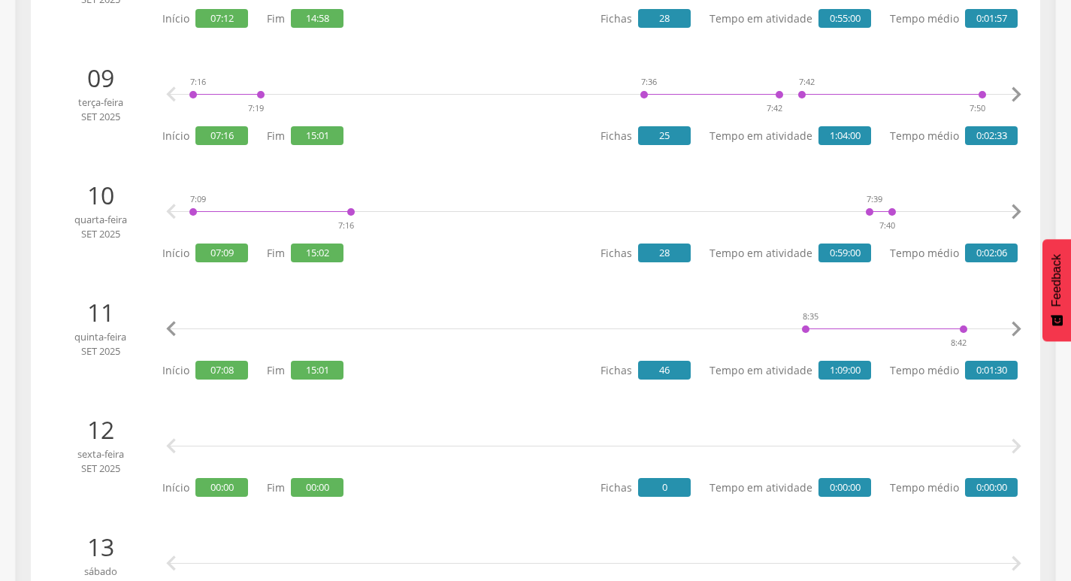
click at [1010, 335] on icon "" at bounding box center [1016, 329] width 30 height 30
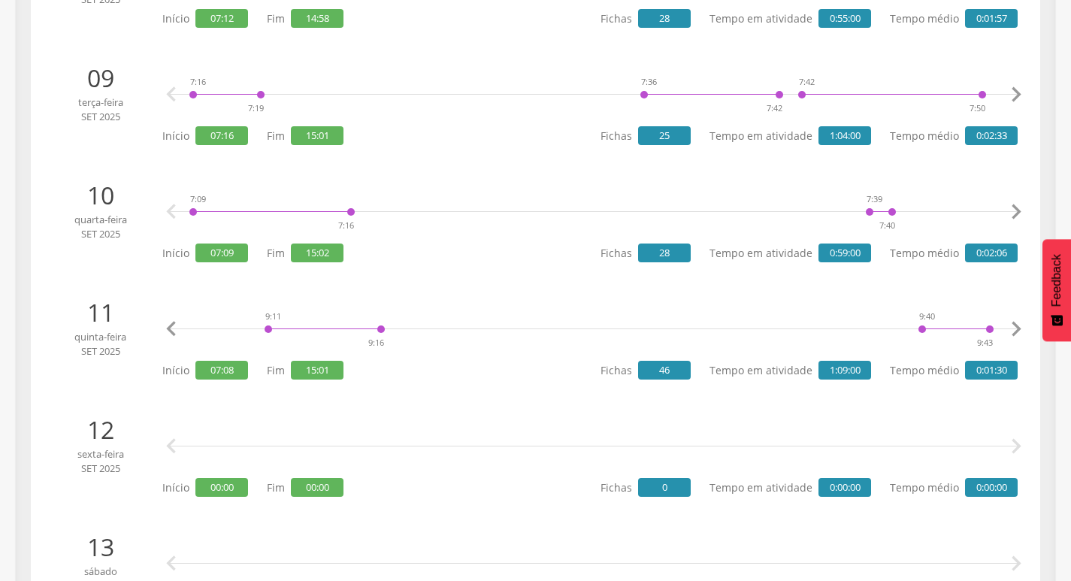
click at [1010, 335] on icon "" at bounding box center [1016, 329] width 30 height 30
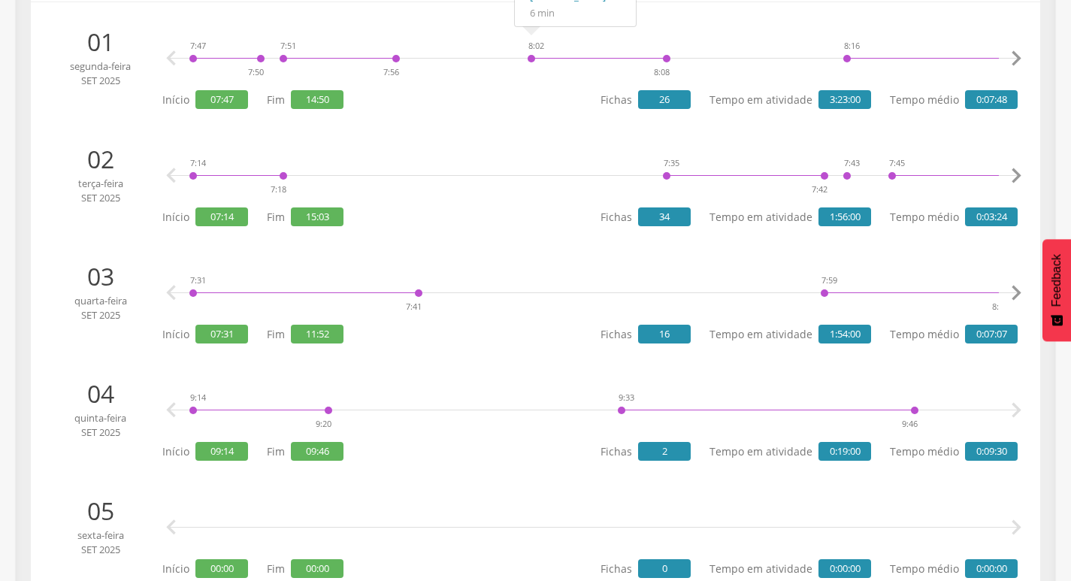
scroll to position [0, 0]
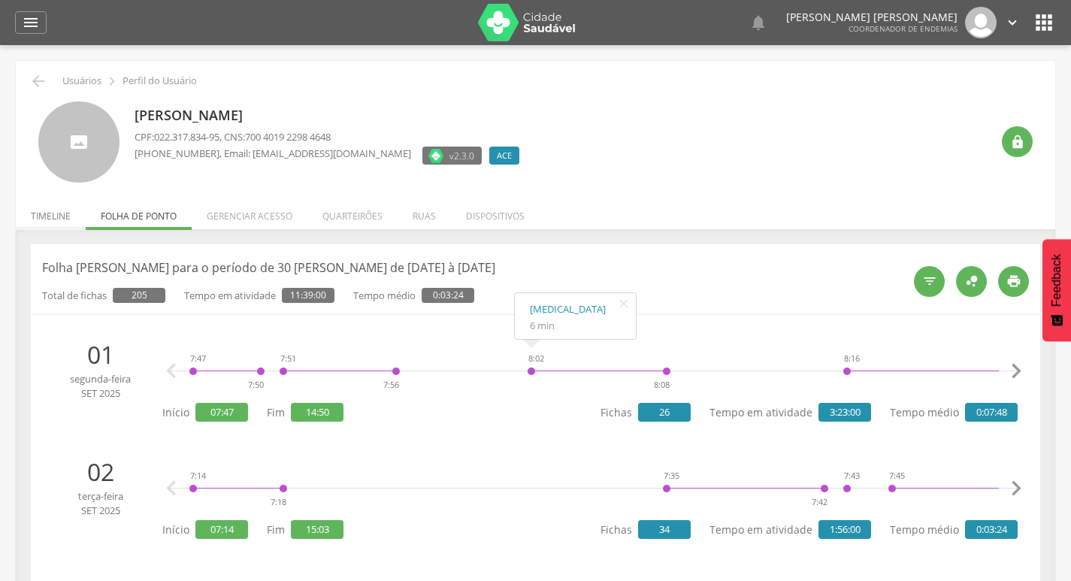
click at [65, 220] on li "Timeline" at bounding box center [51, 212] width 70 height 35
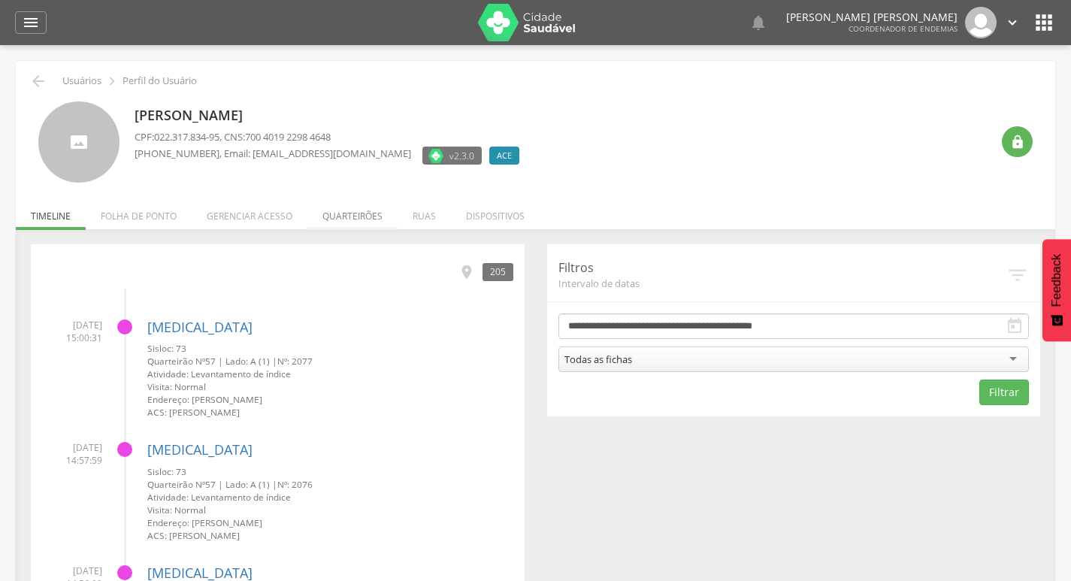
click at [361, 214] on li "Quarteirões" at bounding box center [352, 212] width 90 height 35
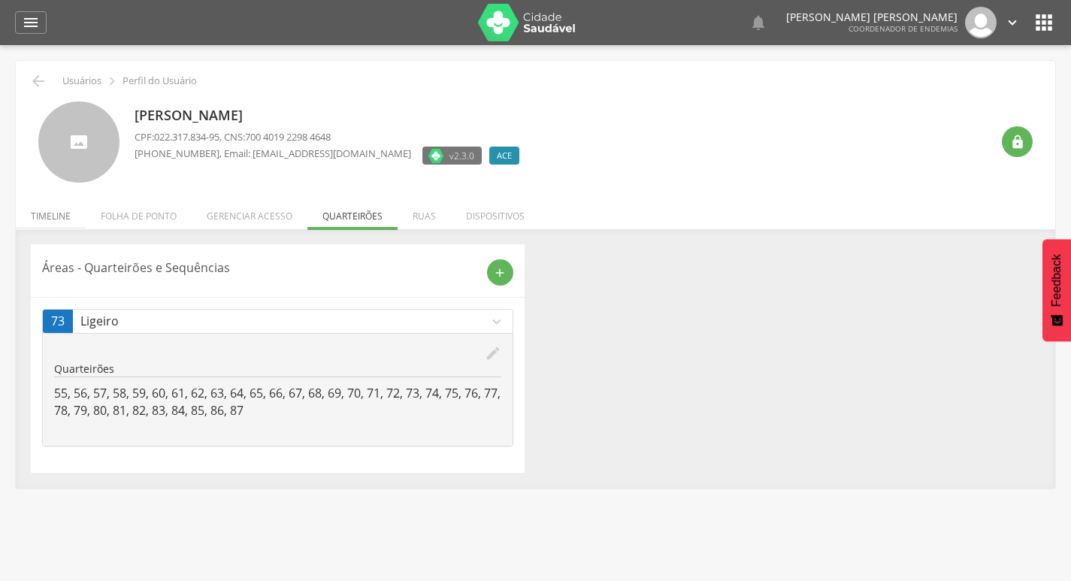
click at [43, 220] on li "Timeline" at bounding box center [51, 212] width 70 height 35
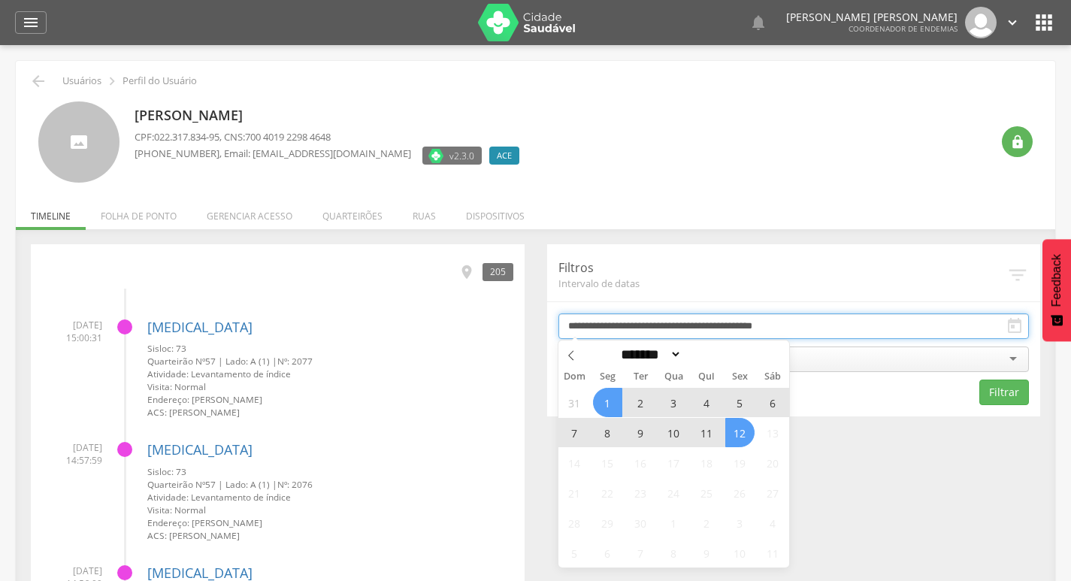
click at [680, 323] on input "**********" at bounding box center [794, 327] width 471 height 26
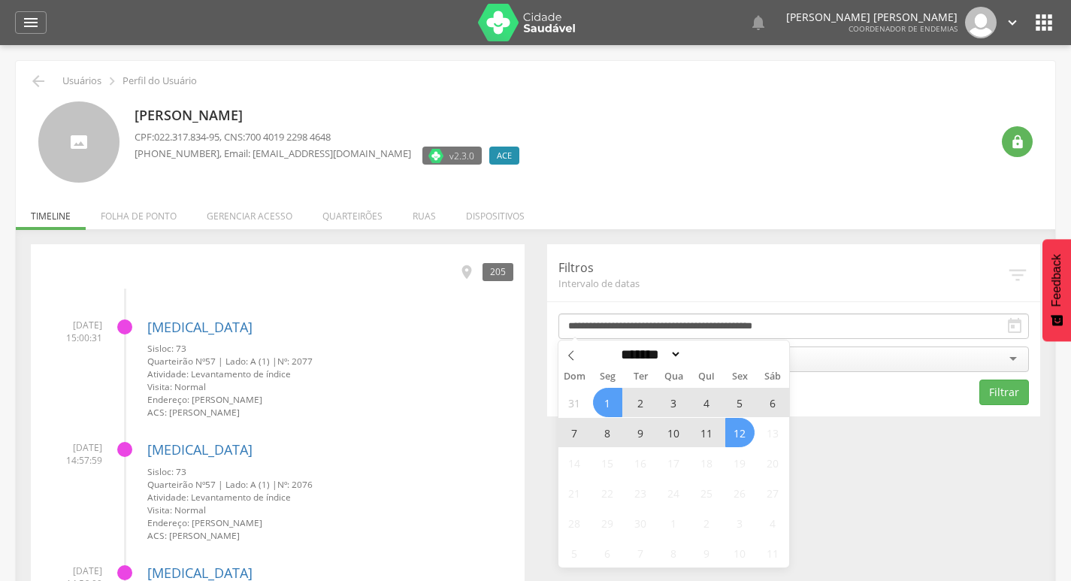
click at [701, 429] on span "11" at bounding box center [706, 432] width 29 height 29
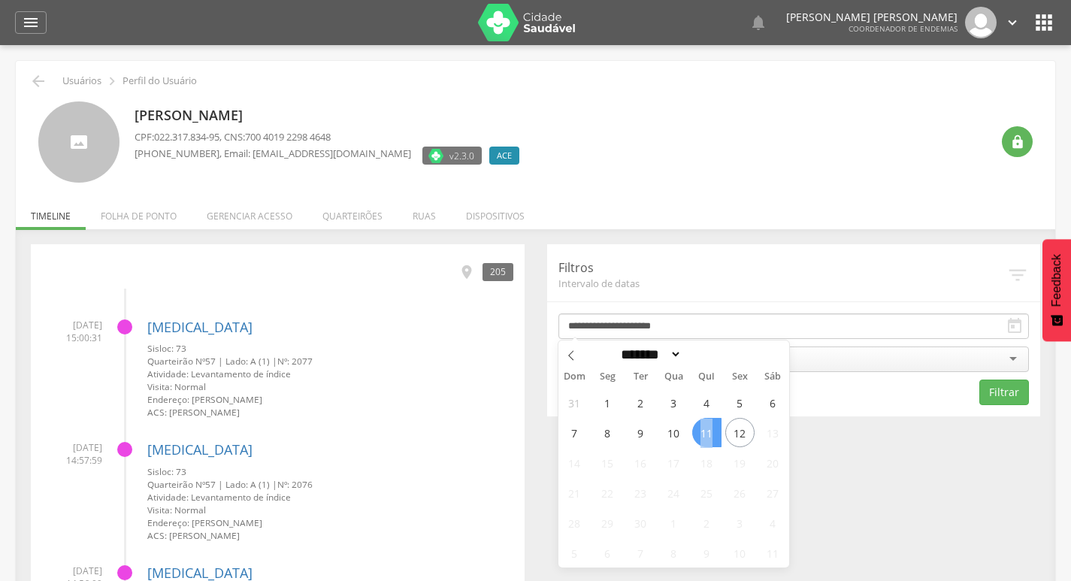
click at [701, 429] on span "11" at bounding box center [706, 432] width 29 height 29
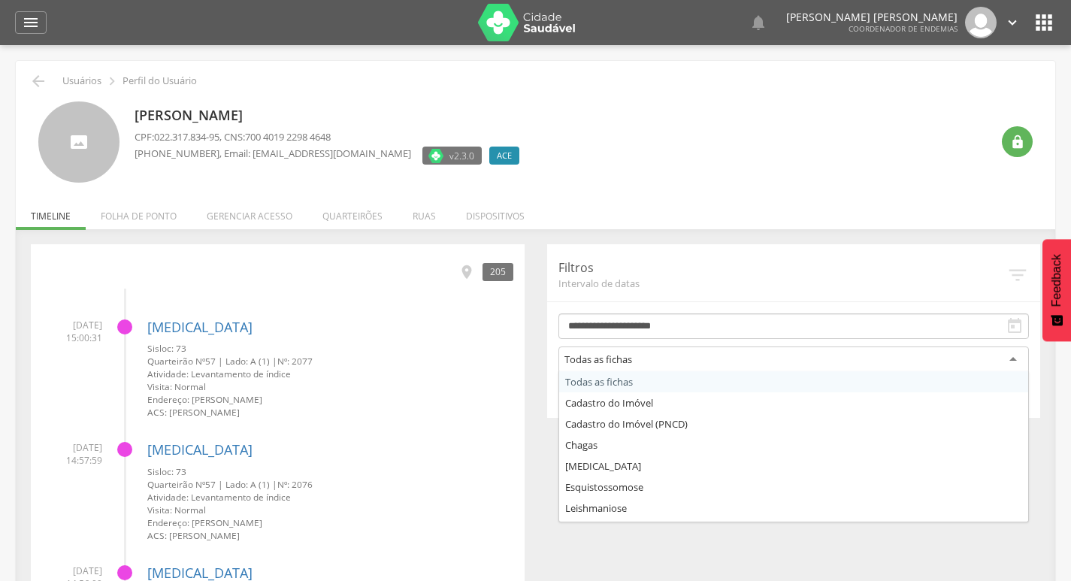
click at [693, 361] on div "Todas as fichas" at bounding box center [794, 360] width 471 height 27
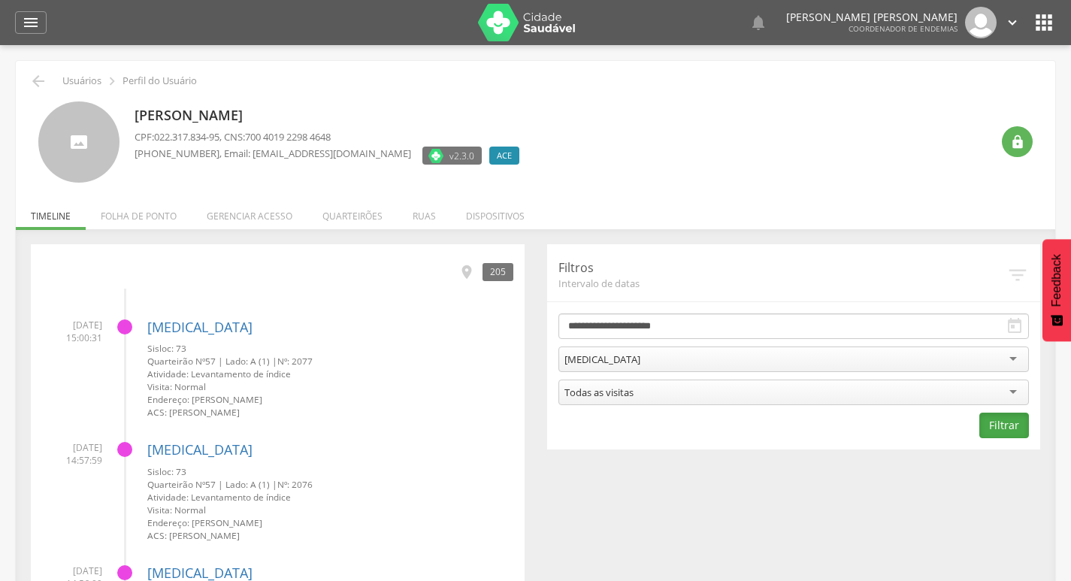
click at [1021, 435] on button "Filtrar" at bounding box center [1005, 426] width 50 height 26
click at [41, 80] on icon "" at bounding box center [38, 81] width 18 height 18
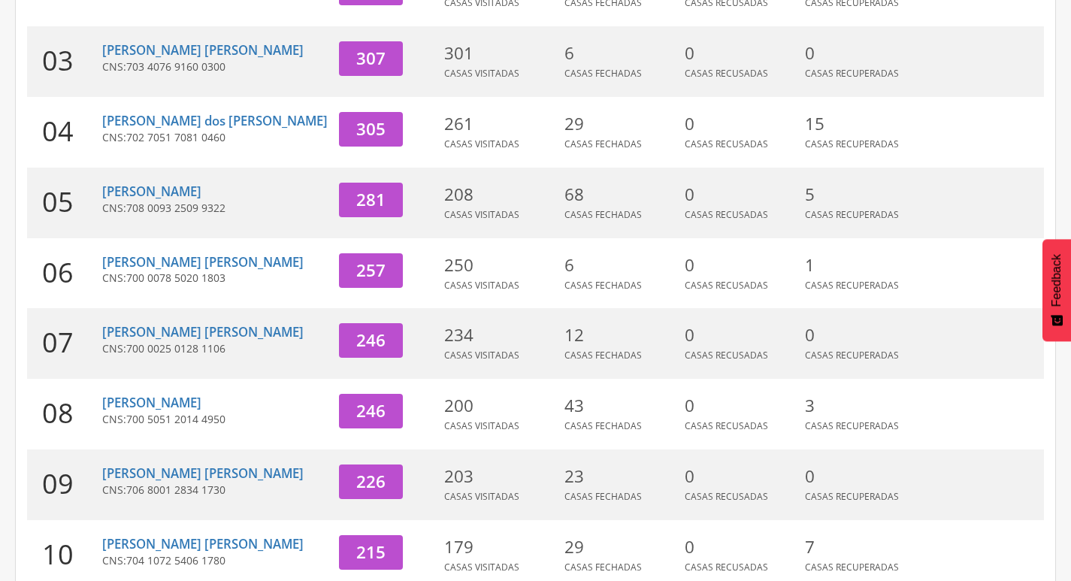
scroll to position [463, 0]
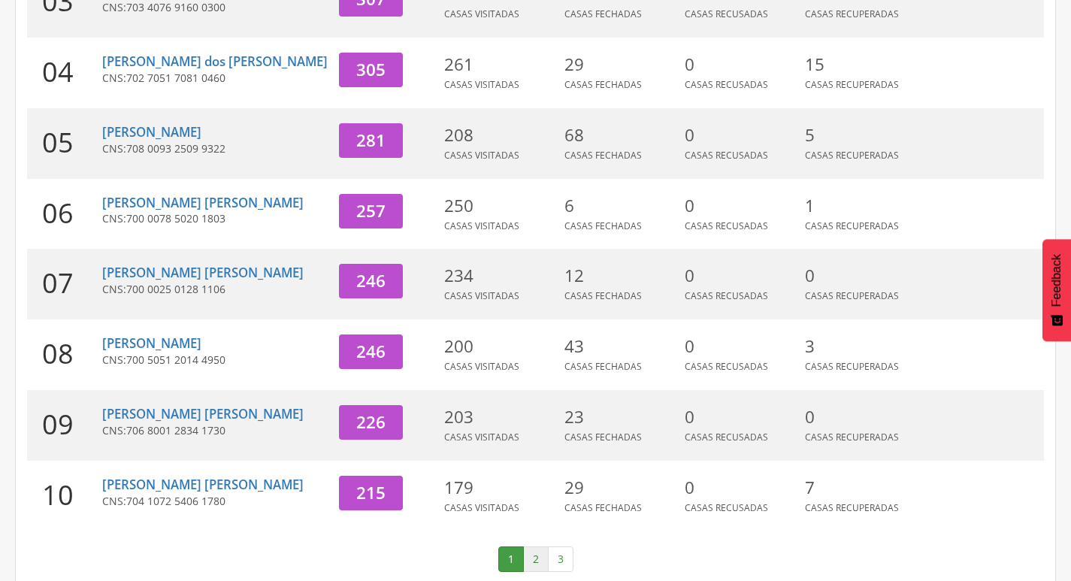
click at [537, 547] on link "2" at bounding box center [536, 560] width 26 height 26
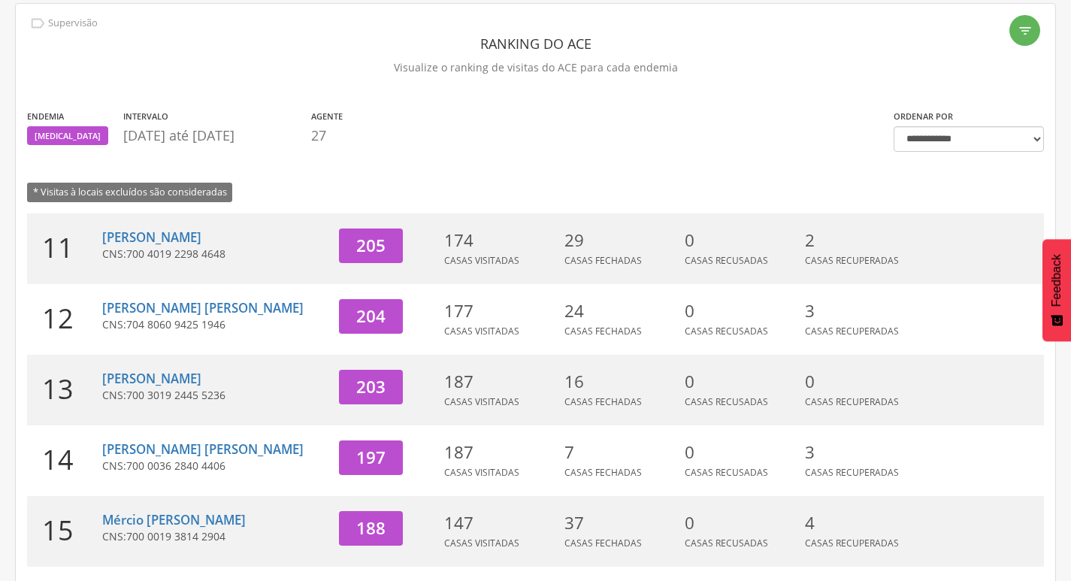
scroll to position [12, 0]
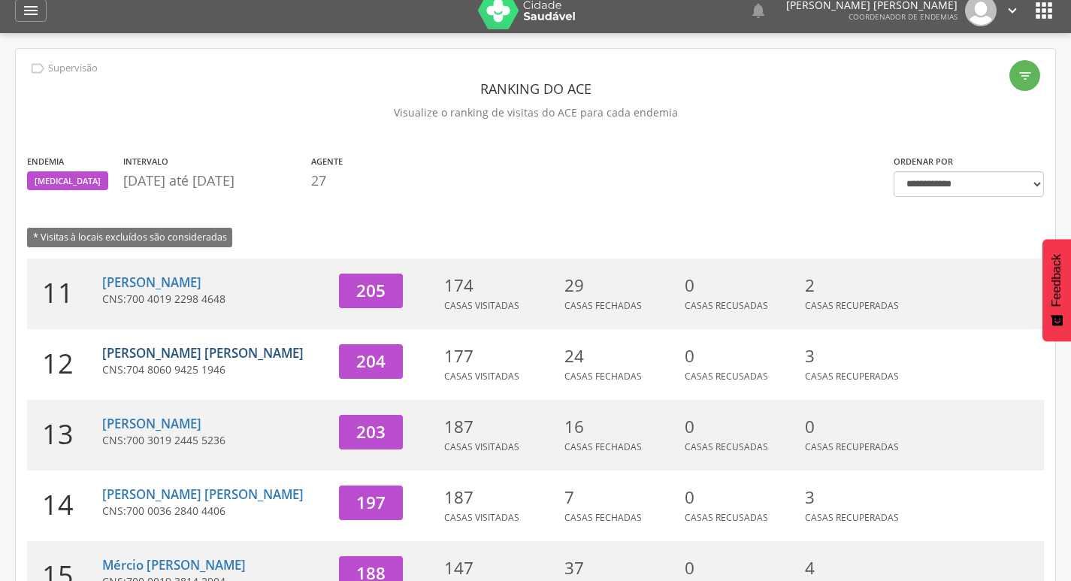
click at [159, 353] on link "[PERSON_NAME] [PERSON_NAME]" at bounding box center [202, 352] width 201 height 17
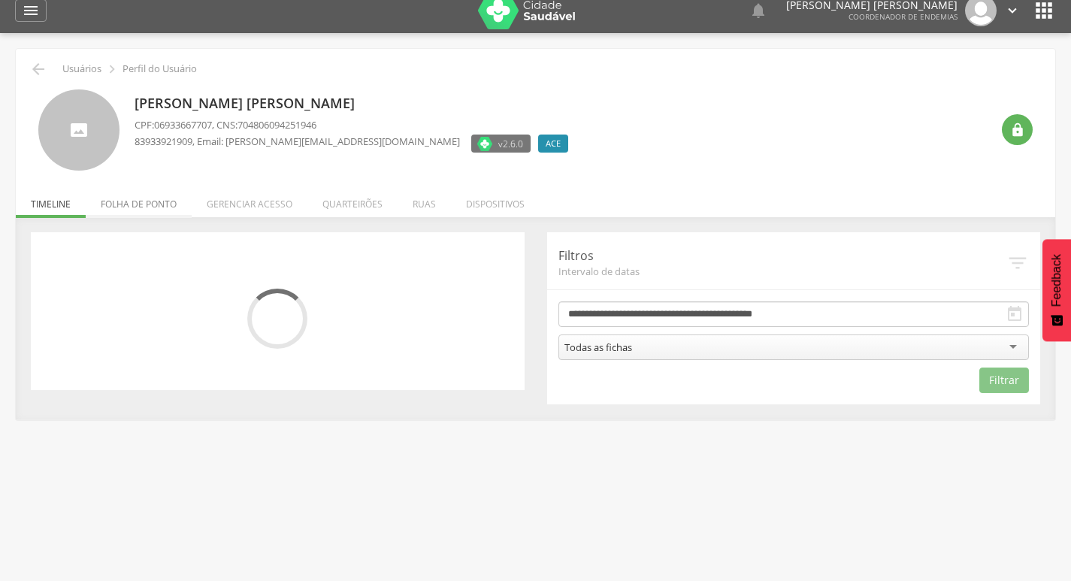
click at [143, 200] on li "Folha de ponto" at bounding box center [139, 200] width 106 height 35
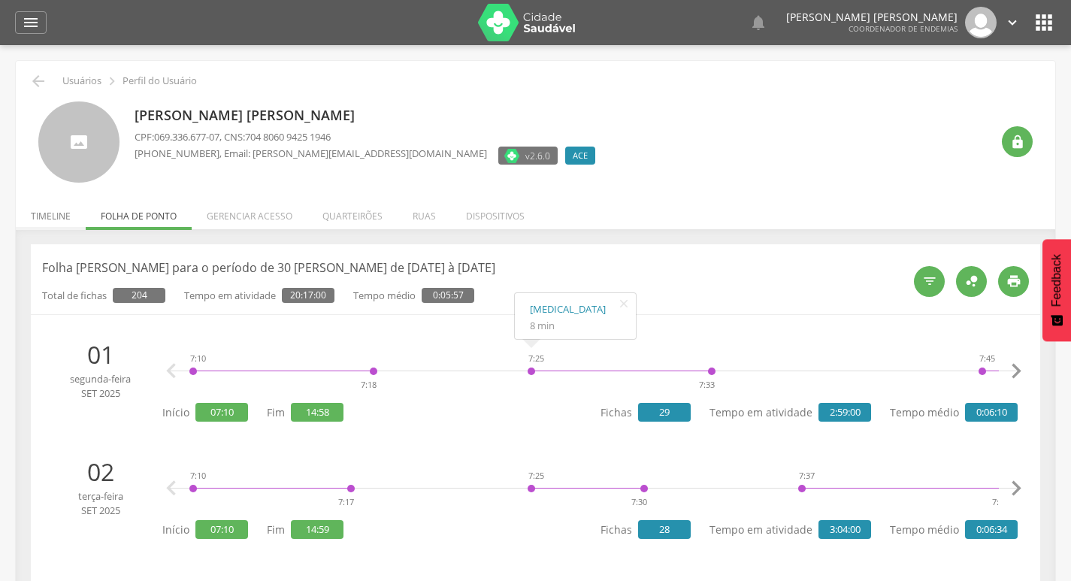
click at [62, 217] on li "Timeline" at bounding box center [51, 212] width 70 height 35
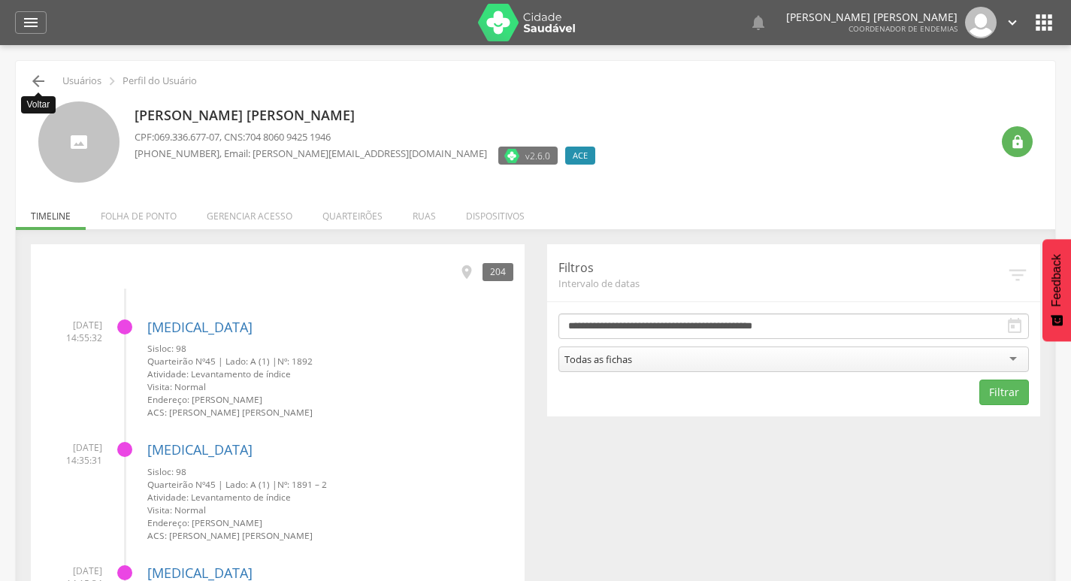
click at [40, 79] on icon "" at bounding box center [38, 81] width 18 height 18
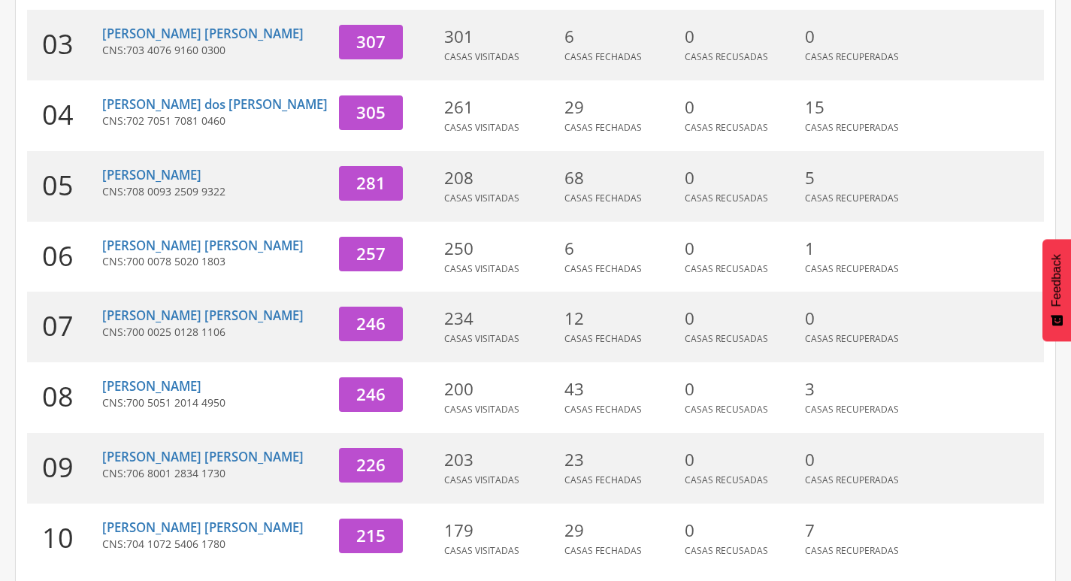
scroll to position [463, 0]
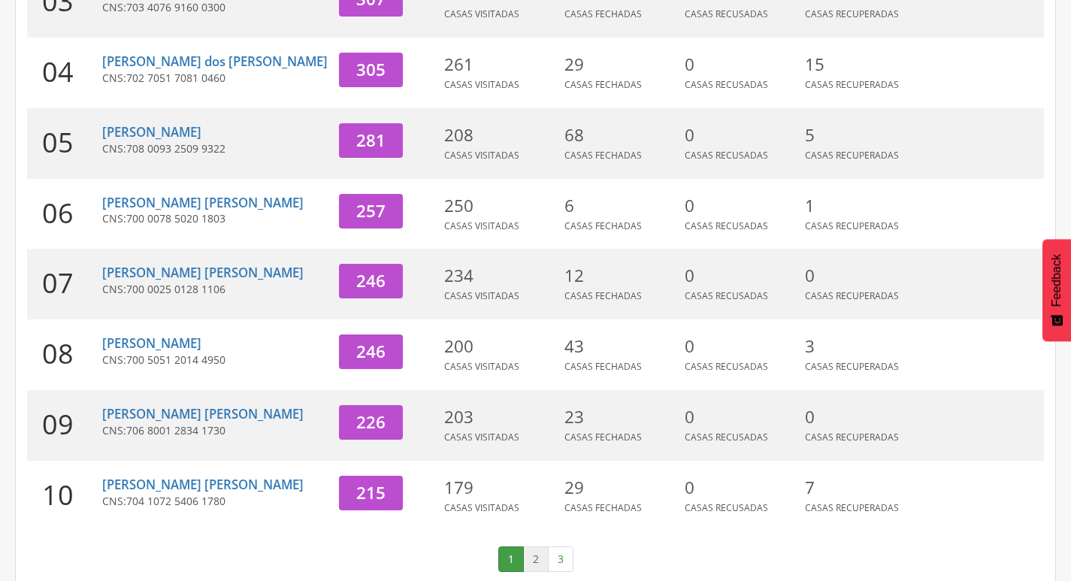
click at [544, 547] on link "2" at bounding box center [536, 560] width 26 height 26
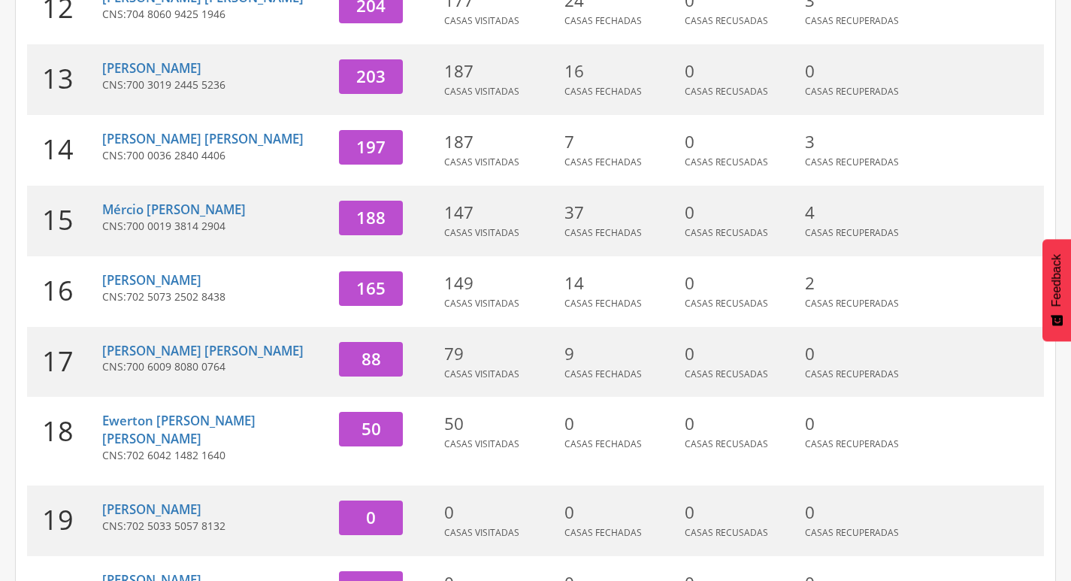
scroll to position [162, 0]
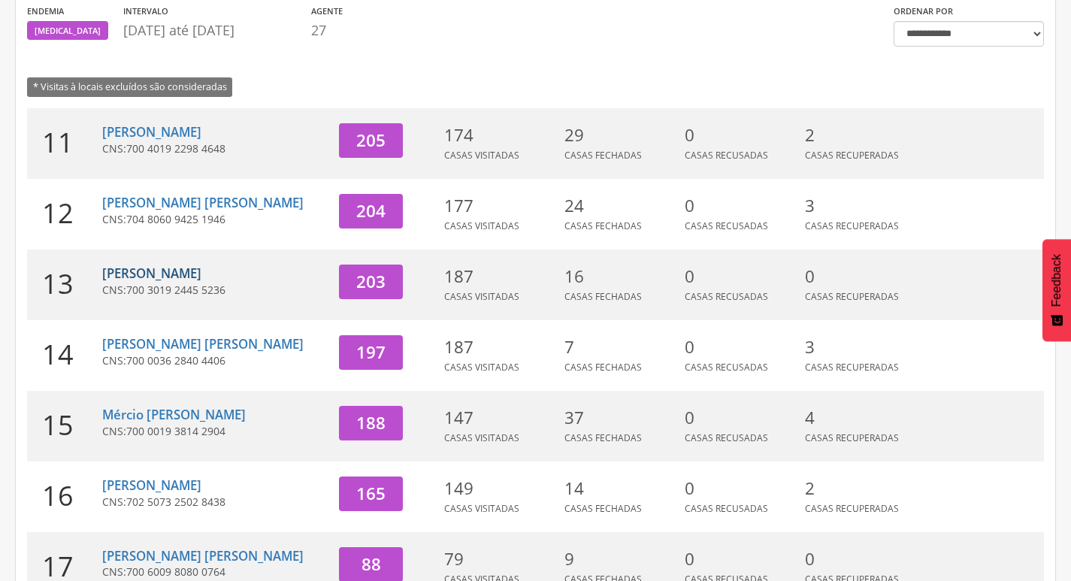
click at [129, 272] on link "[PERSON_NAME]" at bounding box center [151, 273] width 99 height 17
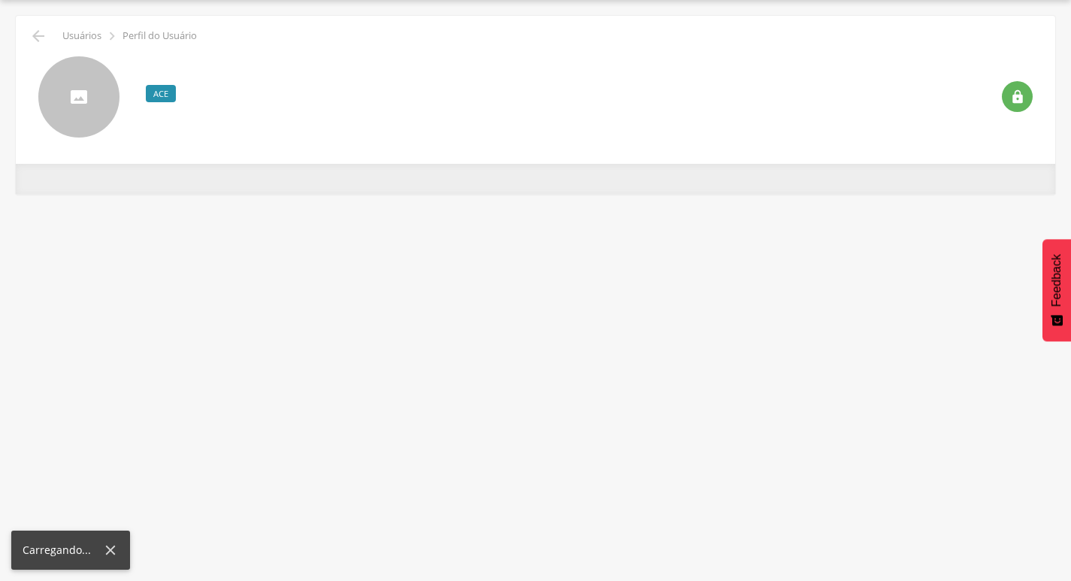
scroll to position [45, 0]
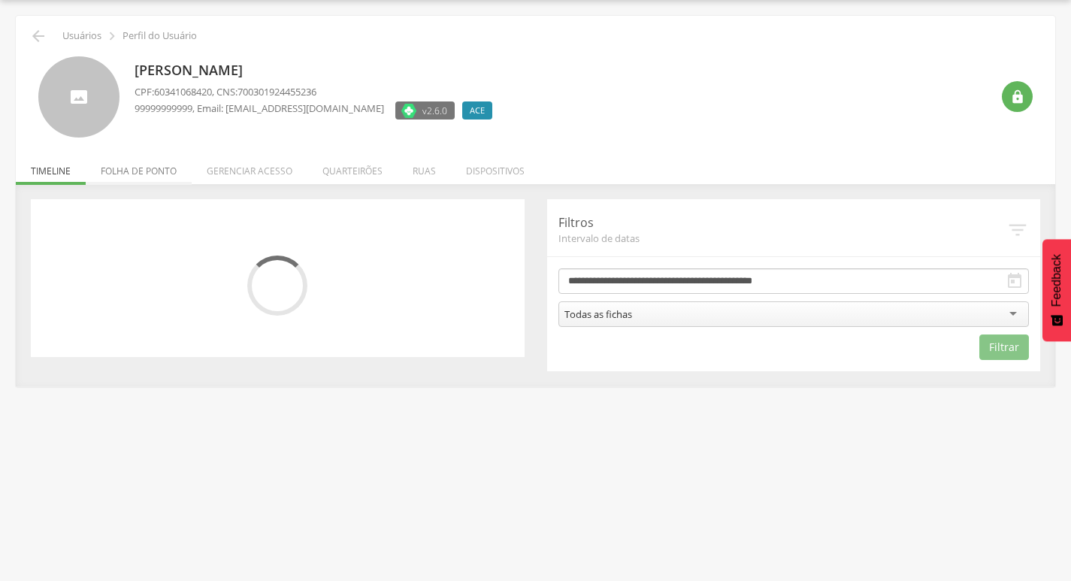
click at [166, 174] on li "Folha de ponto" at bounding box center [139, 167] width 106 height 35
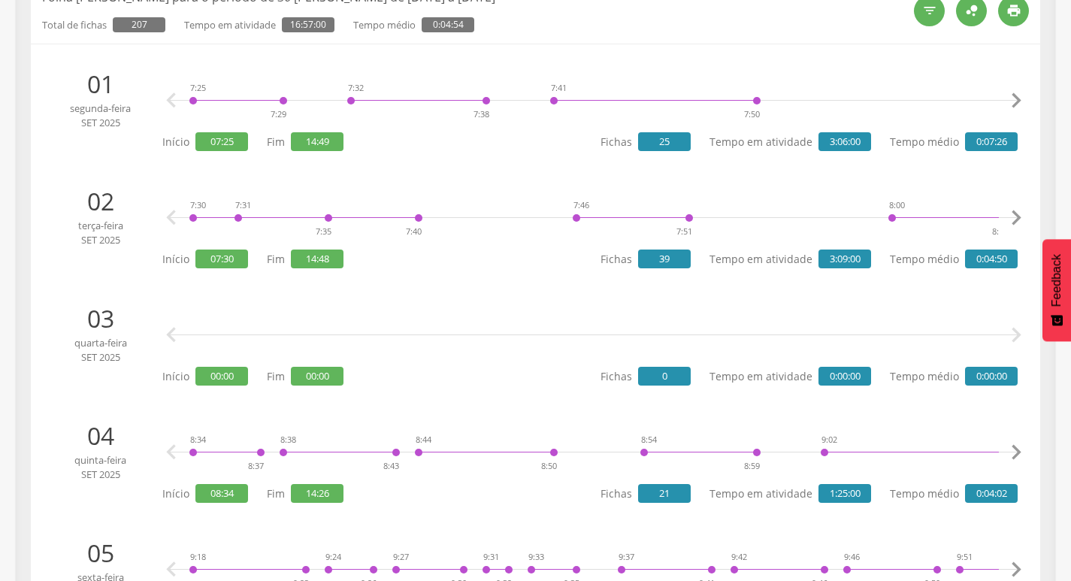
scroll to position [0, 0]
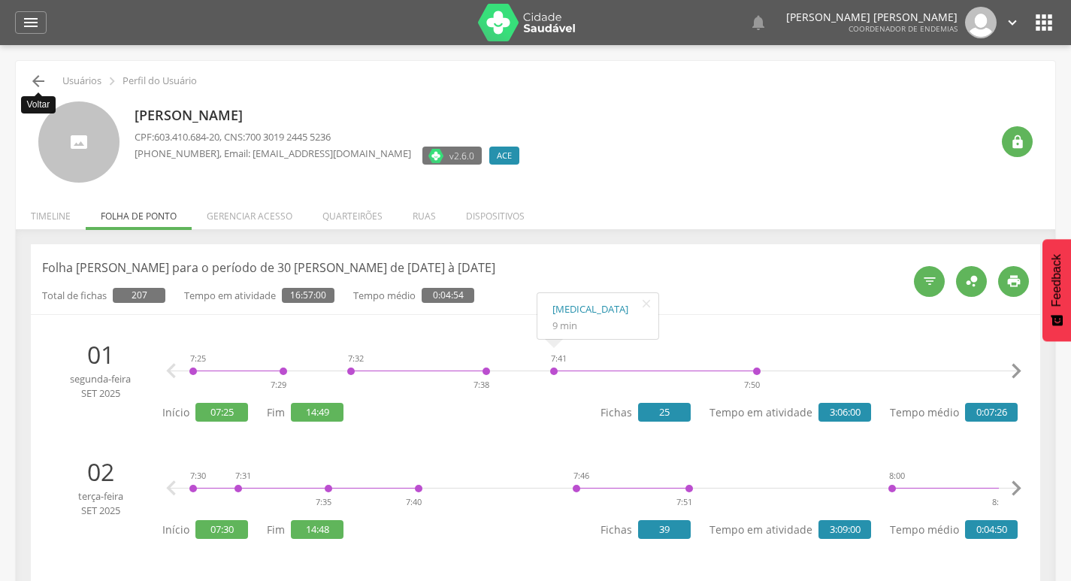
click at [34, 80] on icon "" at bounding box center [38, 81] width 18 height 18
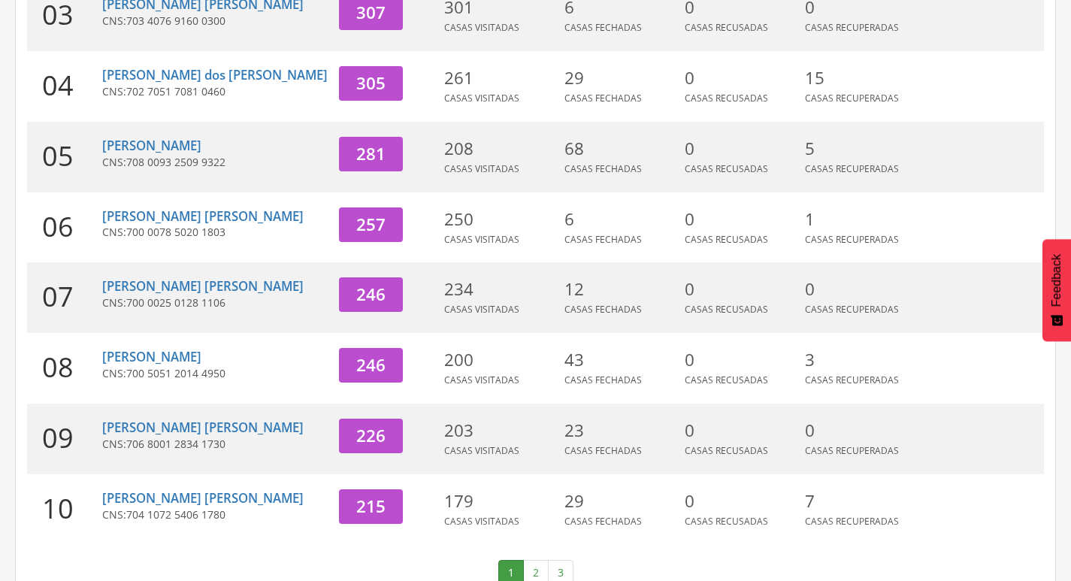
scroll to position [463, 0]
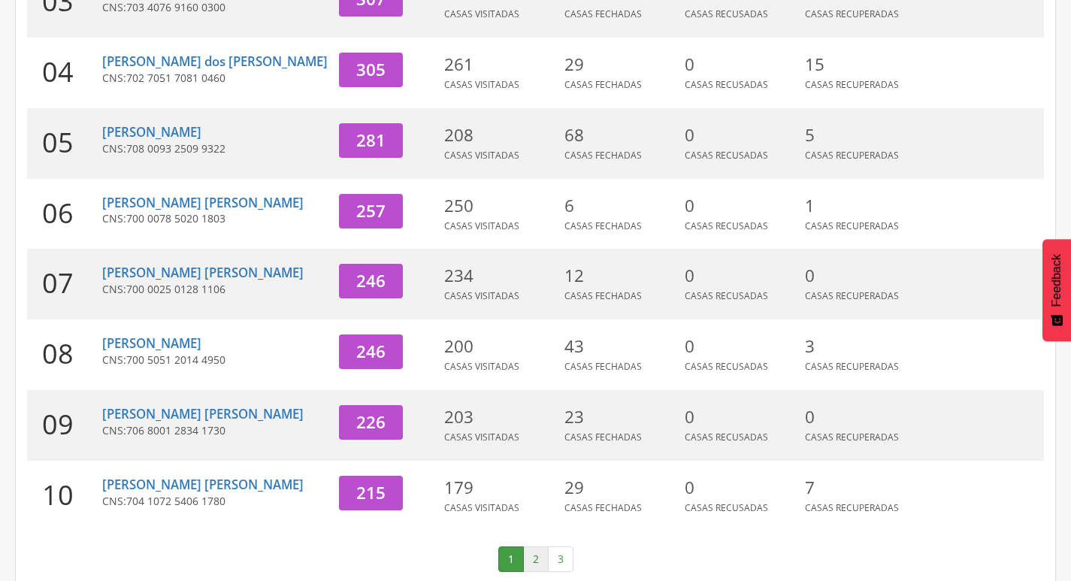
click at [531, 547] on link "2" at bounding box center [536, 560] width 26 height 26
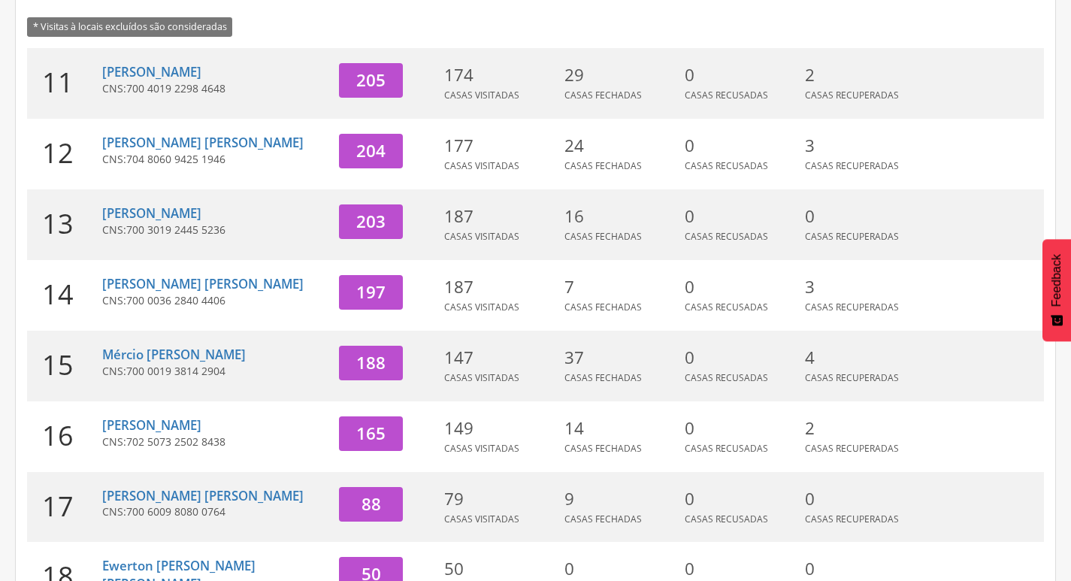
scroll to position [238, 0]
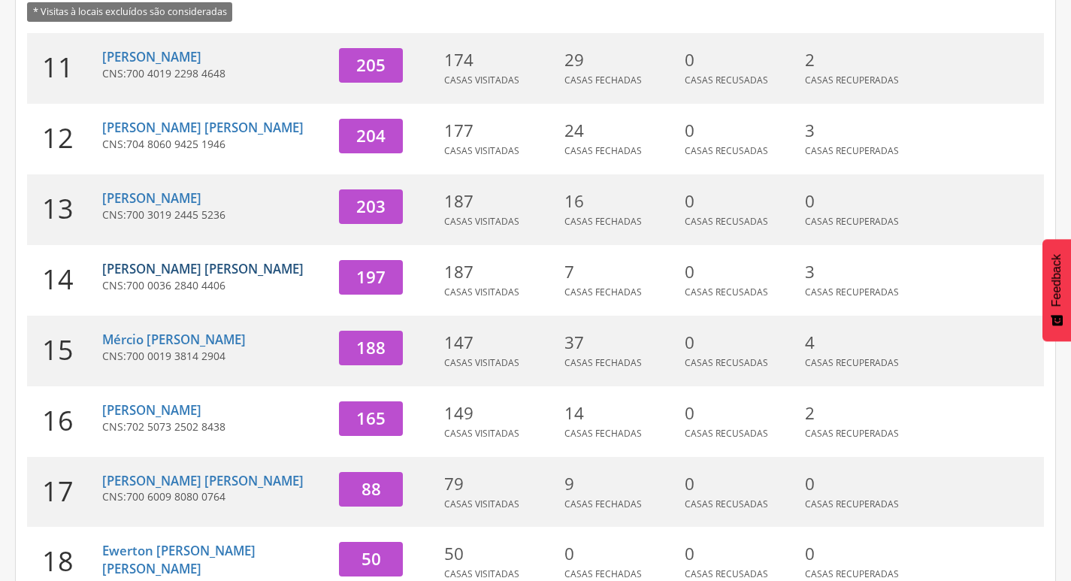
click at [174, 267] on link "[PERSON_NAME] [PERSON_NAME]" at bounding box center [202, 268] width 201 height 17
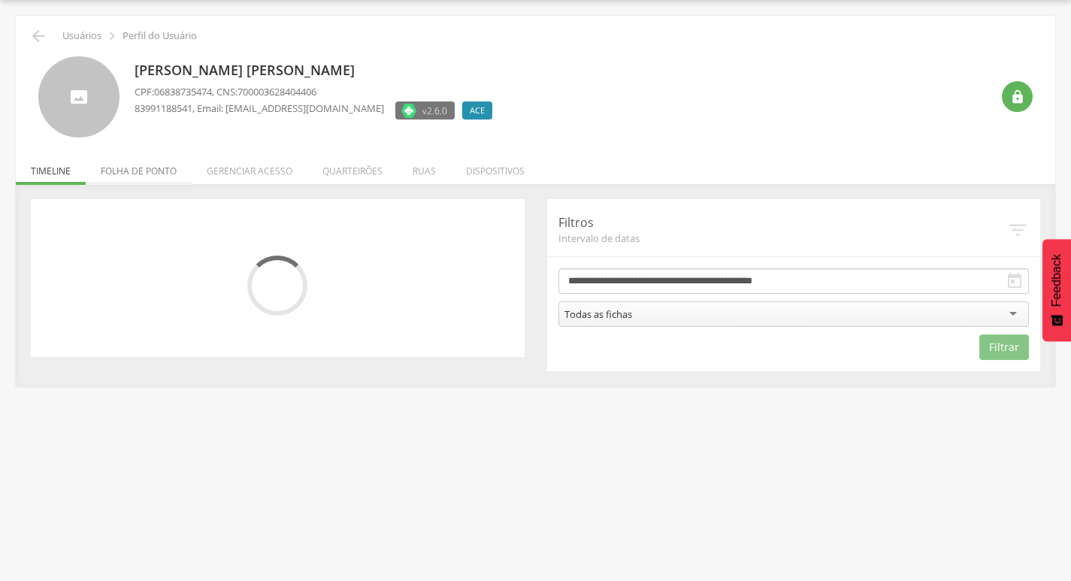
click at [159, 163] on li "Folha de ponto" at bounding box center [139, 167] width 106 height 35
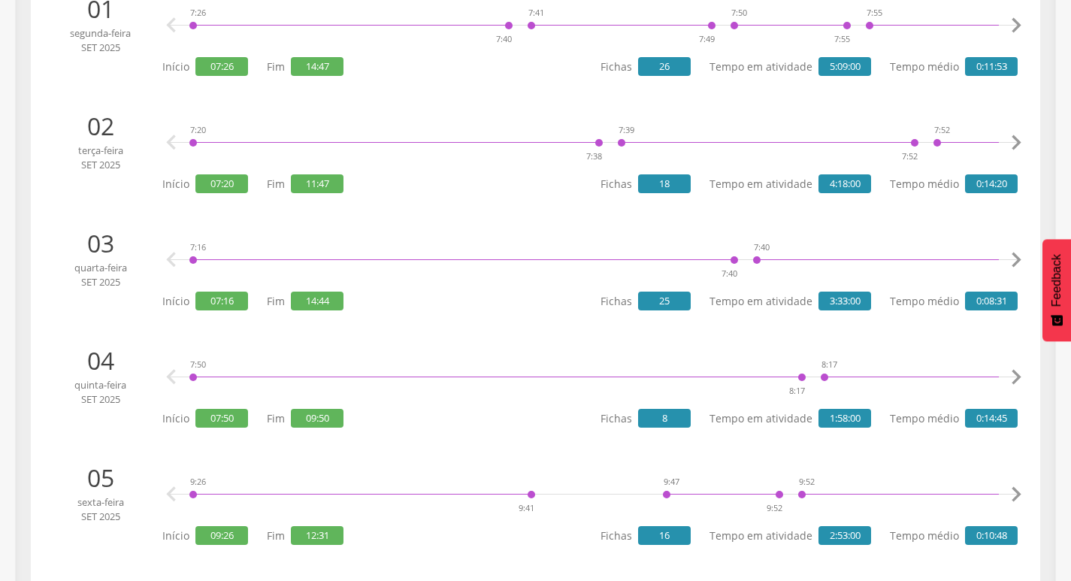
scroll to position [0, 0]
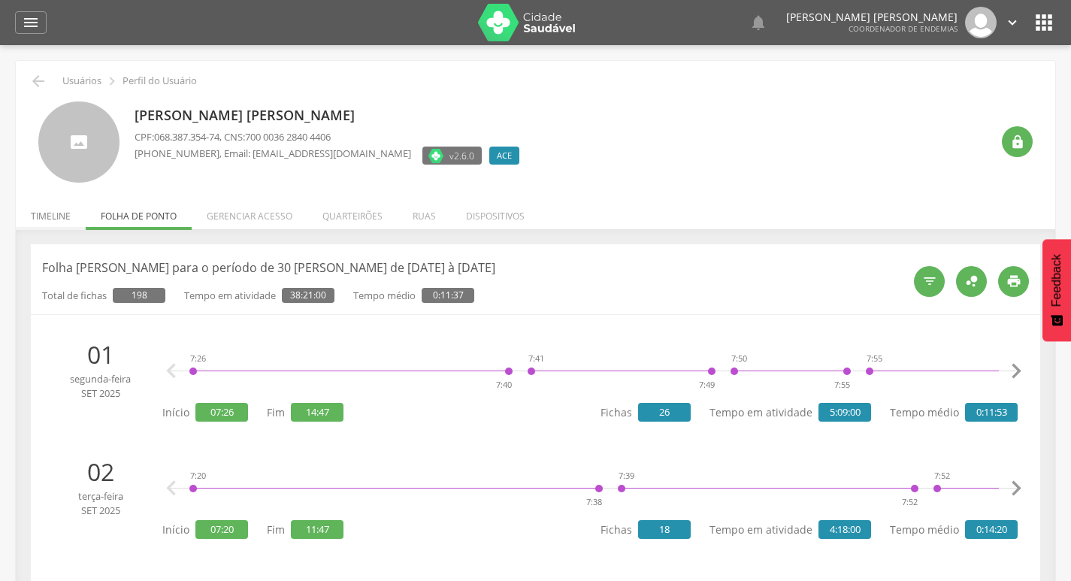
click at [56, 222] on li "Timeline" at bounding box center [51, 212] width 70 height 35
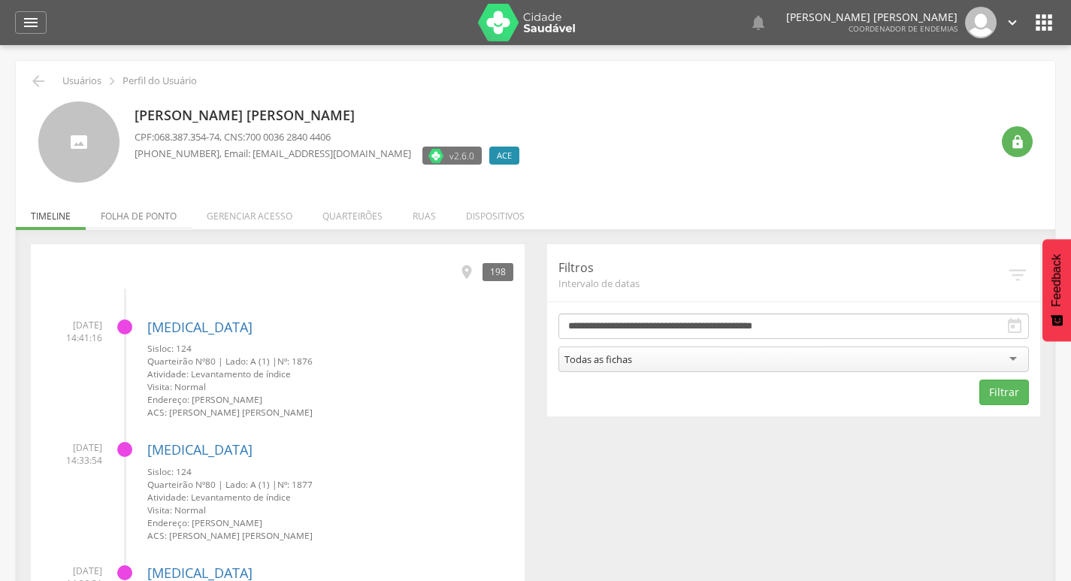
click at [126, 213] on li "Folha de ponto" at bounding box center [139, 212] width 106 height 35
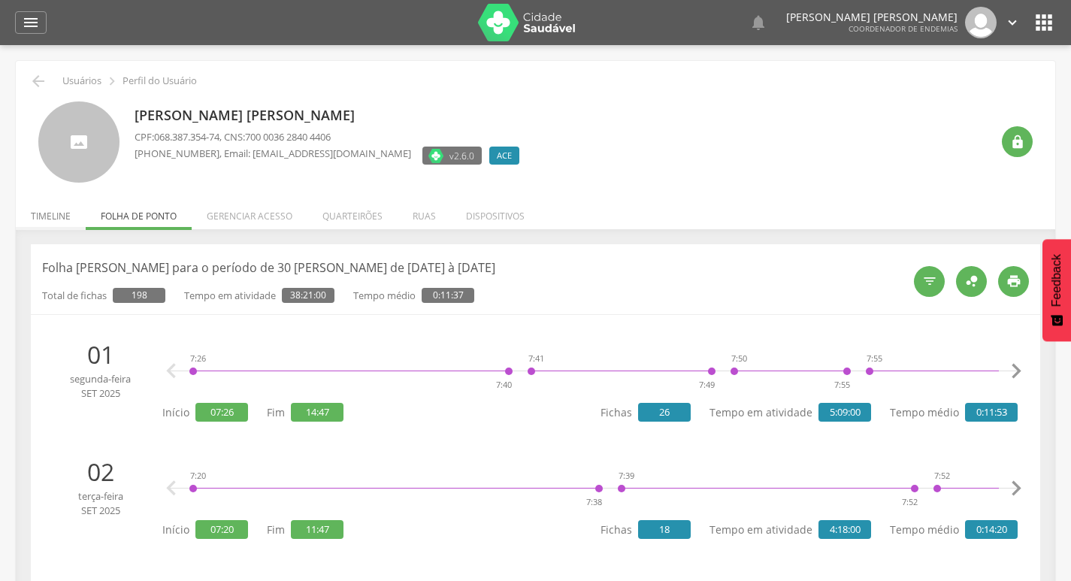
drag, startPoint x: 29, startPoint y: 214, endPoint x: 24, endPoint y: 198, distance: 16.4
click at [28, 211] on li "Timeline" at bounding box center [51, 212] width 70 height 35
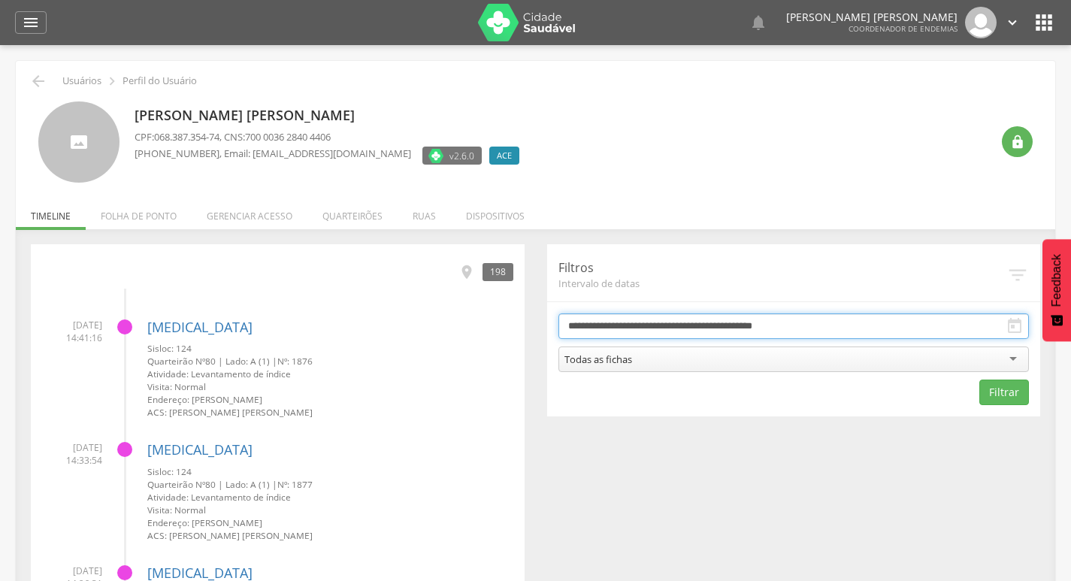
click at [710, 333] on input "**********" at bounding box center [794, 327] width 471 height 26
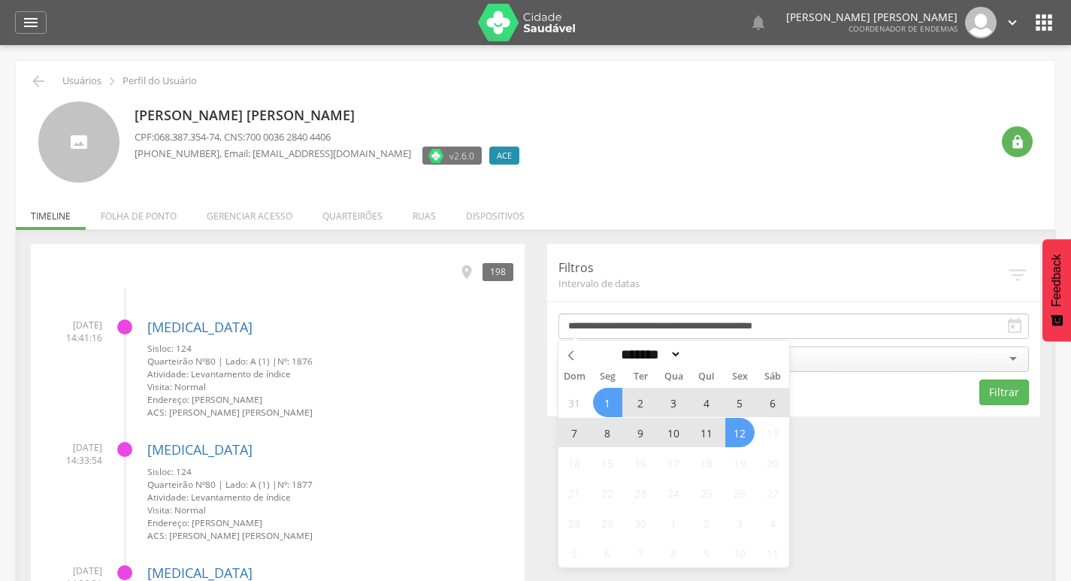
click at [701, 430] on span "11" at bounding box center [706, 432] width 29 height 29
type input "**********"
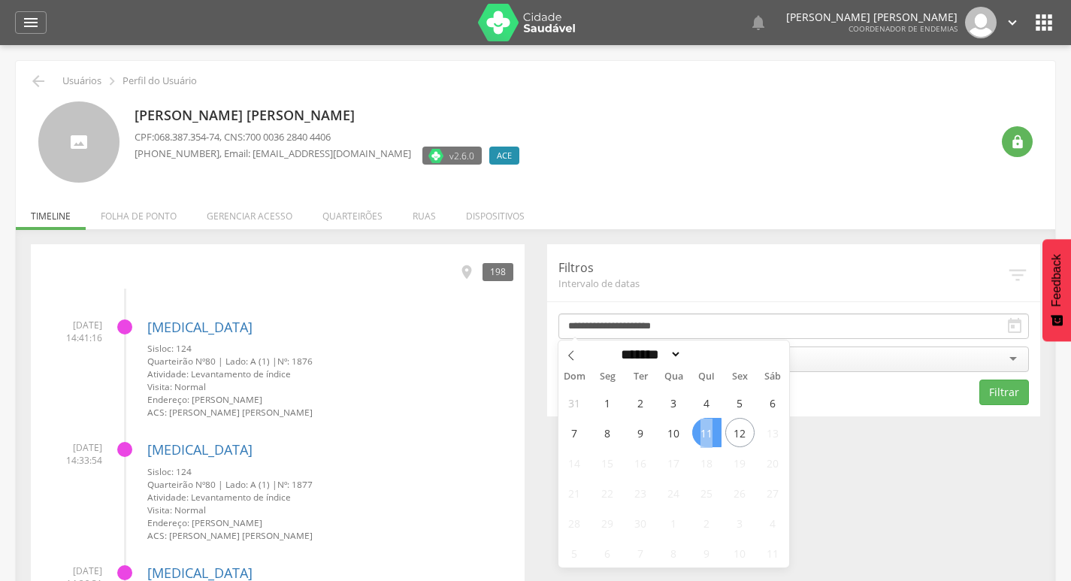
click at [701, 430] on span "11" at bounding box center [706, 432] width 29 height 29
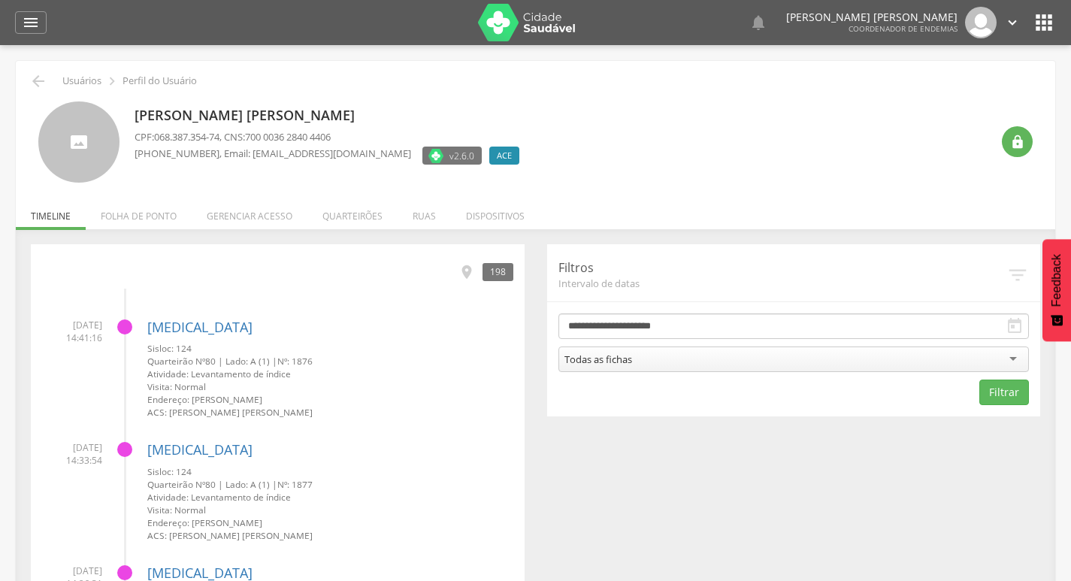
click at [712, 365] on div "Todas as fichas" at bounding box center [794, 360] width 471 height 26
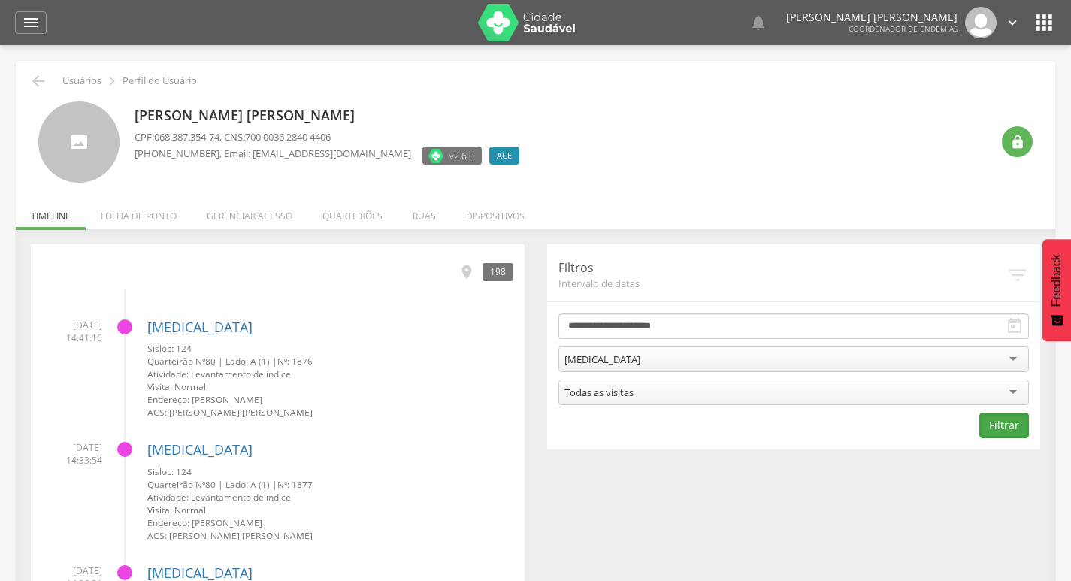
click at [1007, 421] on button "Filtrar" at bounding box center [1005, 426] width 50 height 26
click at [43, 80] on icon "" at bounding box center [38, 81] width 18 height 18
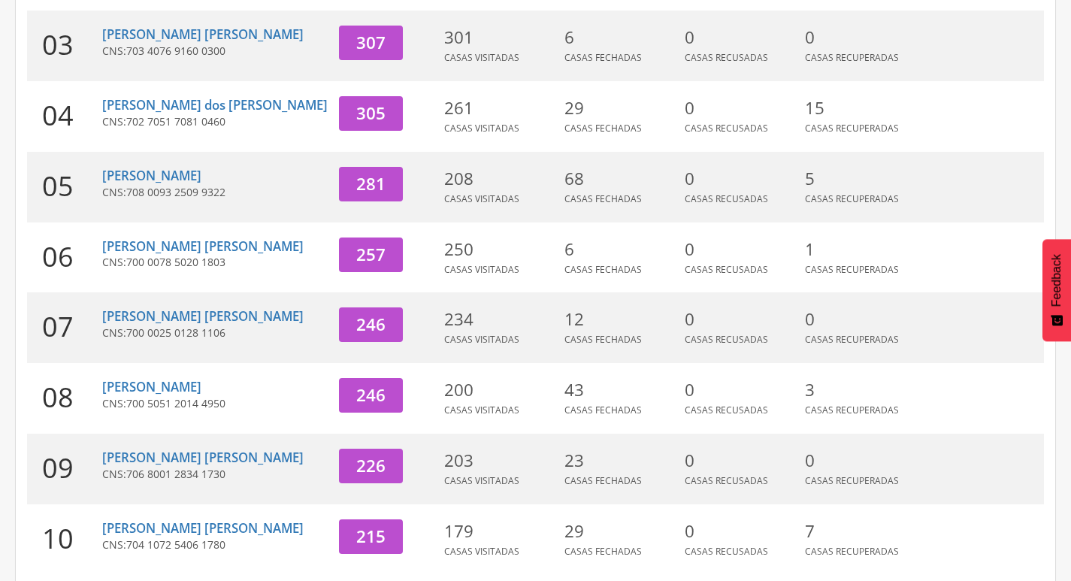
scroll to position [463, 0]
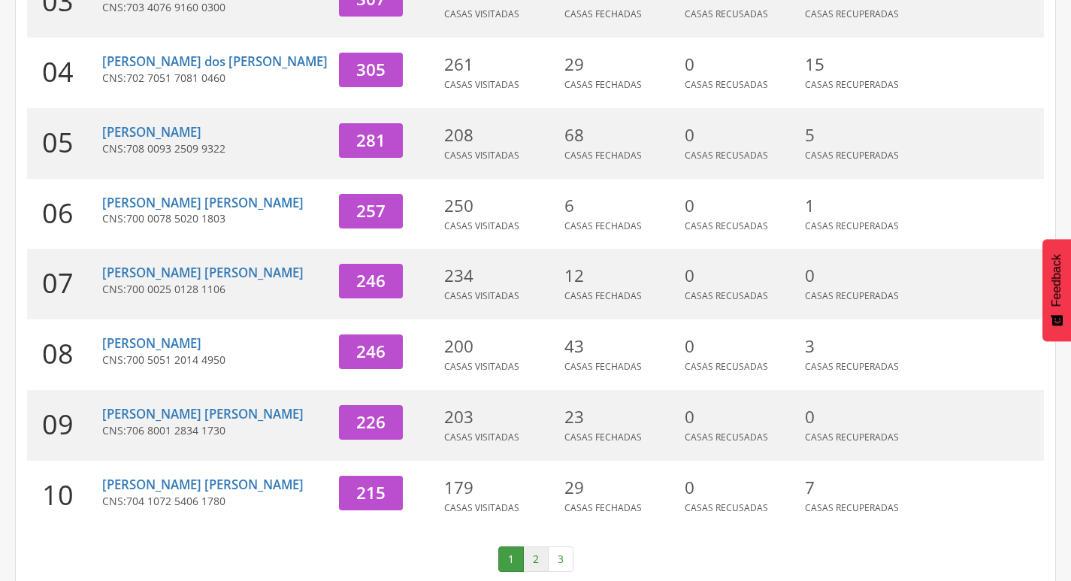
click at [541, 547] on link "2" at bounding box center [536, 560] width 26 height 26
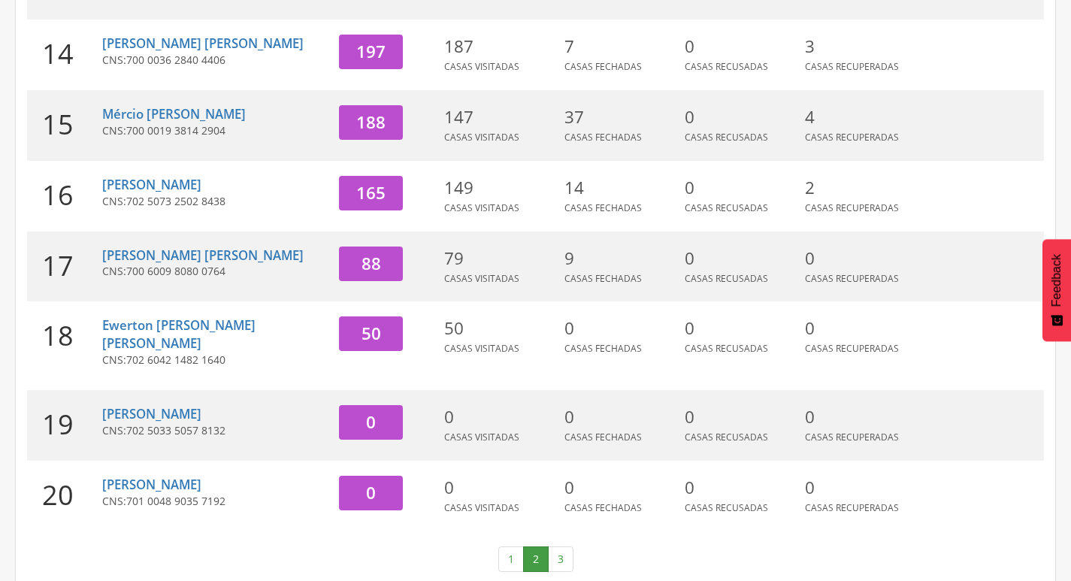
scroll to position [388, 0]
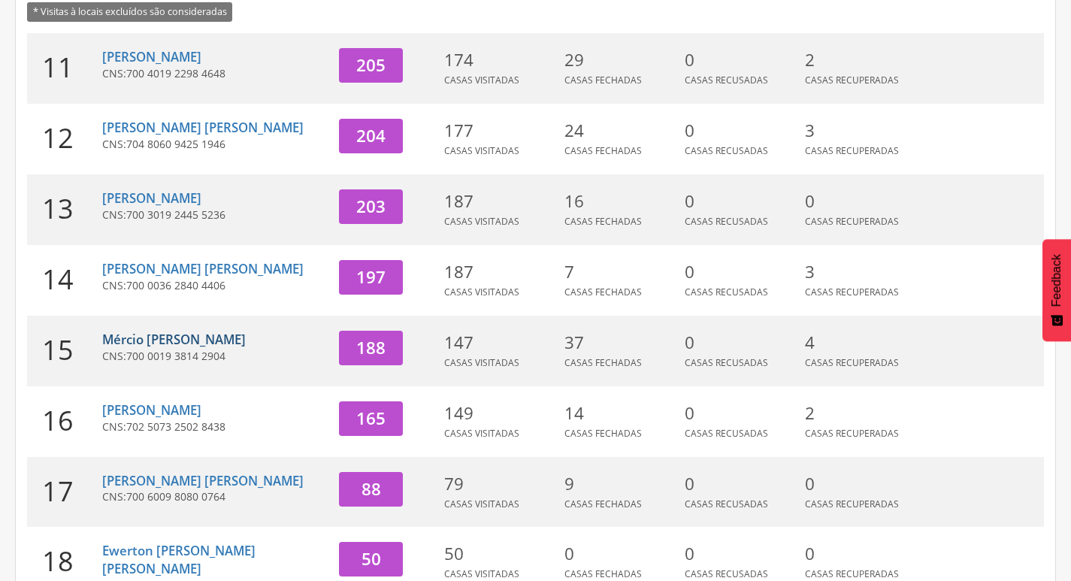
click at [177, 344] on link "Mércio [PERSON_NAME]" at bounding box center [174, 339] width 144 height 17
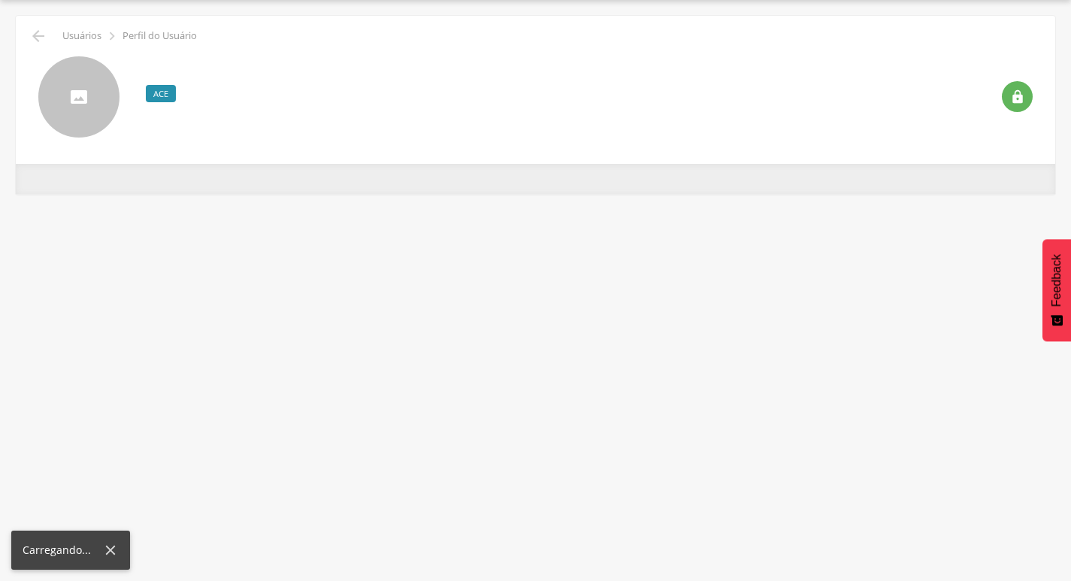
scroll to position [45, 0]
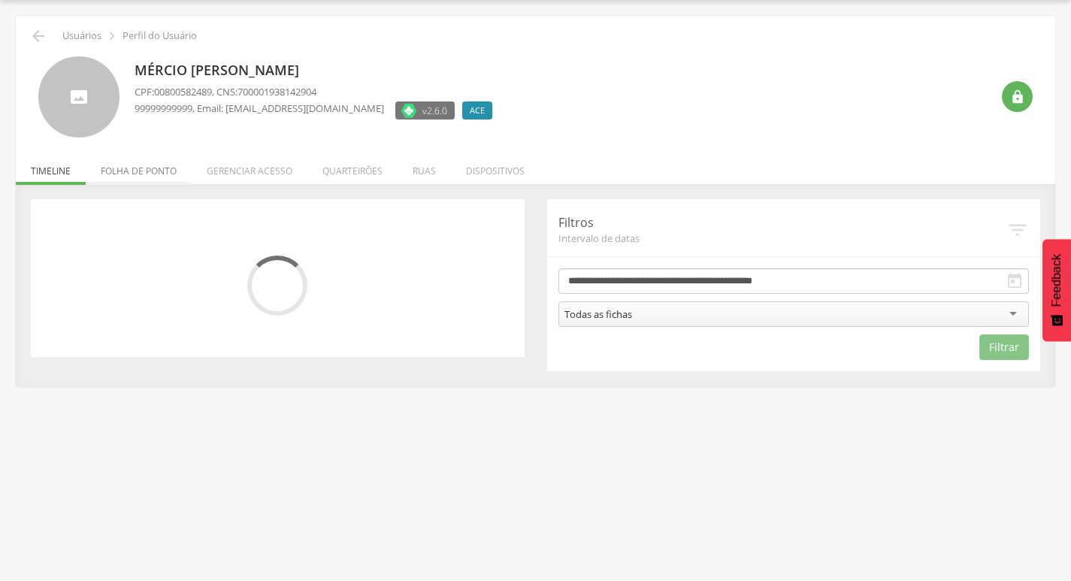
click at [158, 177] on li "Folha de ponto" at bounding box center [139, 167] width 106 height 35
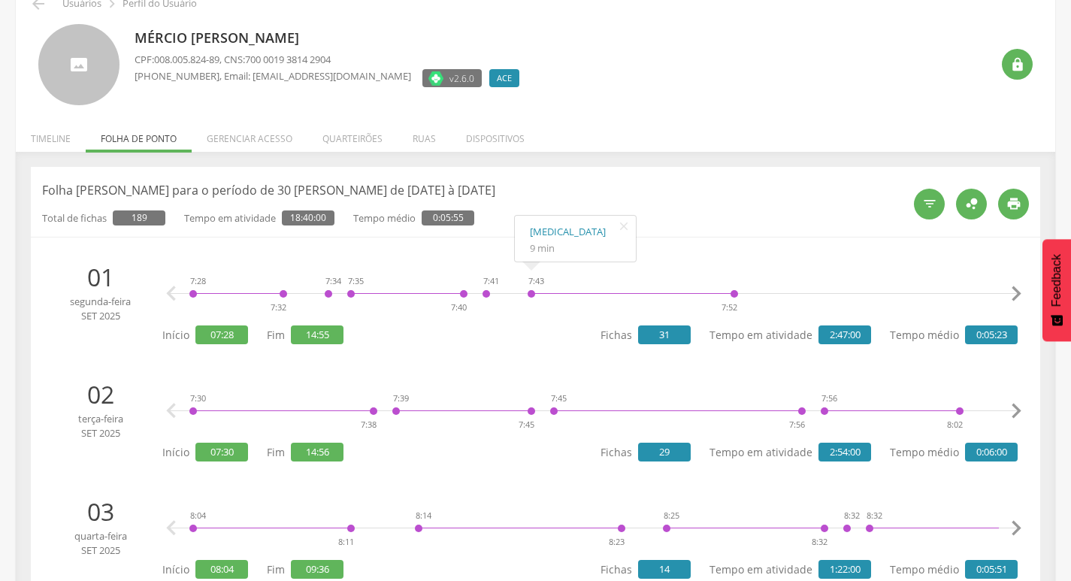
scroll to position [0, 0]
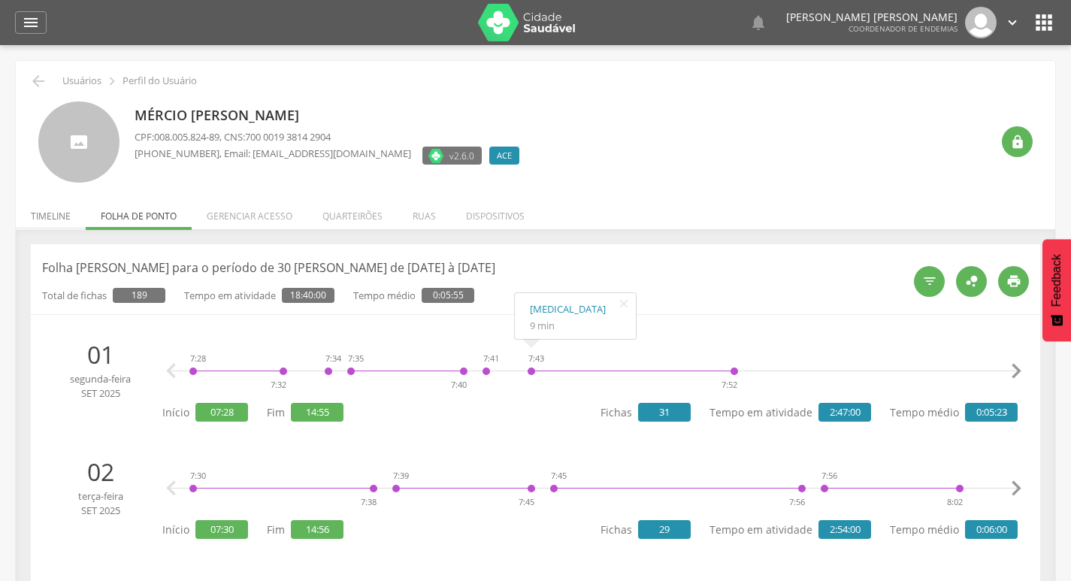
click at [44, 219] on li "Timeline" at bounding box center [51, 212] width 70 height 35
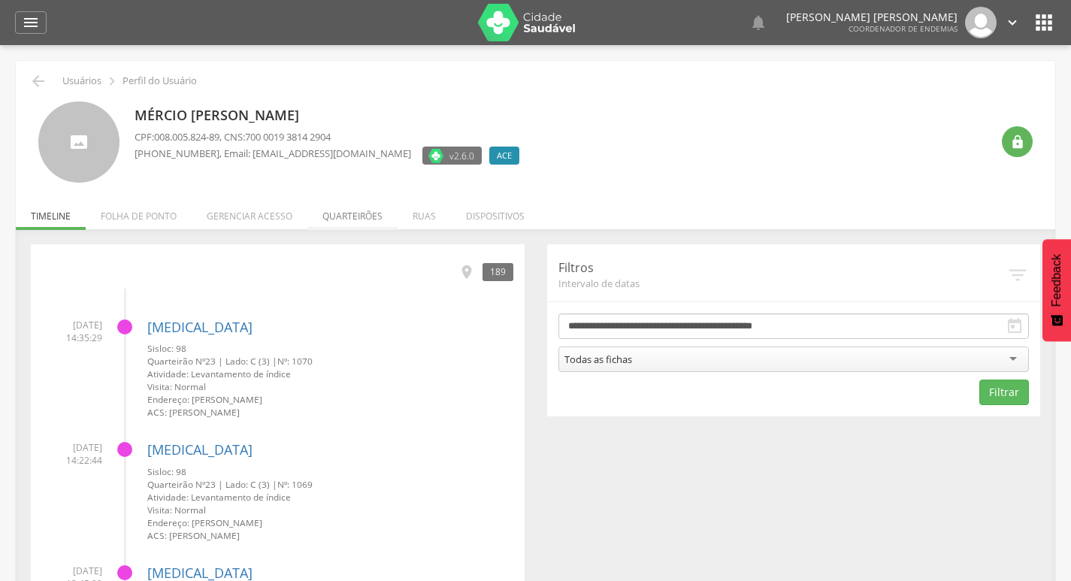
click at [362, 223] on li "Quarteirões" at bounding box center [352, 212] width 90 height 35
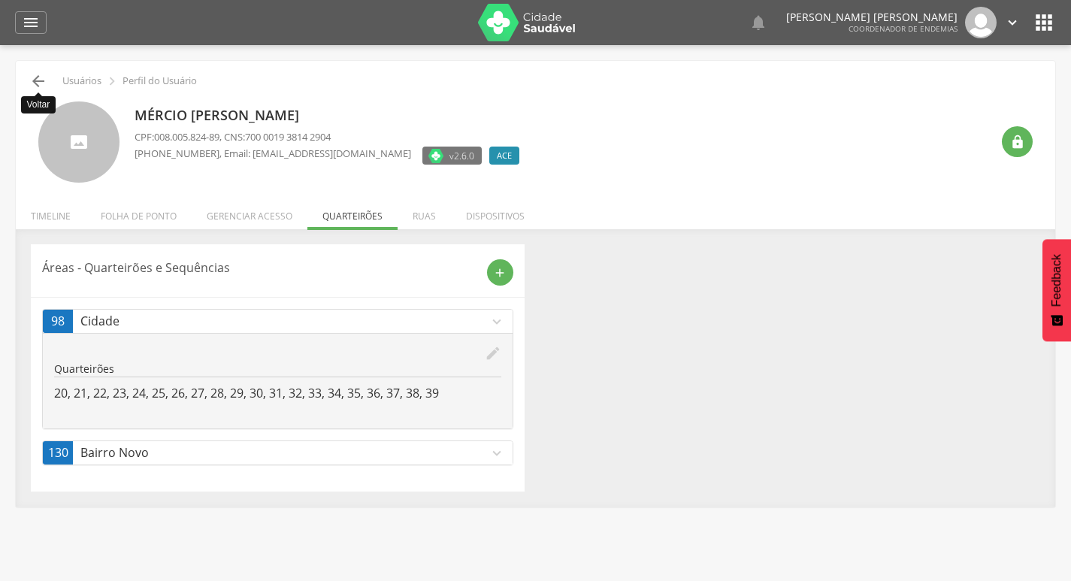
click at [44, 81] on icon "" at bounding box center [38, 81] width 18 height 18
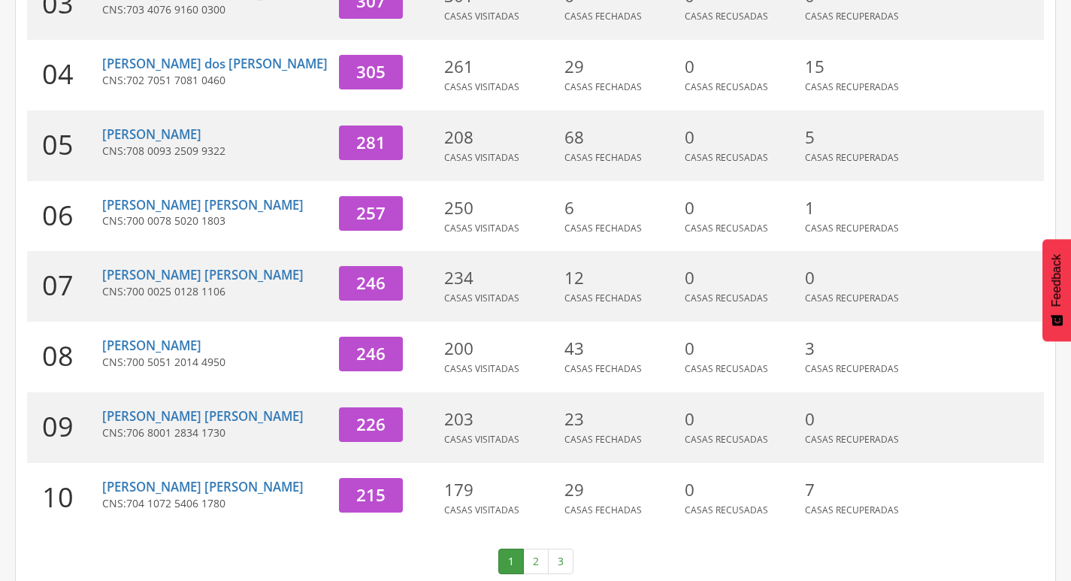
scroll to position [463, 0]
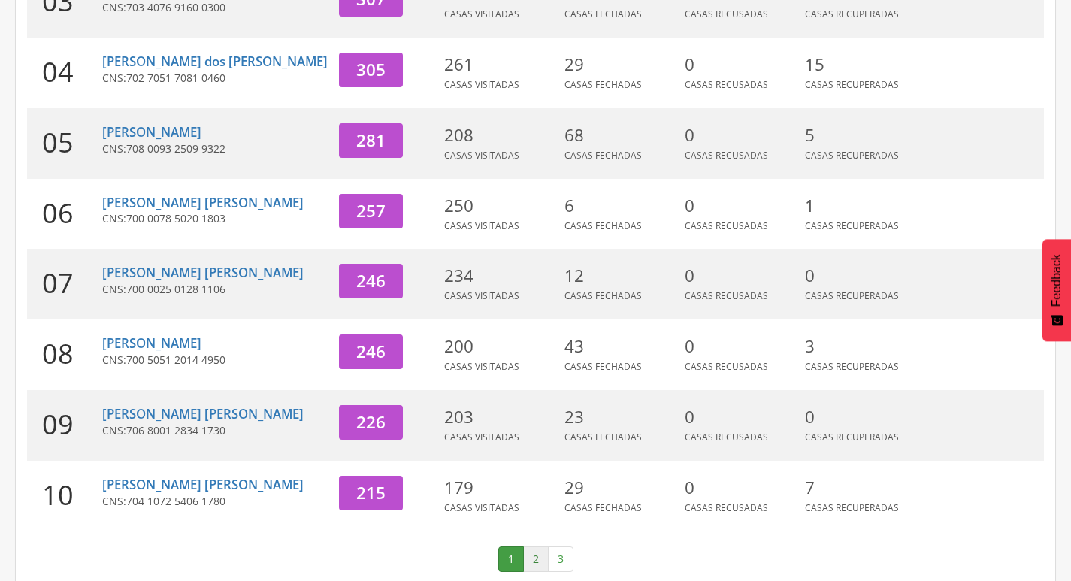
click at [539, 547] on link "2" at bounding box center [536, 560] width 26 height 26
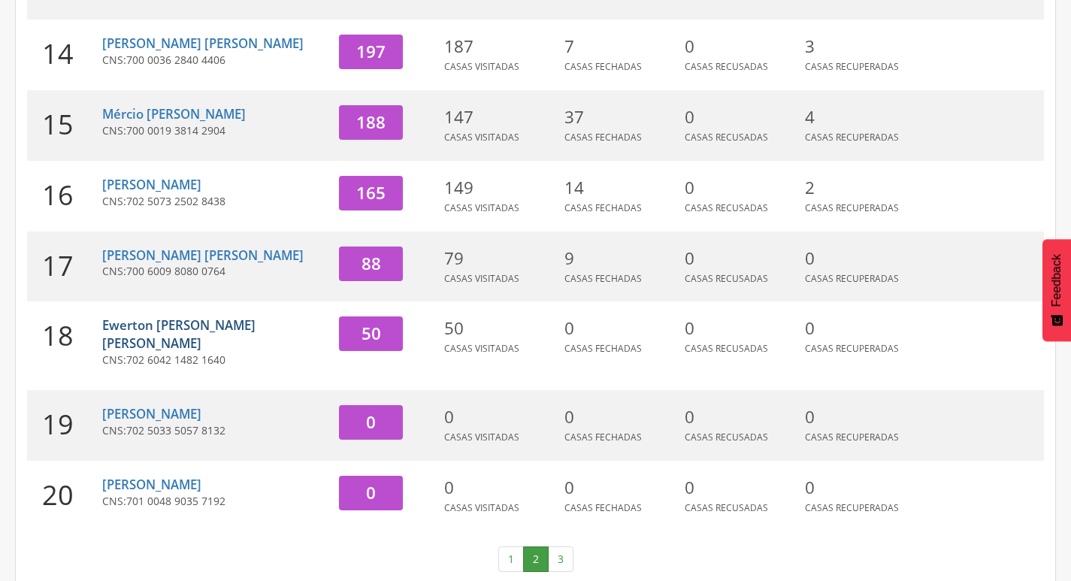
click at [159, 322] on link "Ewerton [PERSON_NAME] [PERSON_NAME]" at bounding box center [178, 334] width 153 height 35
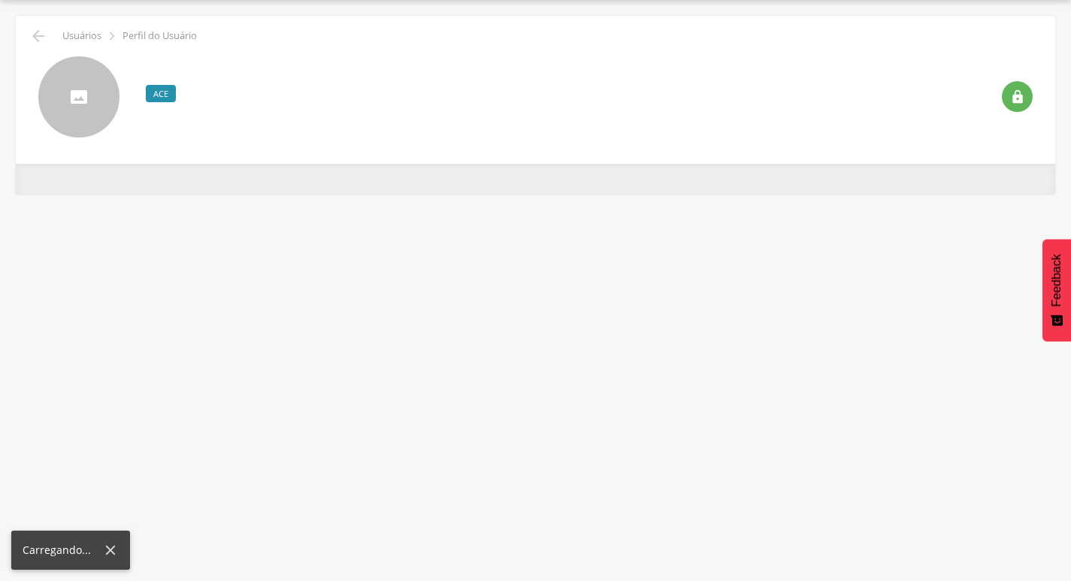
scroll to position [45, 0]
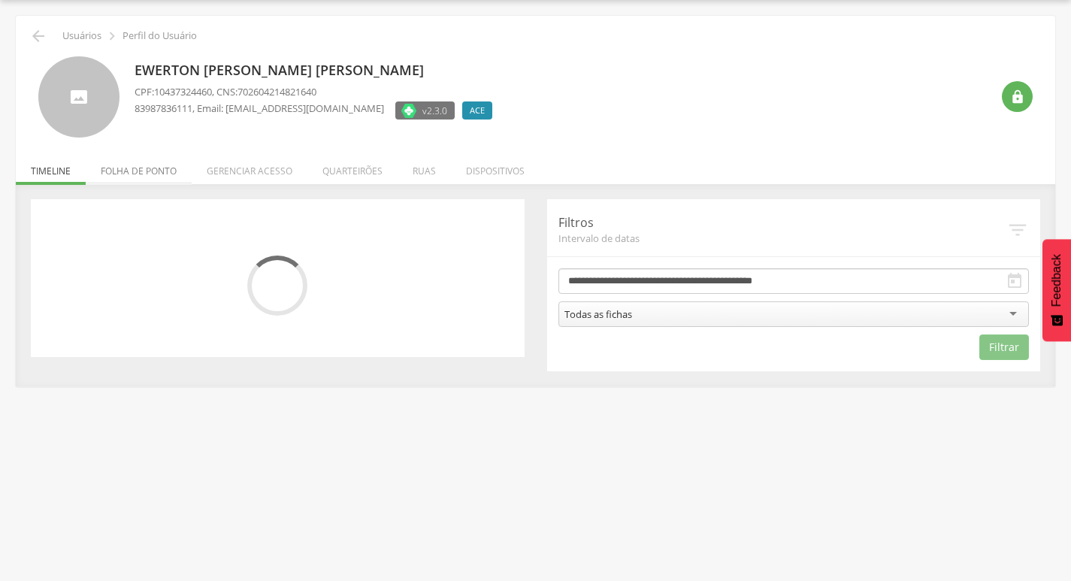
click at [134, 177] on li "Folha de ponto" at bounding box center [139, 167] width 106 height 35
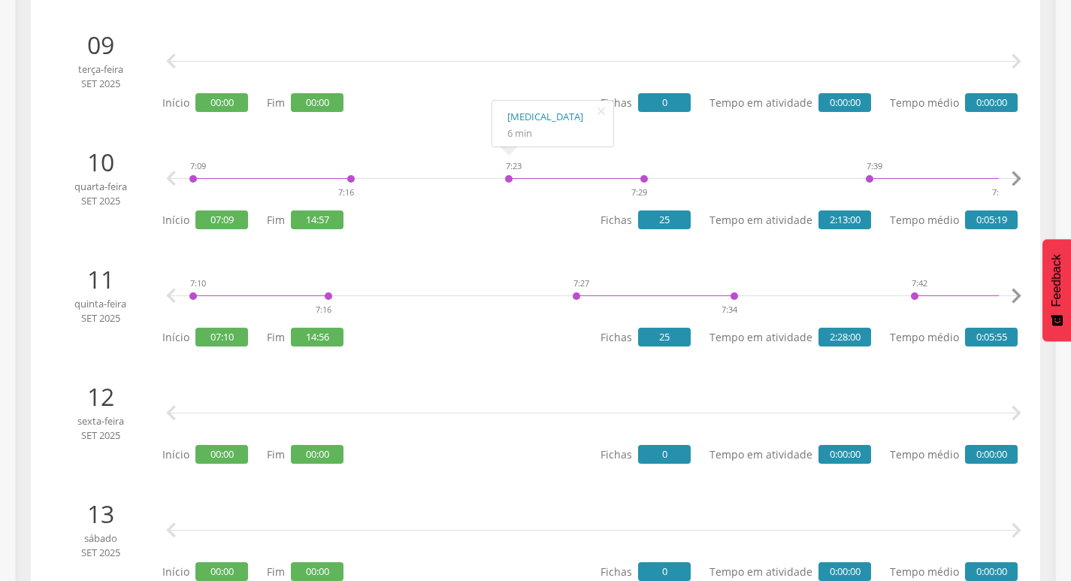
scroll to position [1323, 0]
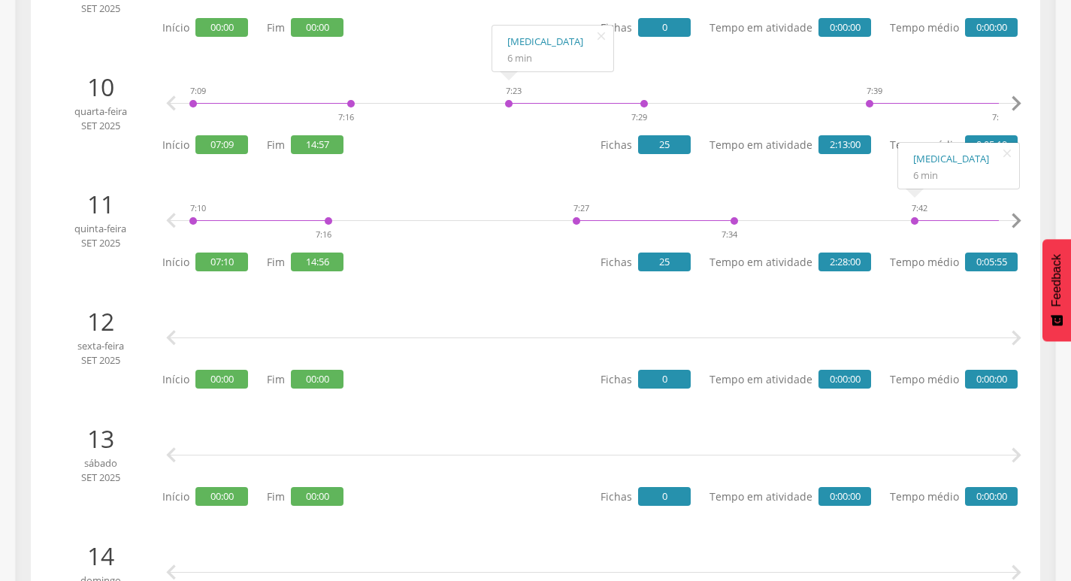
click at [1019, 228] on icon "" at bounding box center [1016, 221] width 30 height 30
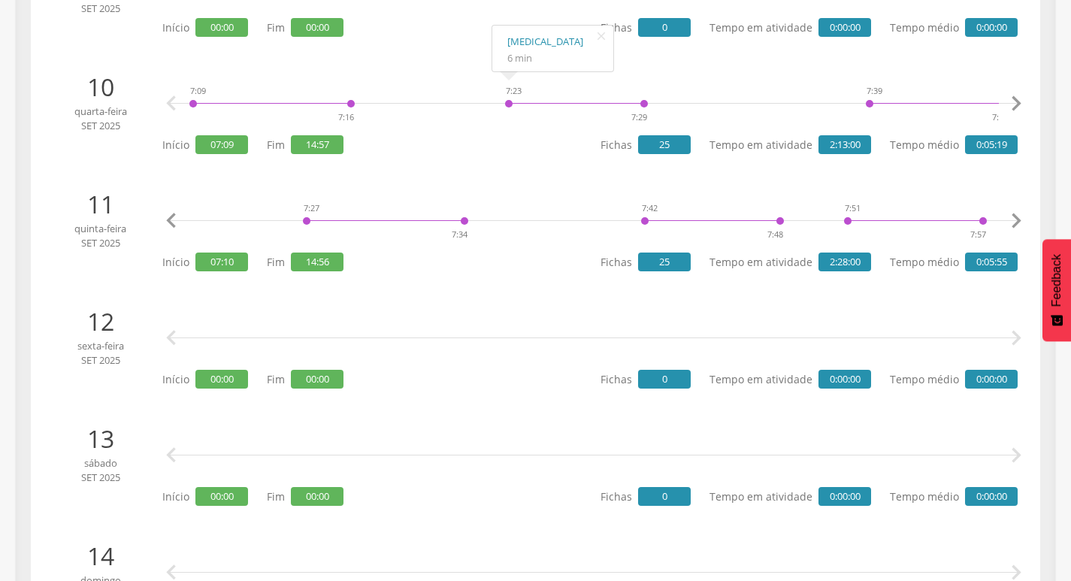
click at [1019, 229] on icon "" at bounding box center [1016, 221] width 30 height 30
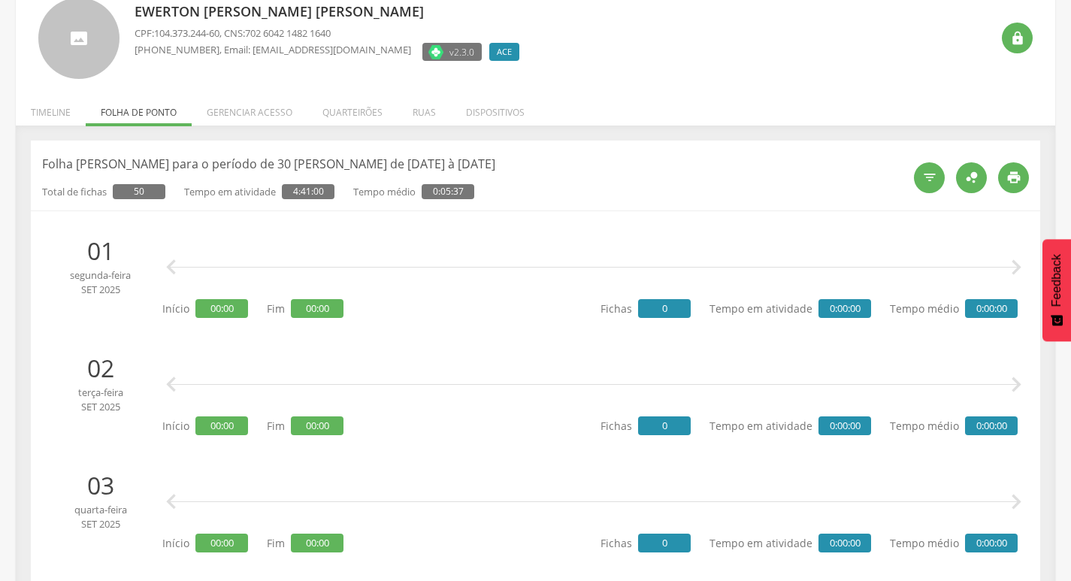
scroll to position [0, 0]
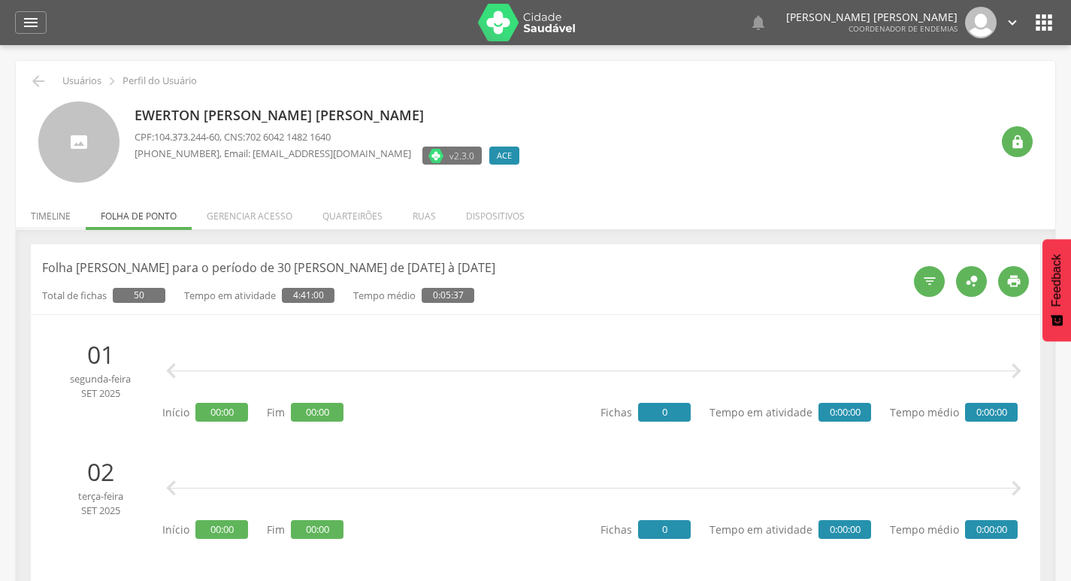
click at [62, 220] on li "Timeline" at bounding box center [51, 212] width 70 height 35
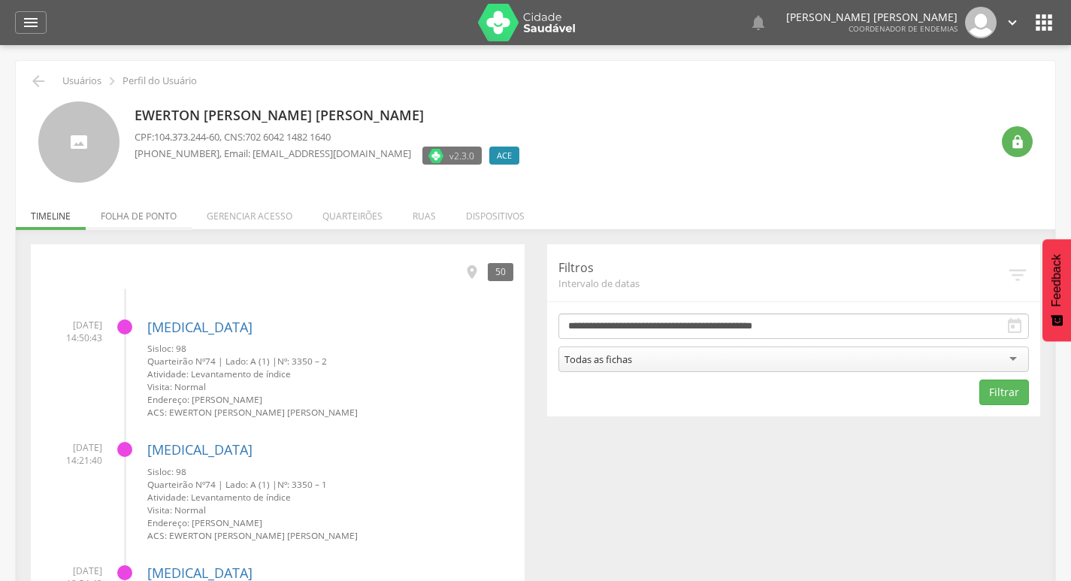
click at [135, 217] on li "Folha de ponto" at bounding box center [139, 212] width 106 height 35
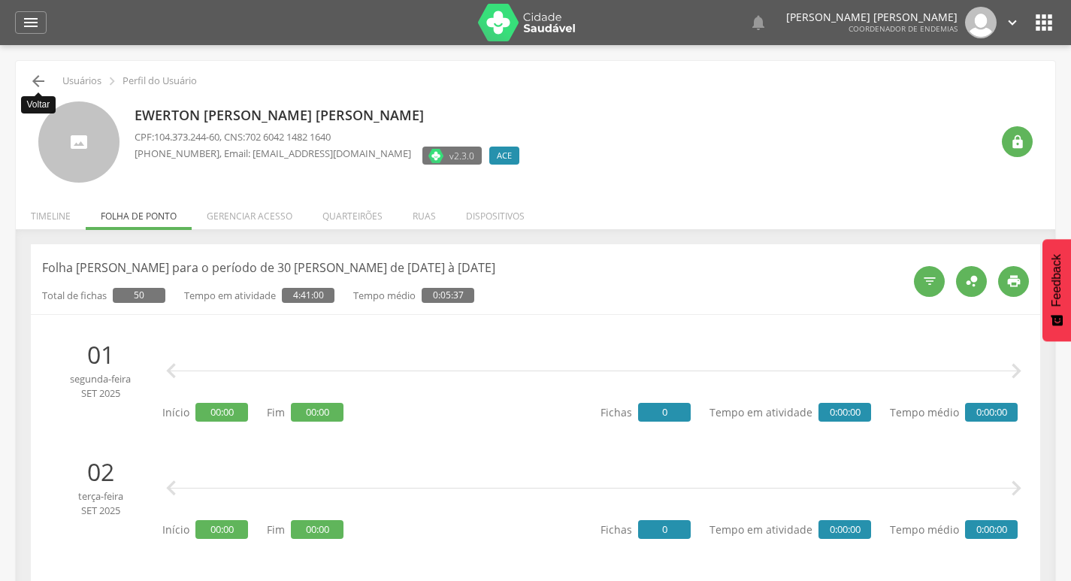
click at [30, 82] on icon "" at bounding box center [38, 81] width 18 height 18
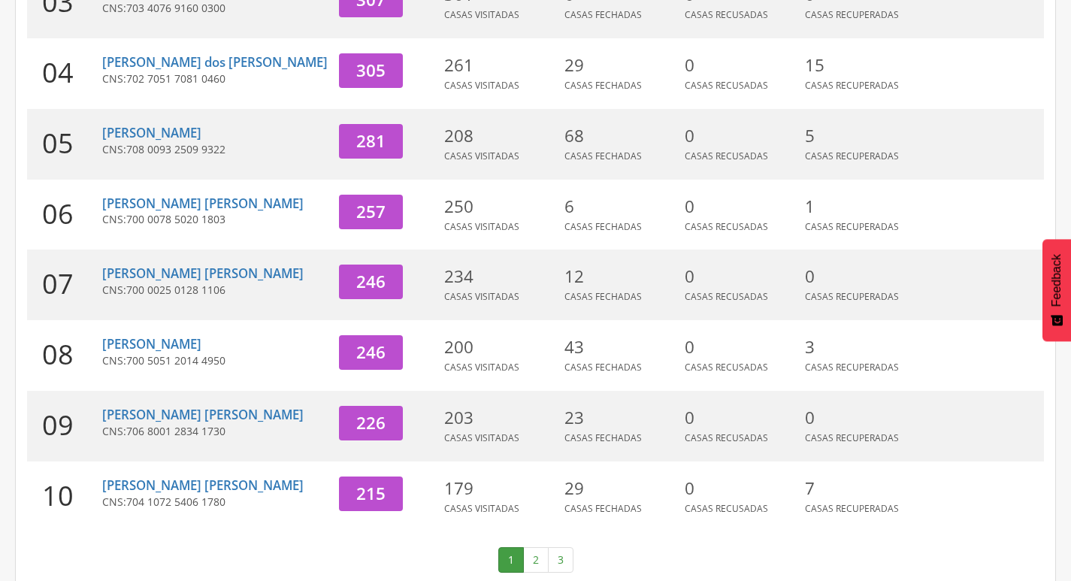
scroll to position [463, 0]
click at [538, 547] on link "2" at bounding box center [536, 560] width 26 height 26
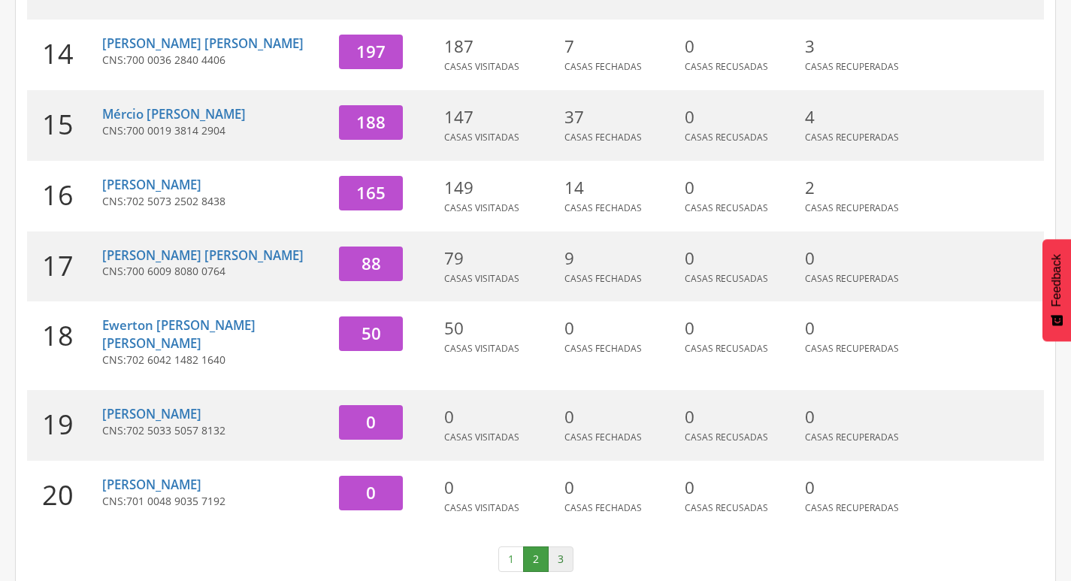
click at [565, 547] on link "3" at bounding box center [561, 560] width 26 height 26
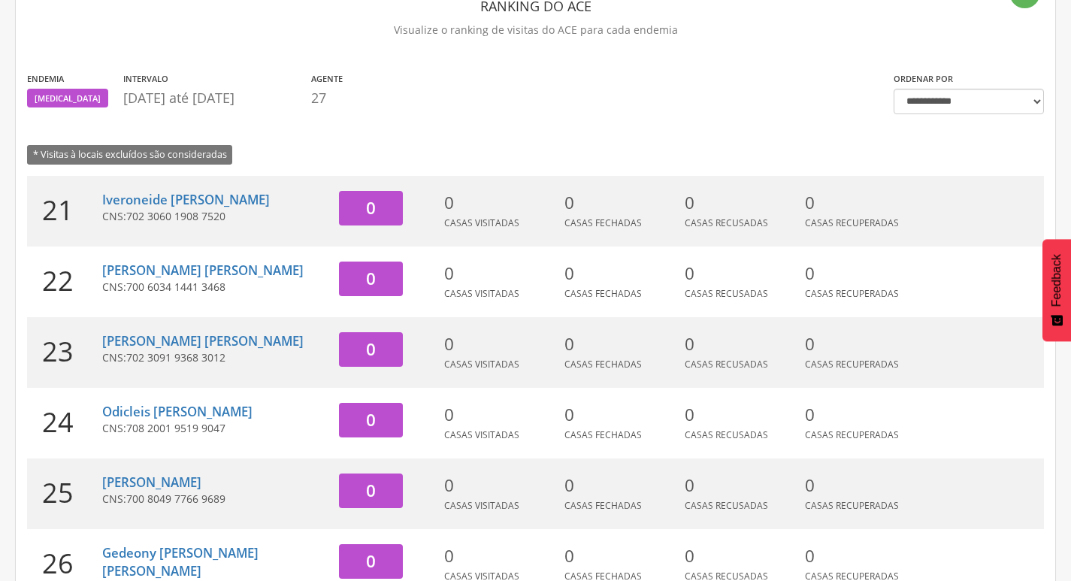
scroll to position [251, 0]
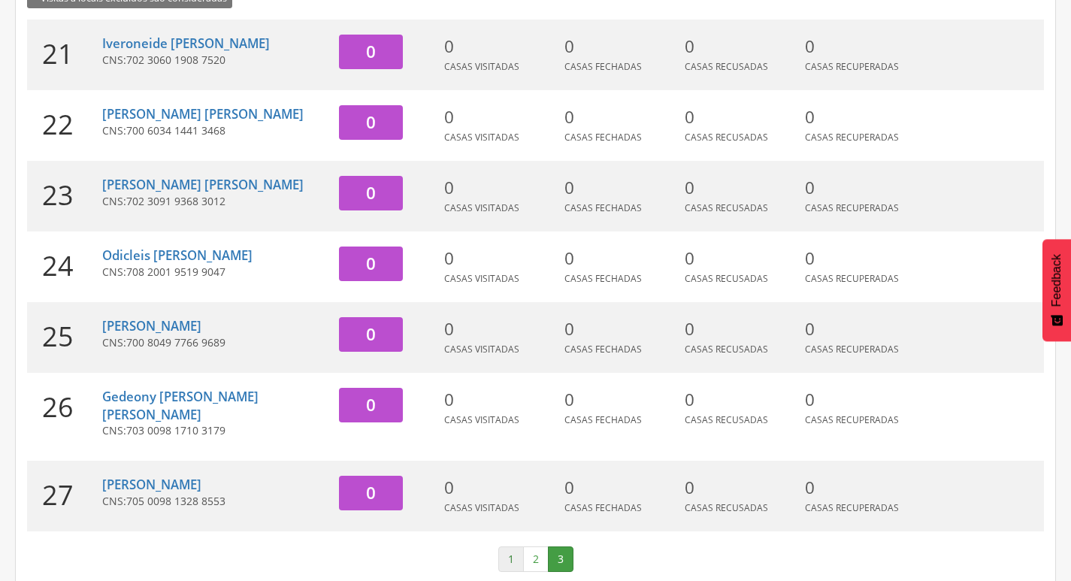
click at [510, 547] on link "1" at bounding box center [511, 560] width 26 height 26
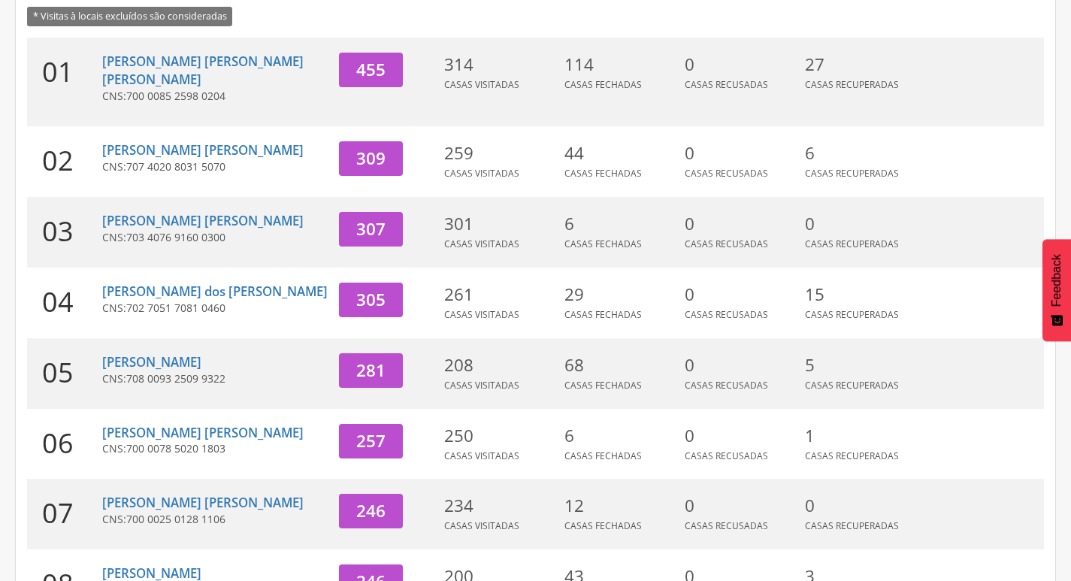
scroll to position [0, 0]
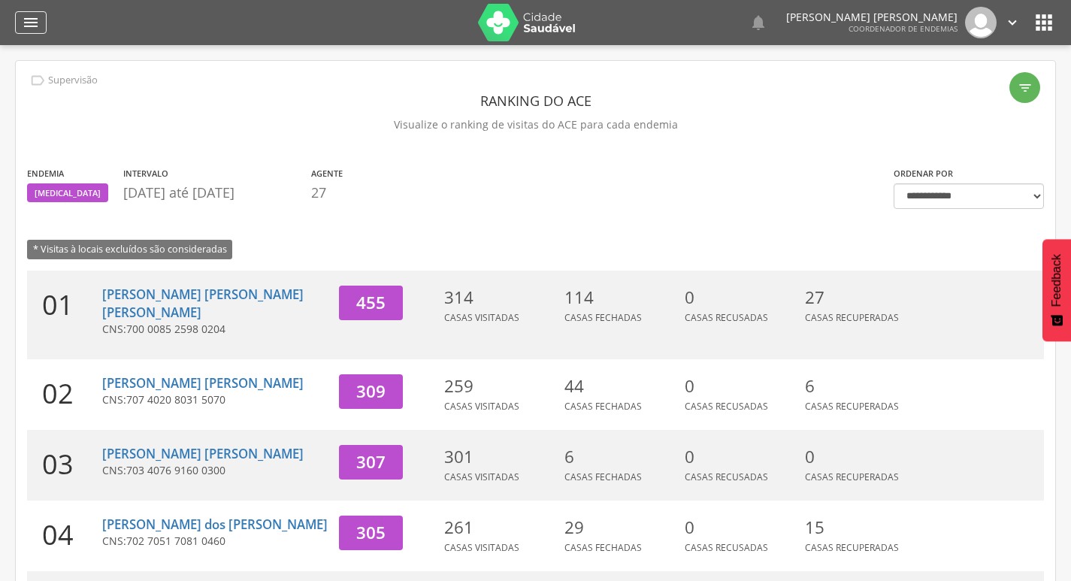
click at [23, 25] on icon "" at bounding box center [31, 23] width 18 height 18
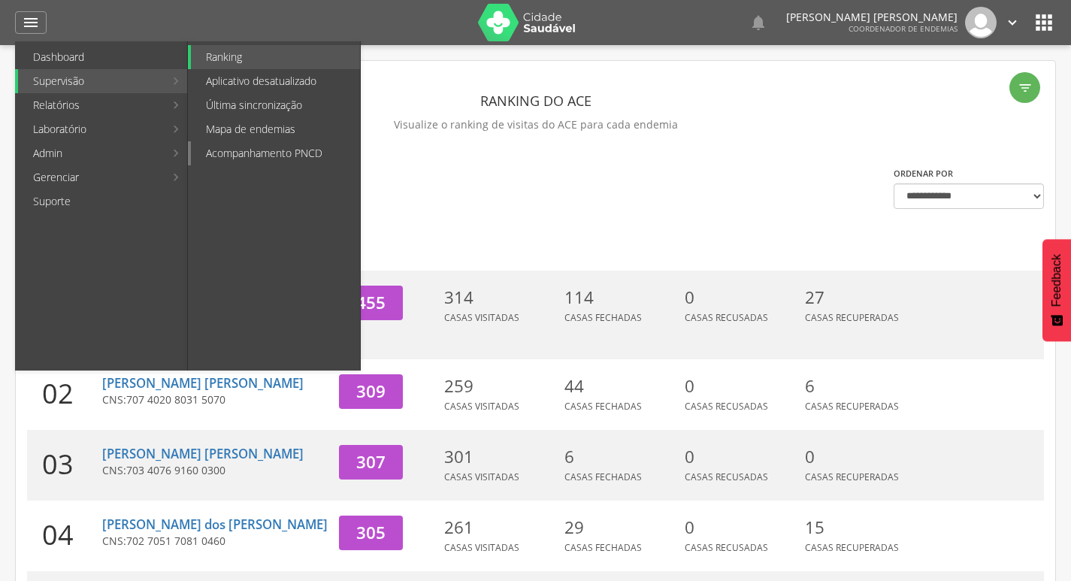
click at [348, 162] on link "Acompanhamento PNCD" at bounding box center [275, 153] width 169 height 24
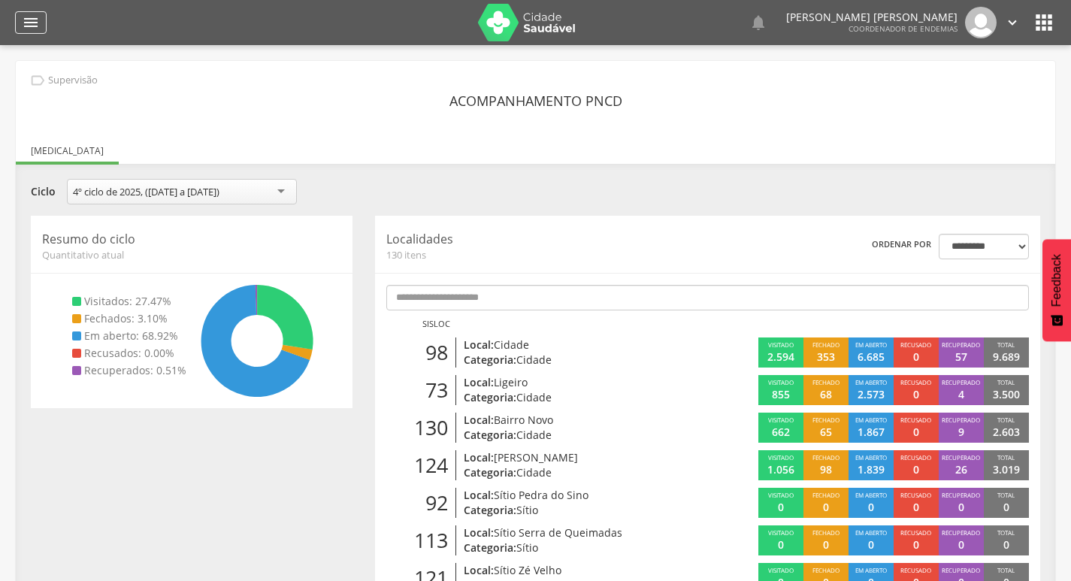
click at [28, 29] on icon "" at bounding box center [31, 23] width 18 height 18
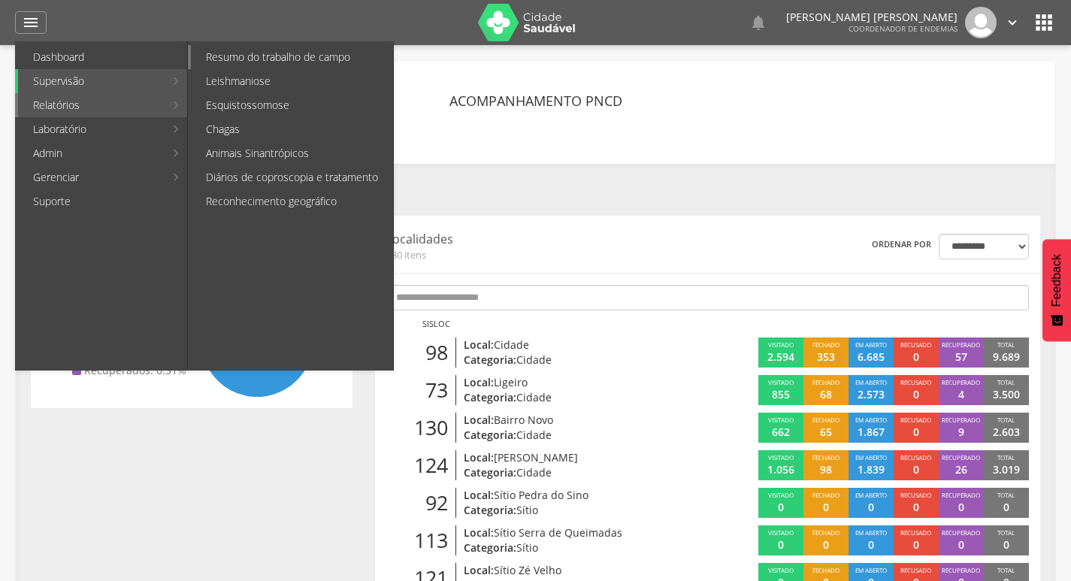
click at [320, 56] on link "Resumo do trabalho de campo" at bounding box center [292, 57] width 202 height 24
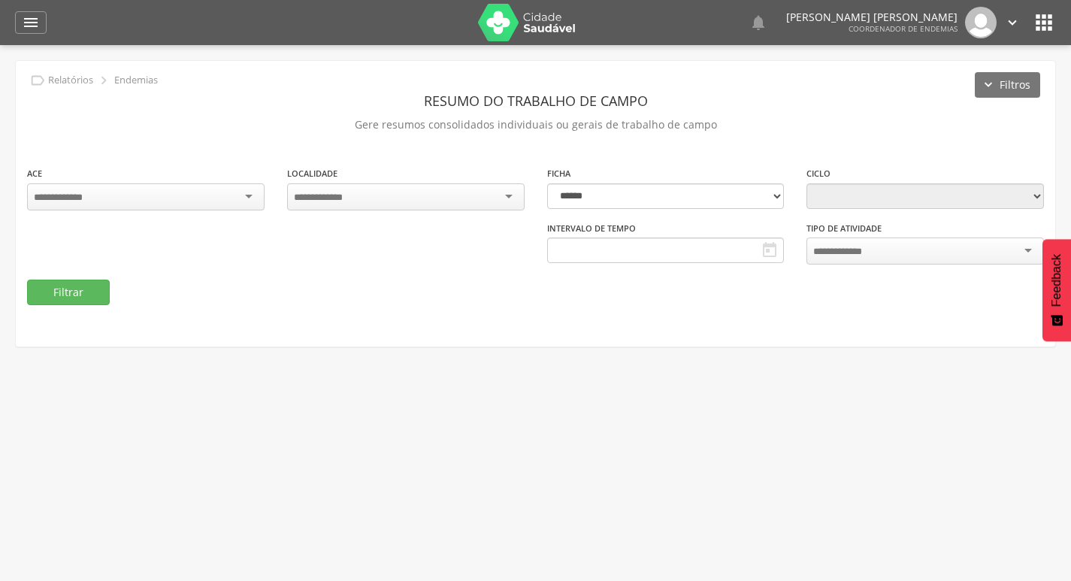
type input "**********"
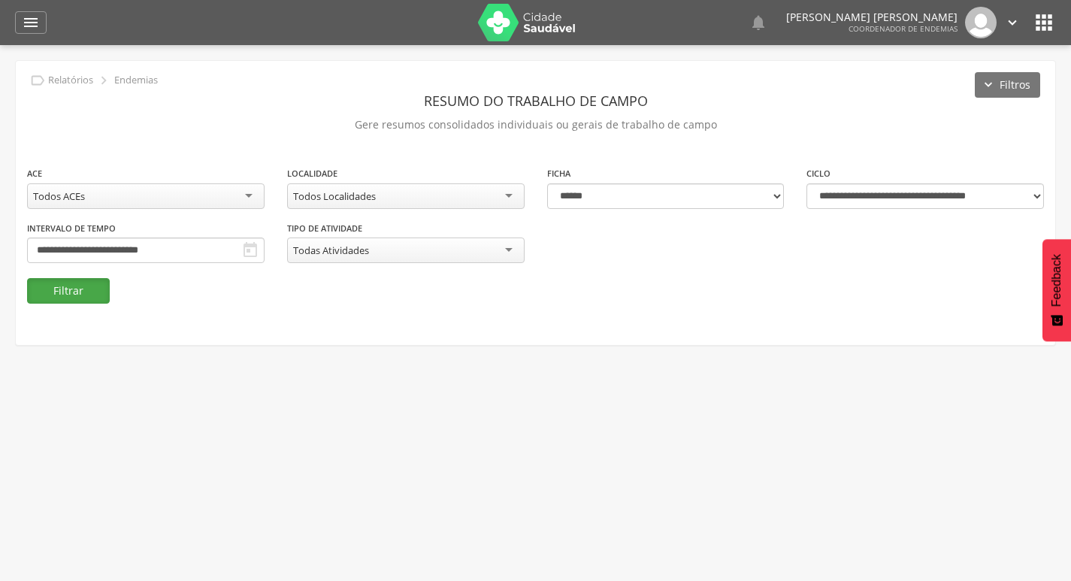
click at [95, 285] on button "Filtrar" at bounding box center [68, 291] width 83 height 26
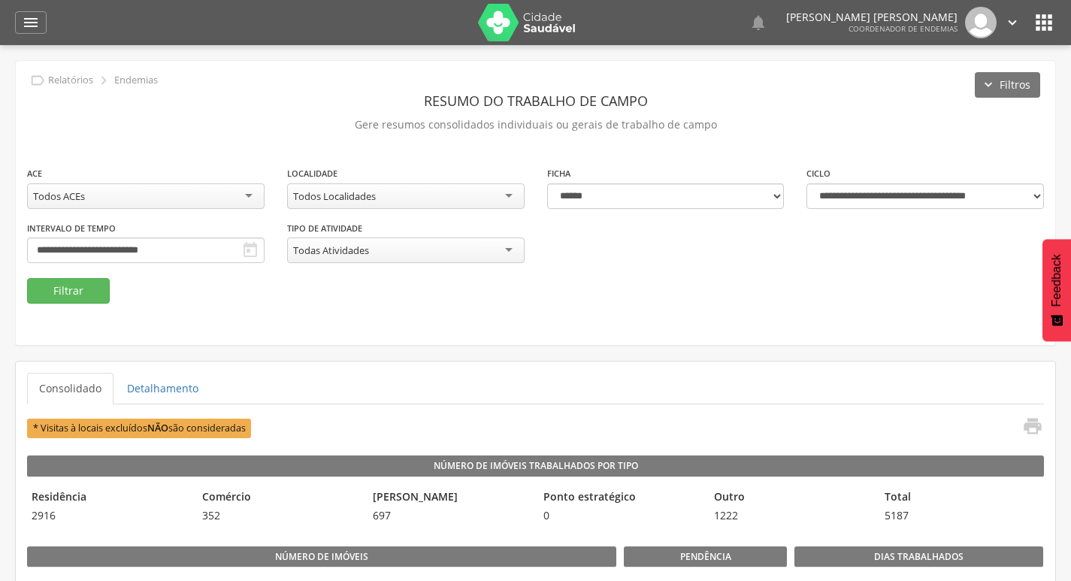
click at [1005, 21] on icon "" at bounding box center [1012, 22] width 17 height 17
click at [947, 86] on link "Sair" at bounding box center [960, 86] width 119 height 19
